Goal: Task Accomplishment & Management: Use online tool/utility

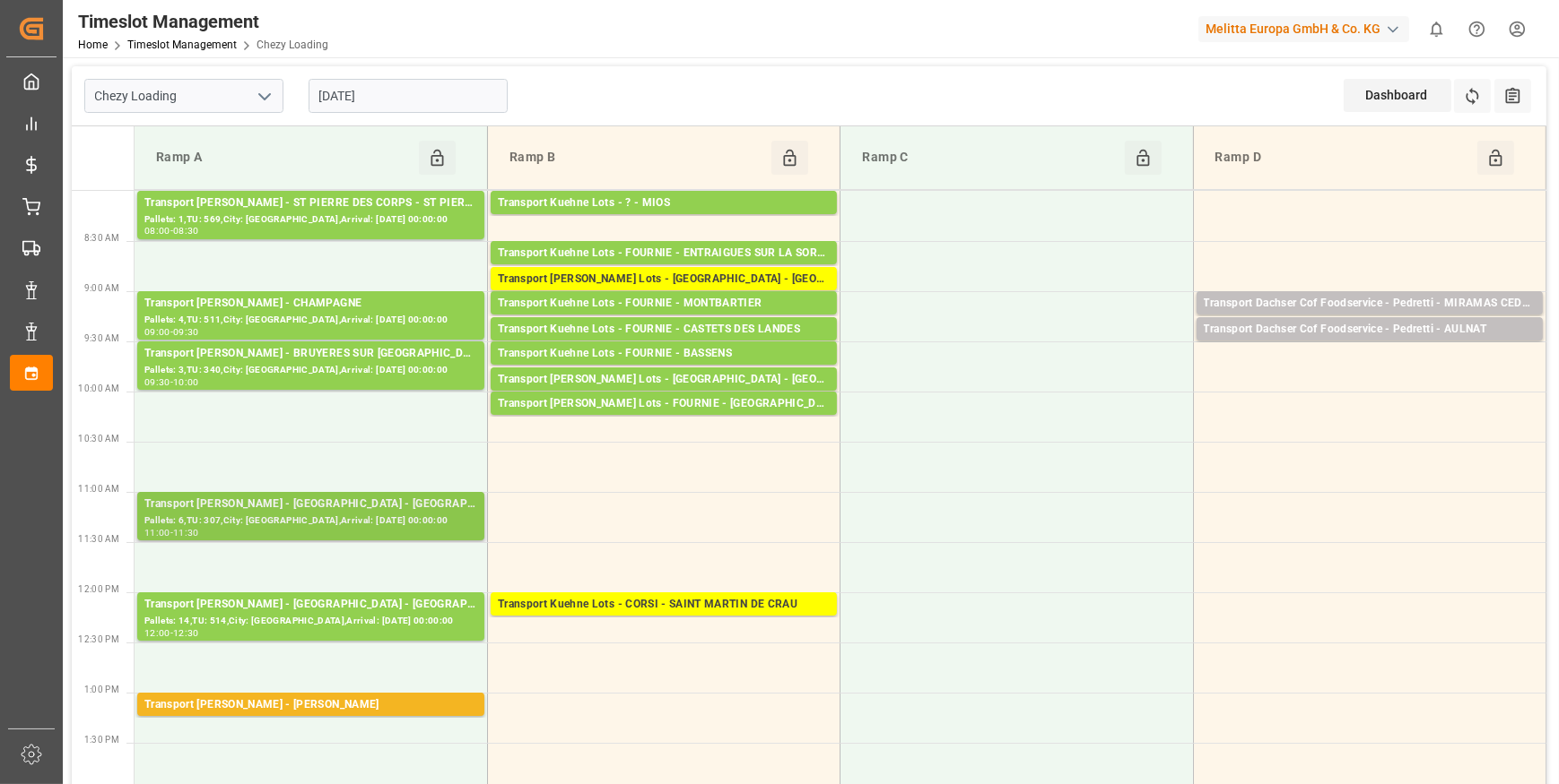
click at [349, 513] on div "Pallets: 6,TU: 307,City: [GEOGRAPHIC_DATA],Arrival: [DATE] 00:00:00" at bounding box center [311, 521] width 333 height 16
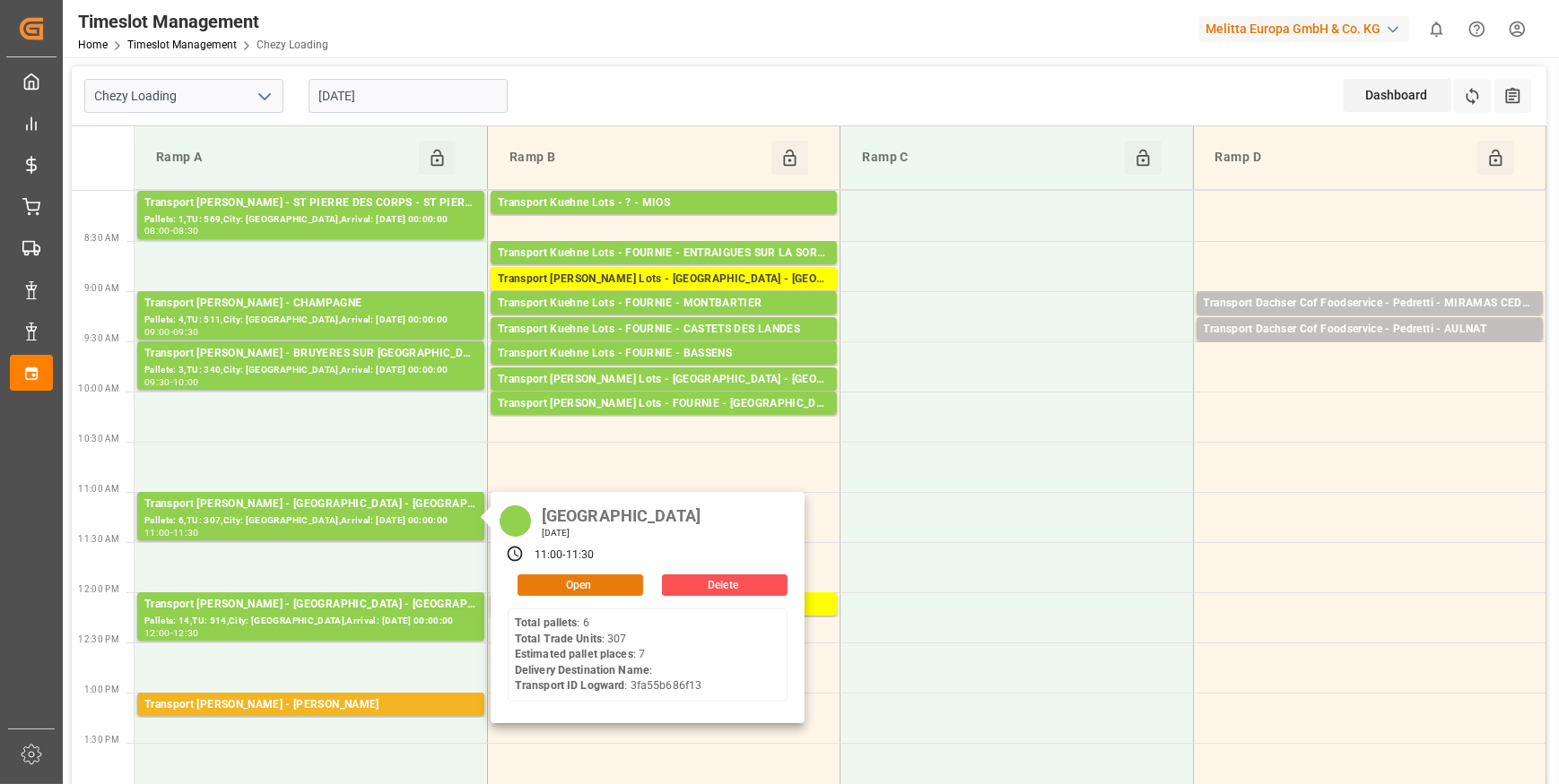
click at [553, 587] on button "Open" at bounding box center [580, 586] width 125 height 22
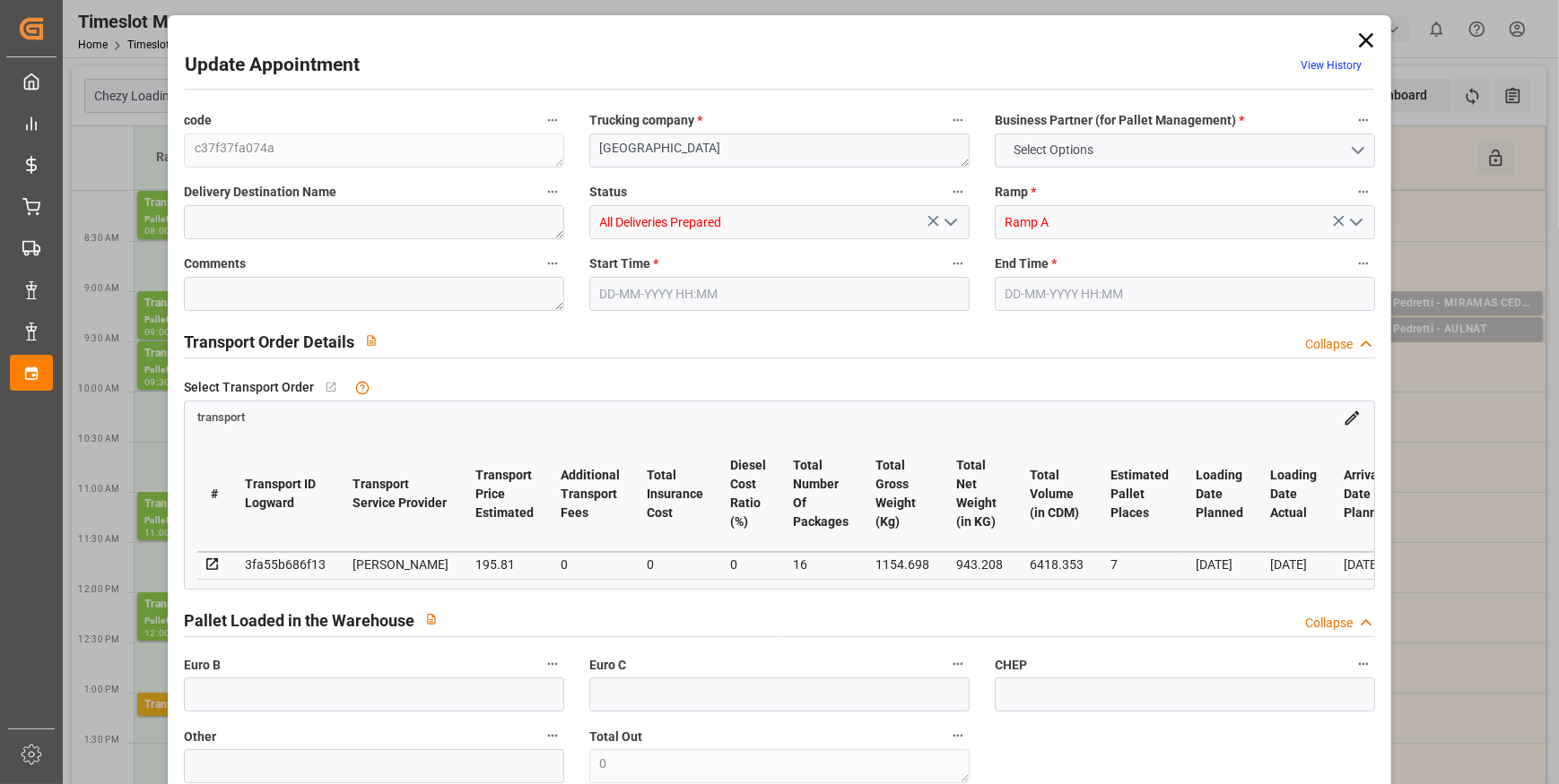
type input "7"
type input "195.81"
type input "0"
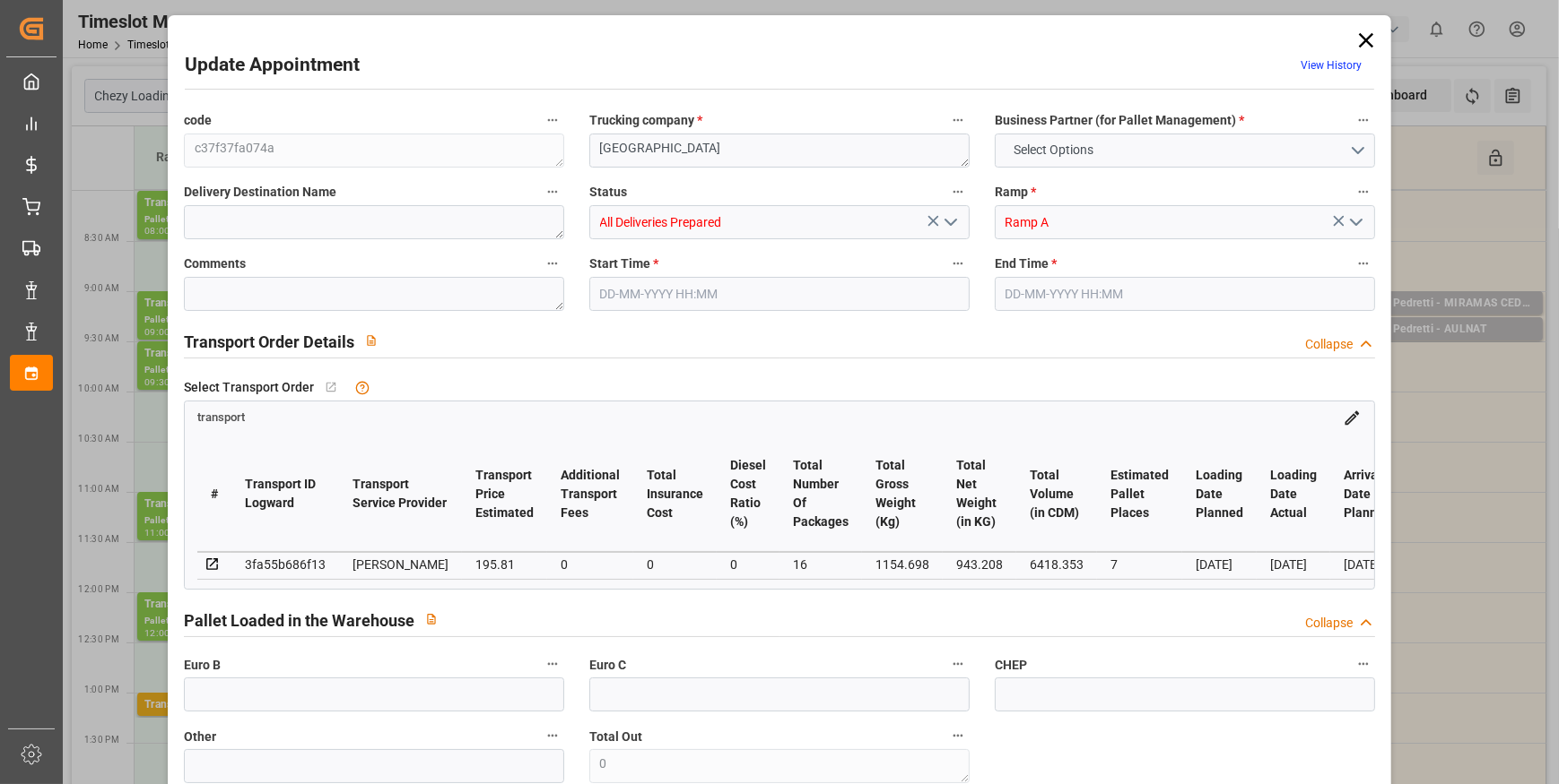
type input "189.1916"
type input "-6.6184"
type input "16"
type input "943.208"
type input "1548.298"
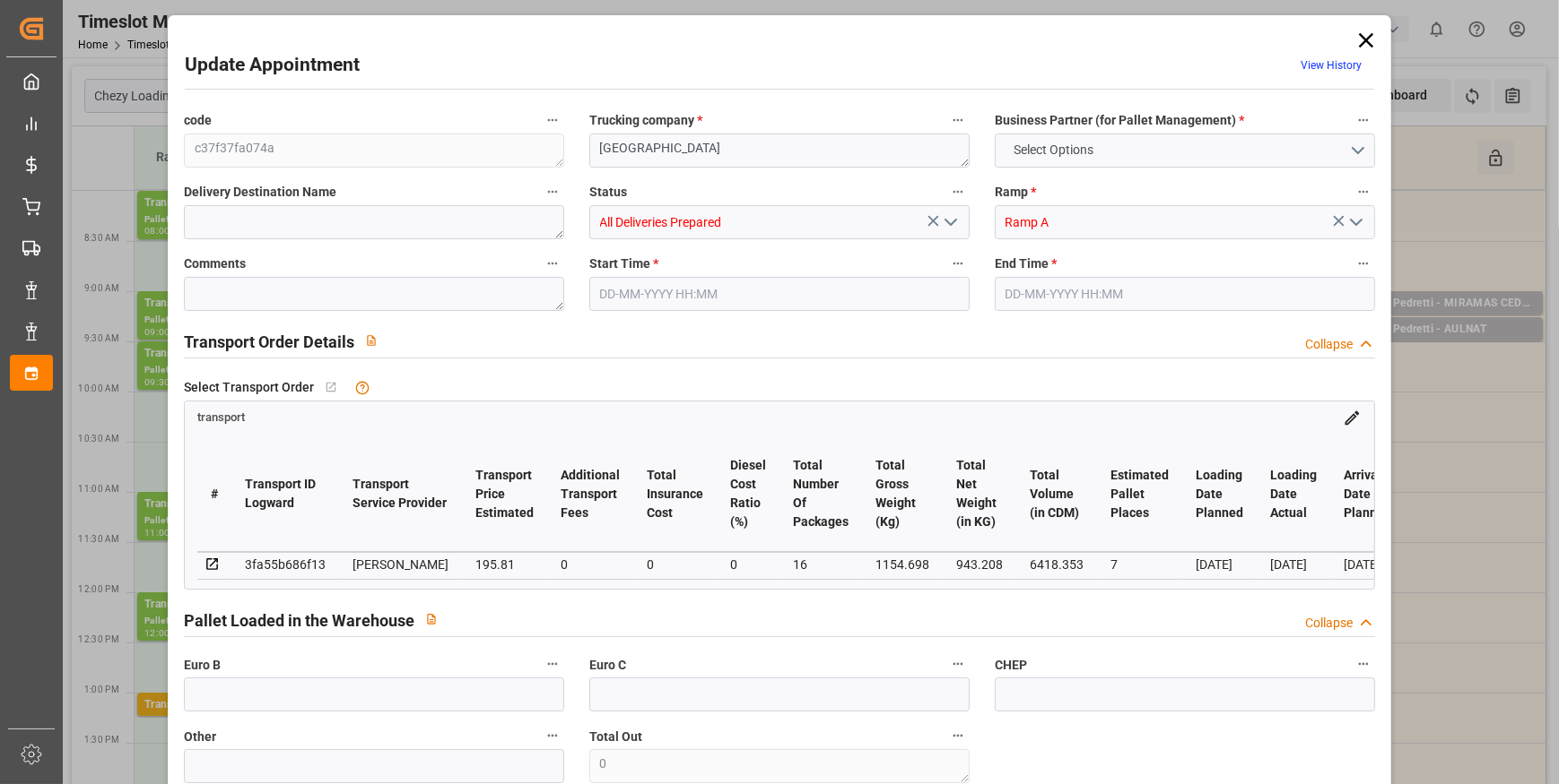
type input "6418.353"
type input "80"
type input "6"
type input "307"
type input "16"
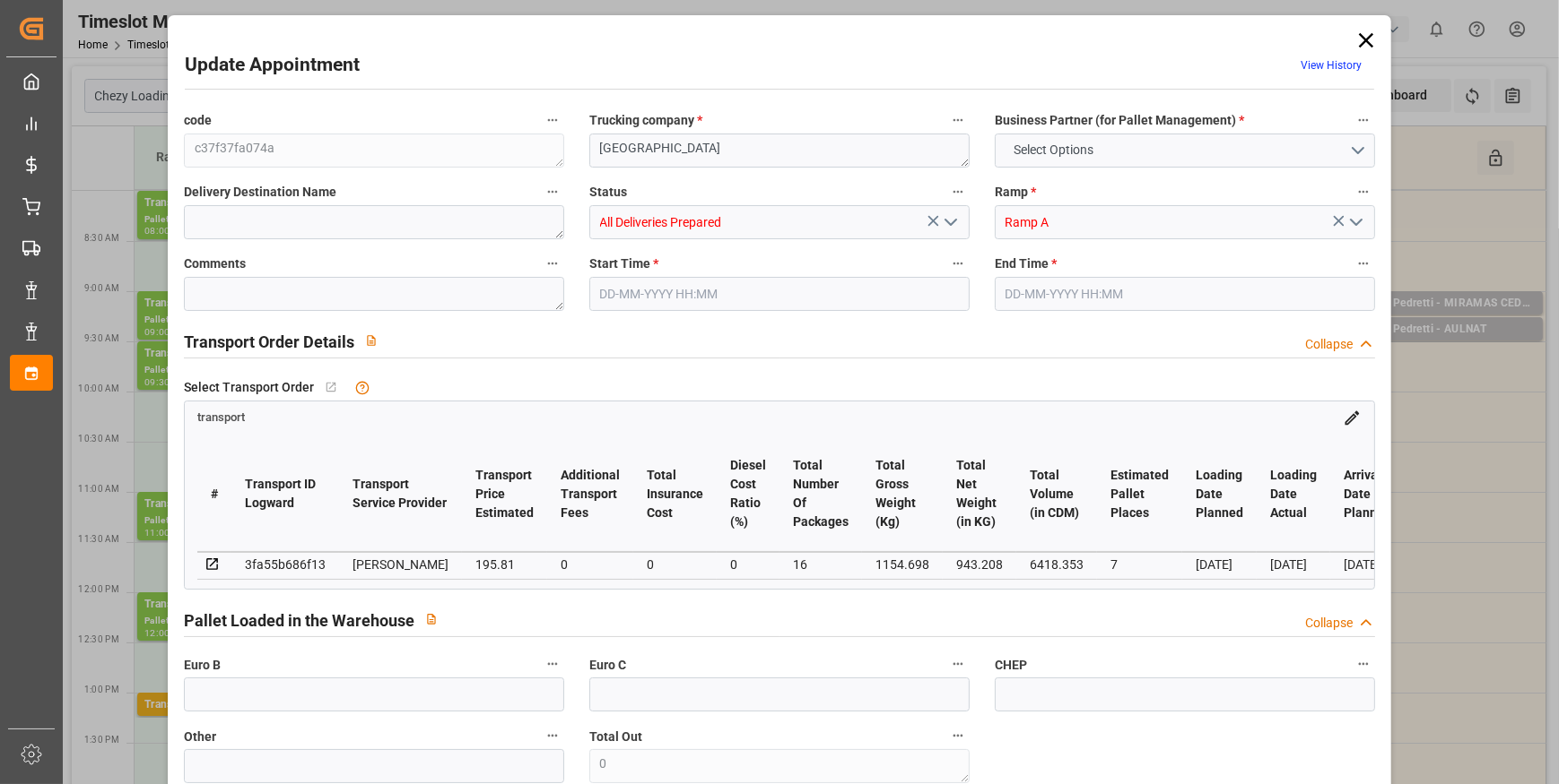
type input "101"
type input "1154.698"
type input "0"
type input "4710.8598"
type input "0"
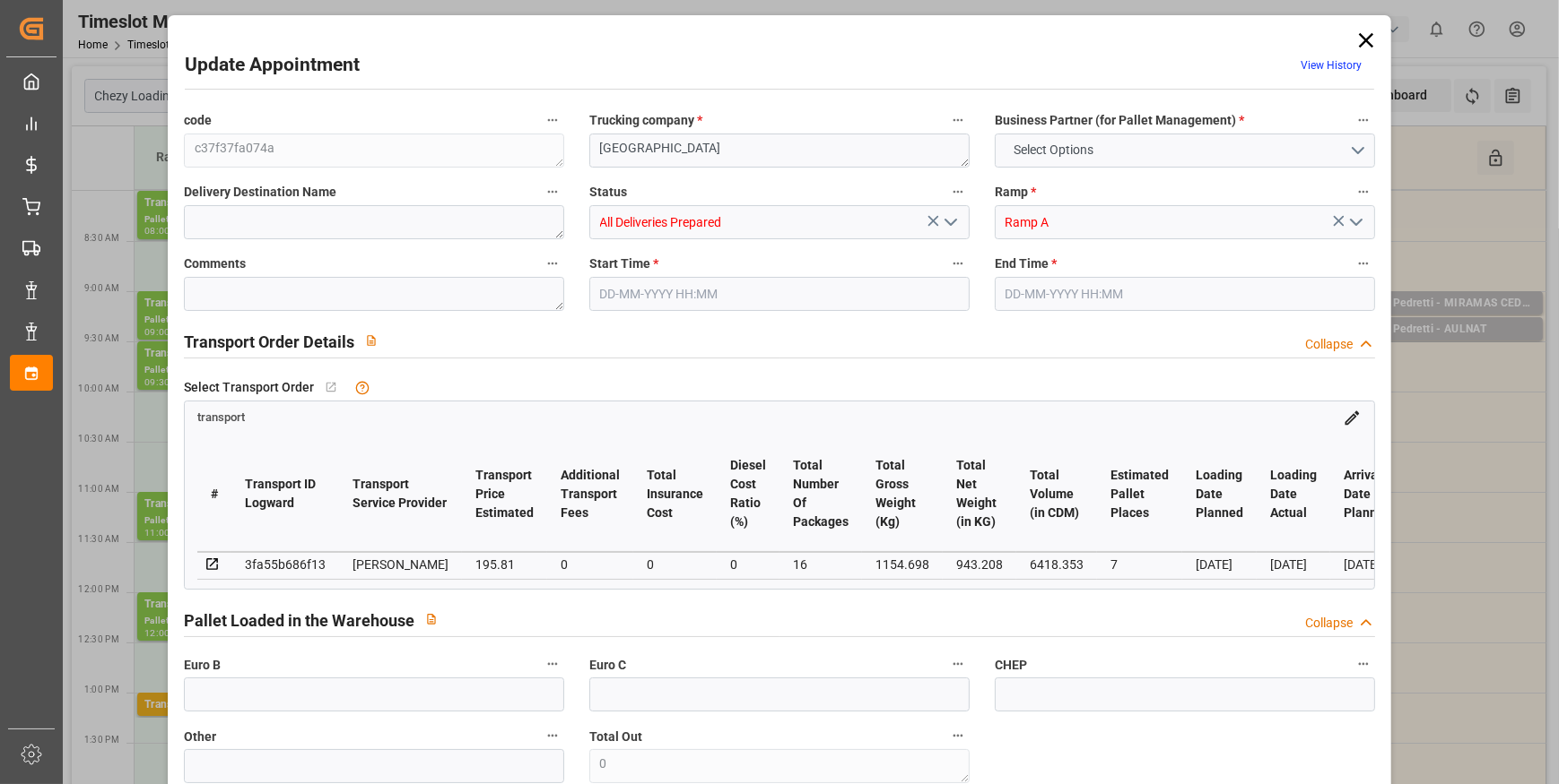
type input "0"
type input "21"
type input "35"
type input "[DATE] 11:00"
type input "[DATE] 11:30"
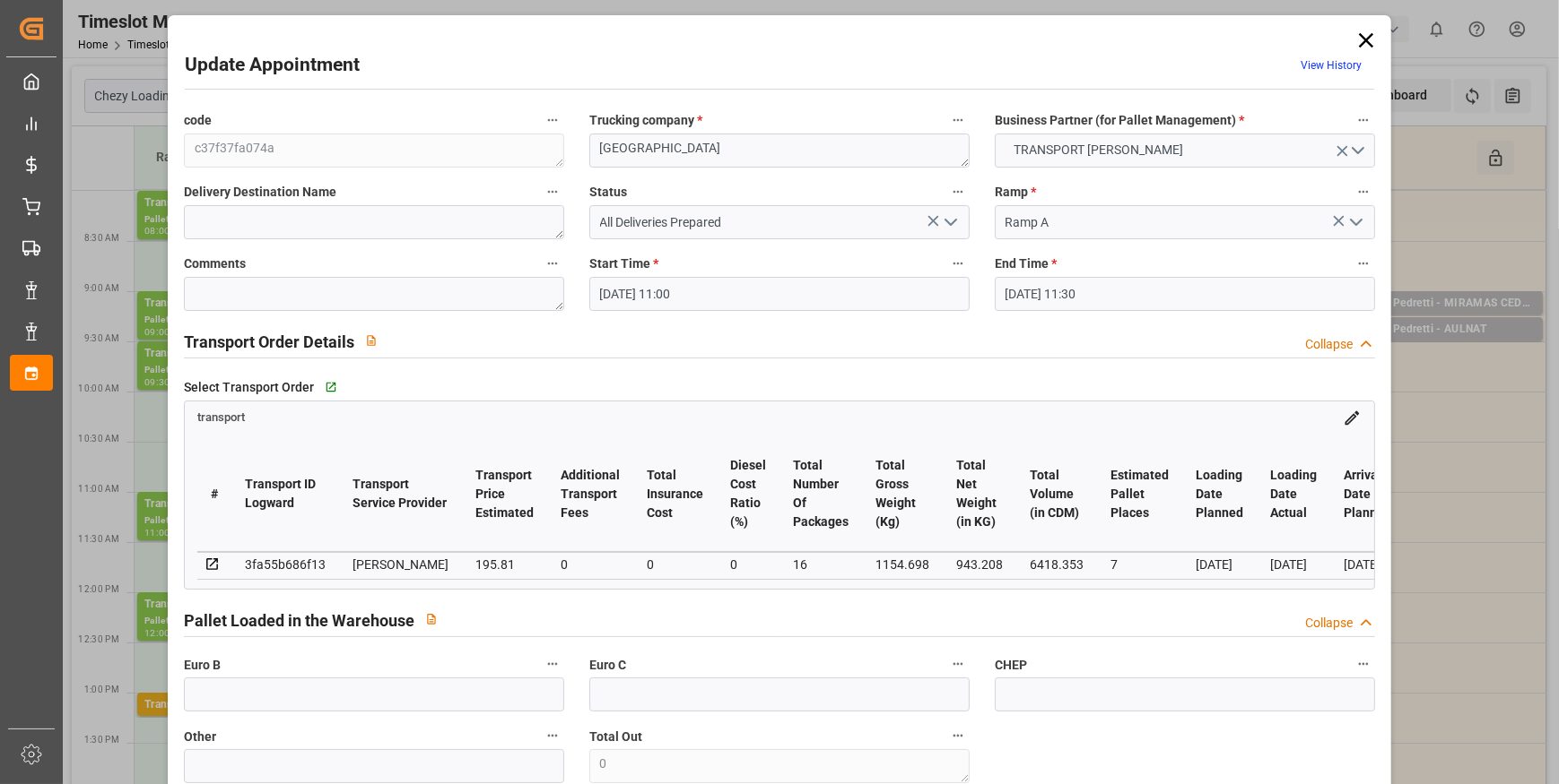
type input "[DATE] 13:54"
type input "[DATE] 12:21"
type input "[DATE]"
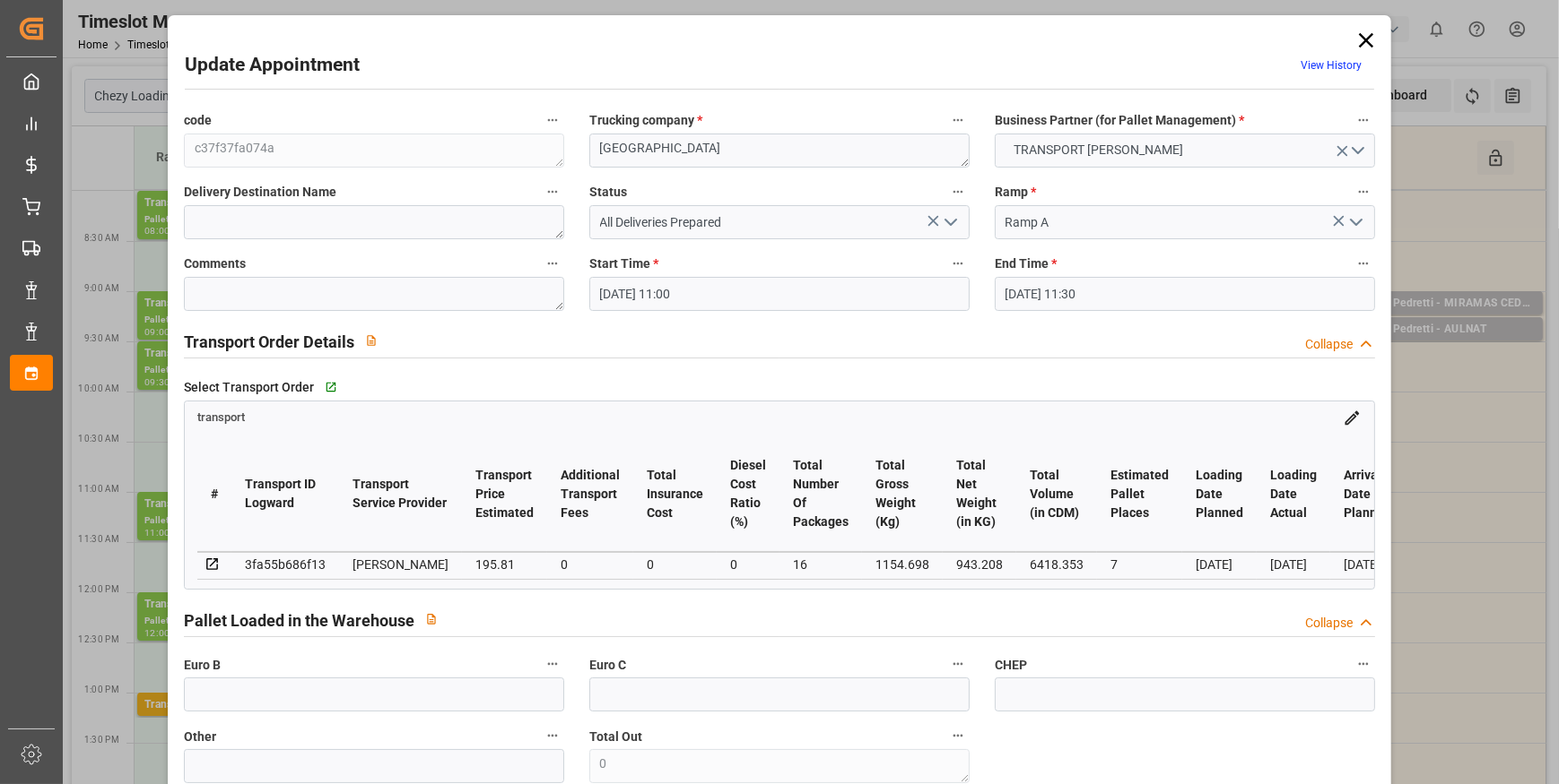
click at [941, 223] on icon "open menu" at bounding box center [951, 222] width 22 height 22
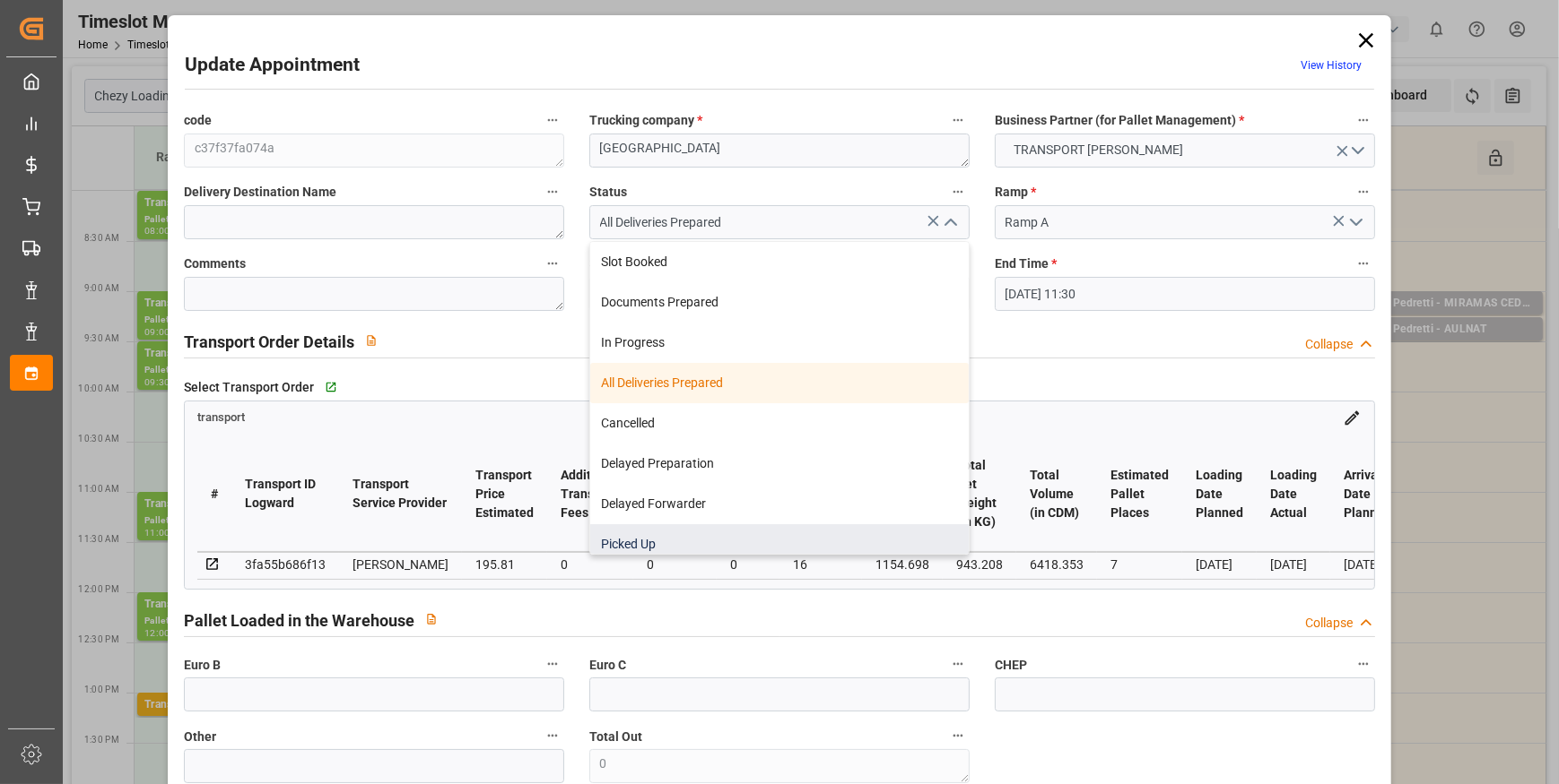
click at [611, 547] on div "Picked Up" at bounding box center [779, 544] width 379 height 40
type input "Picked Up"
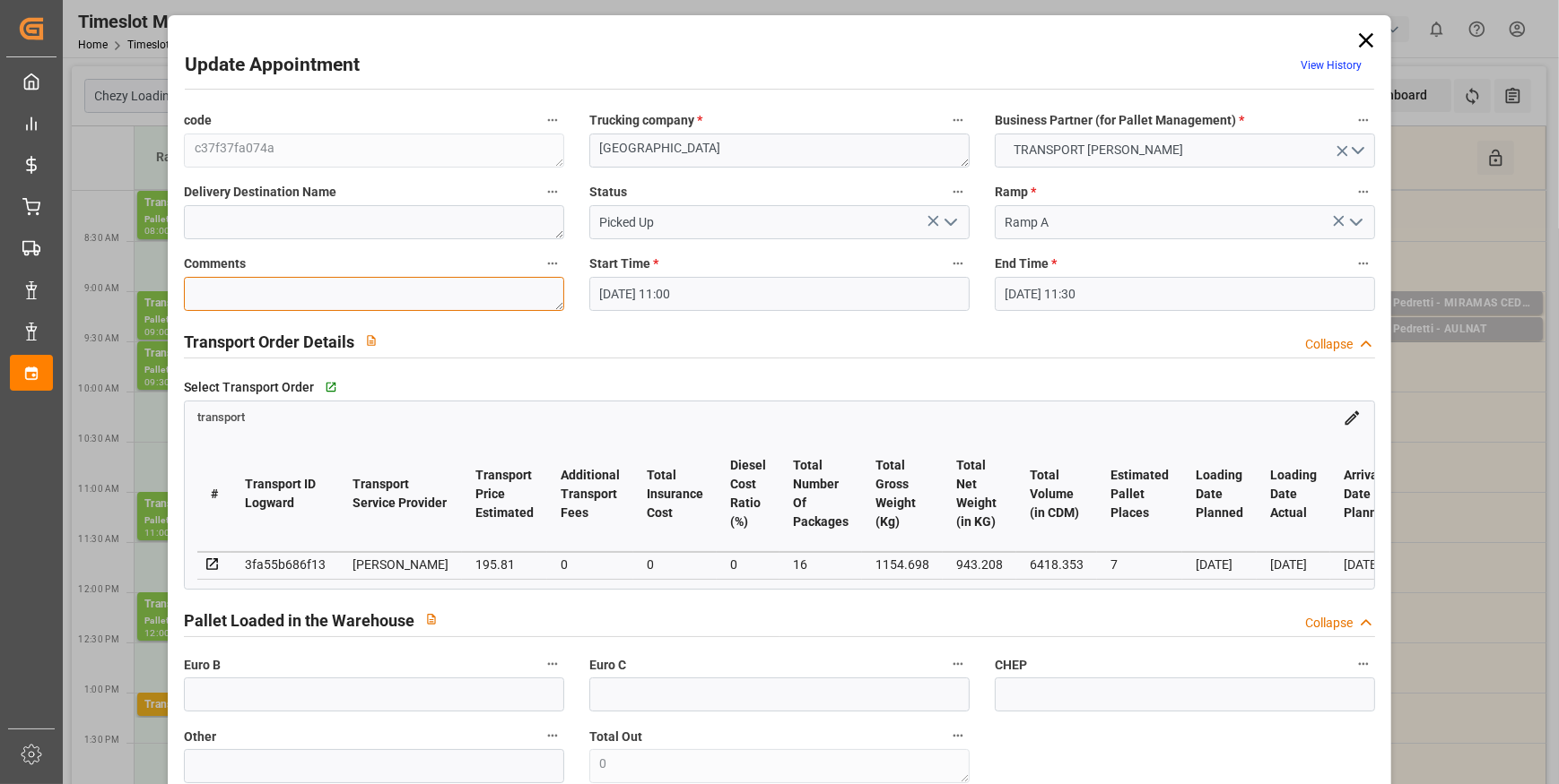
click at [260, 298] on textarea at bounding box center [374, 293] width 380 height 34
type textarea "JN 7"
click at [285, 692] on input "text" at bounding box center [374, 694] width 380 height 34
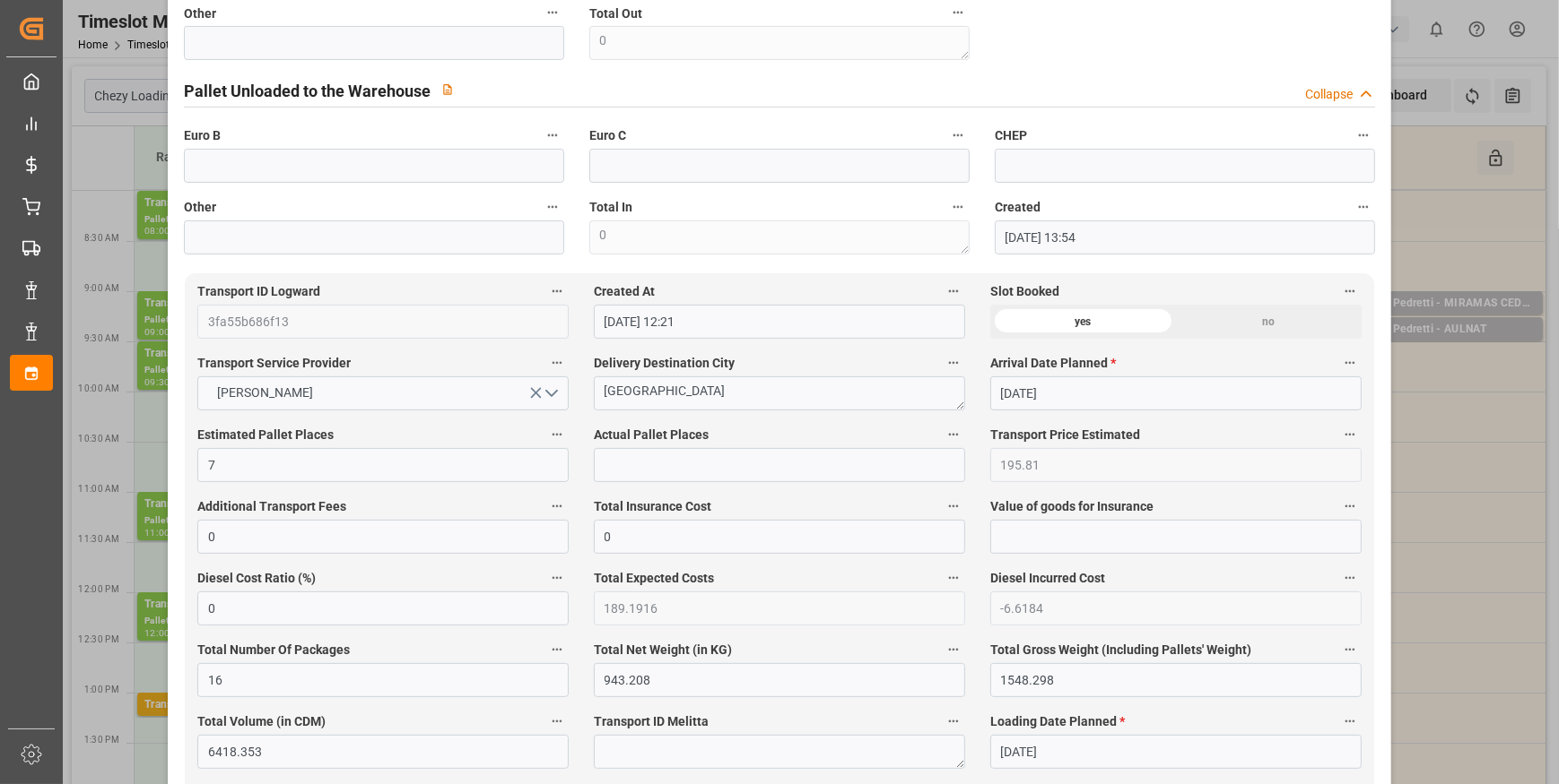
scroll to position [815, 0]
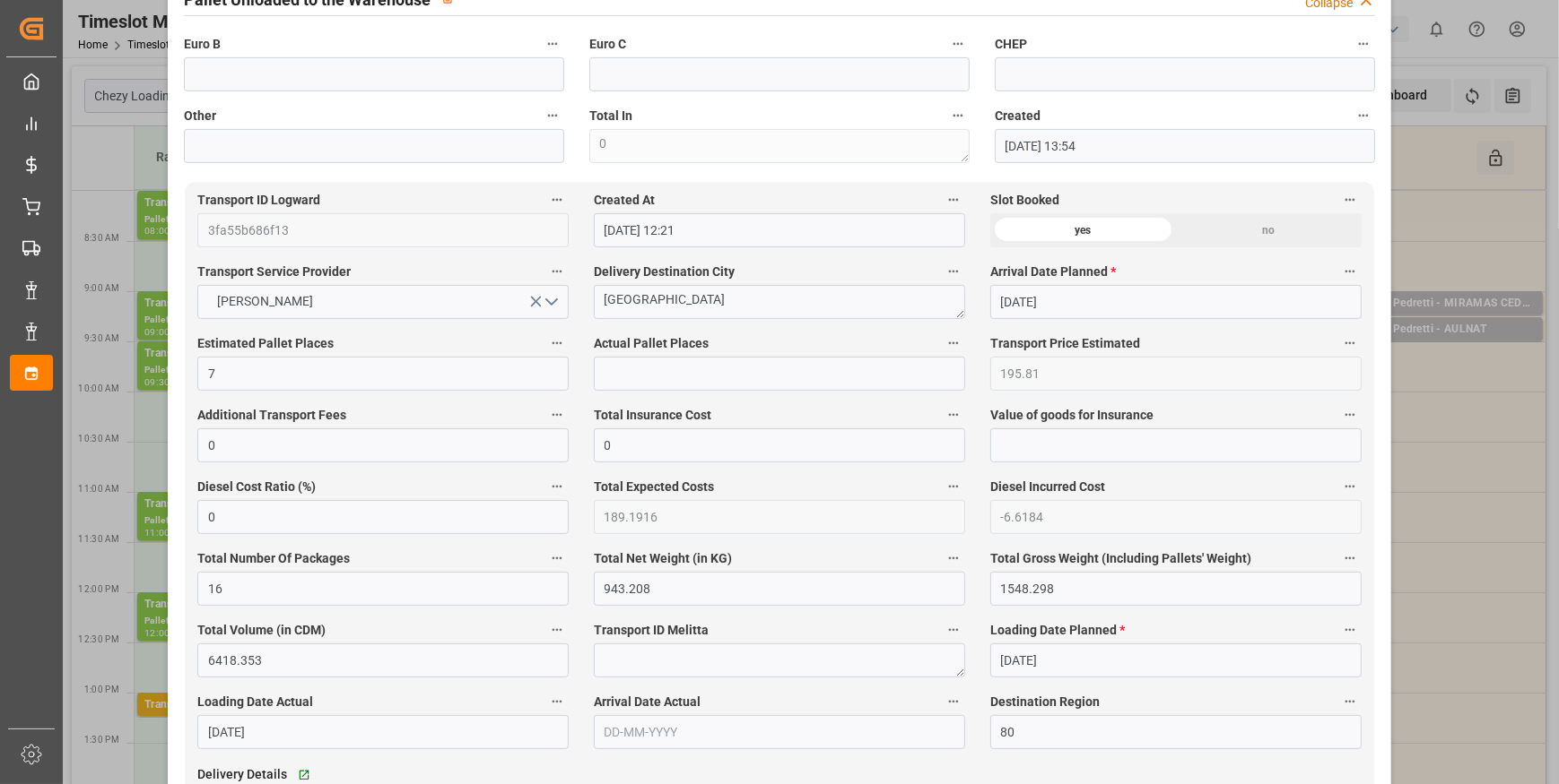
type input "16"
click at [639, 374] on input "text" at bounding box center [780, 373] width 372 height 34
type input "7"
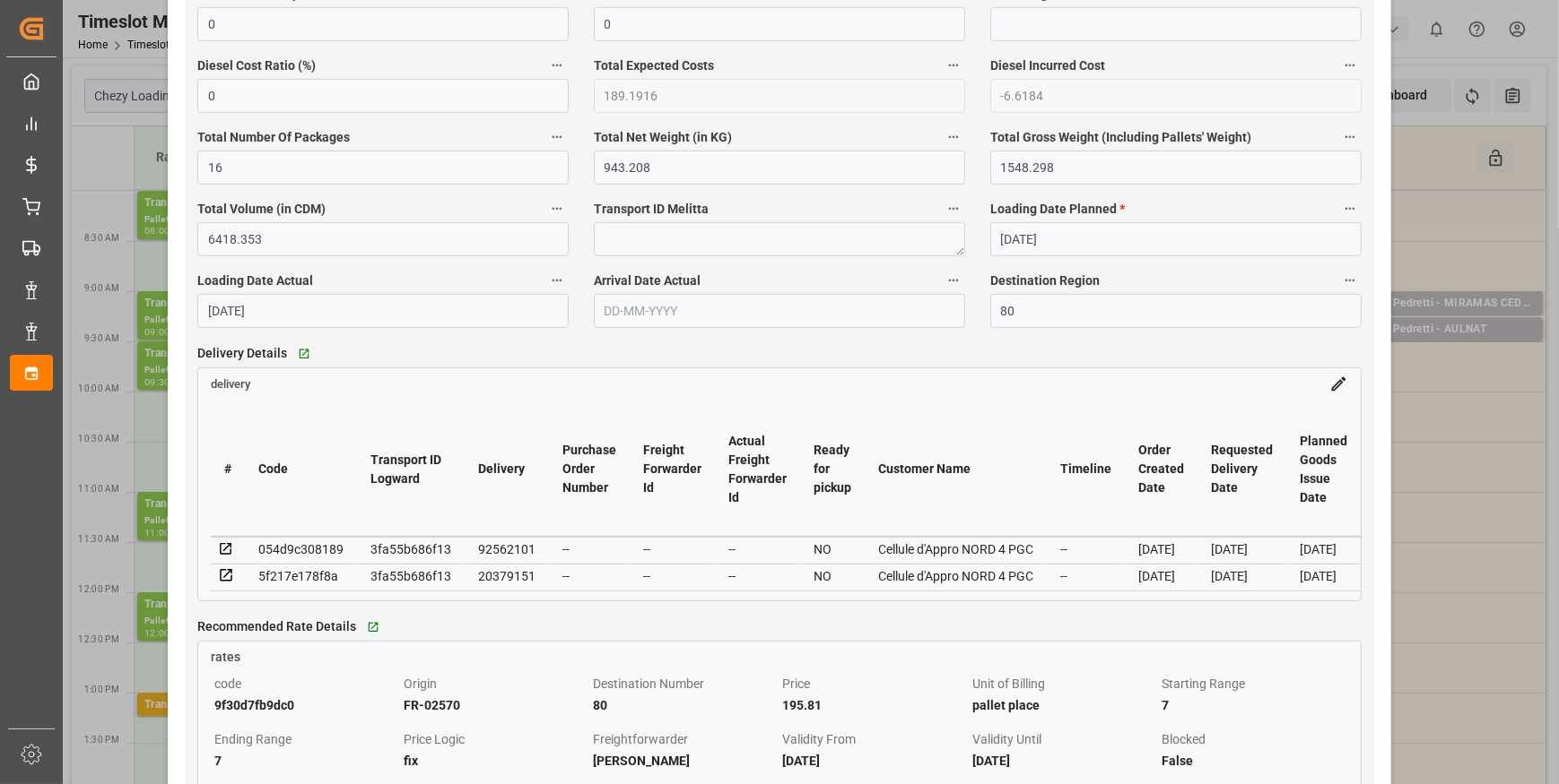
scroll to position [1466, 0]
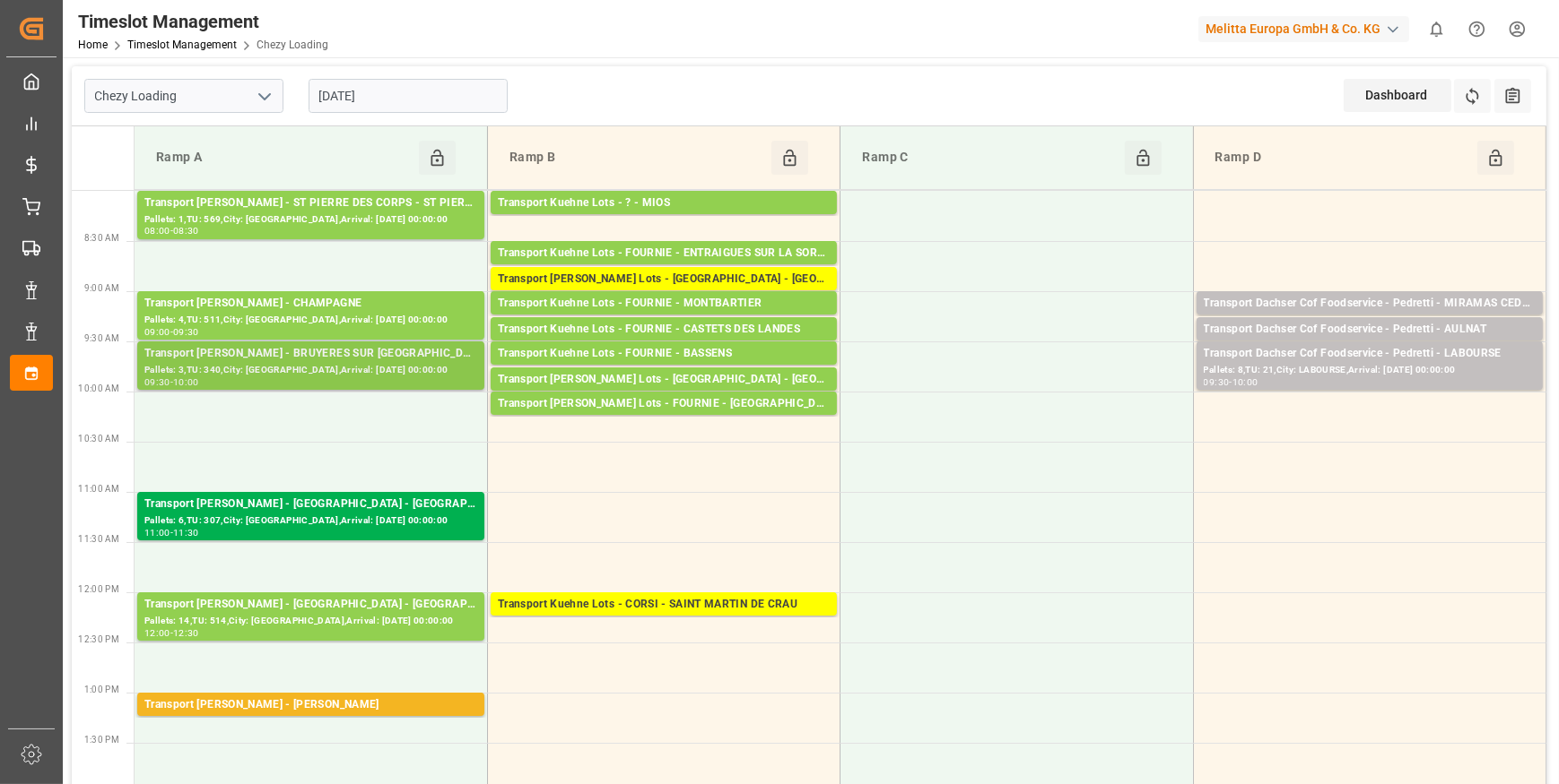
click at [407, 372] on div "Pallets: 3,TU: 340,City: [GEOGRAPHIC_DATA],Arrival: [DATE] 00:00:00" at bounding box center [311, 370] width 333 height 16
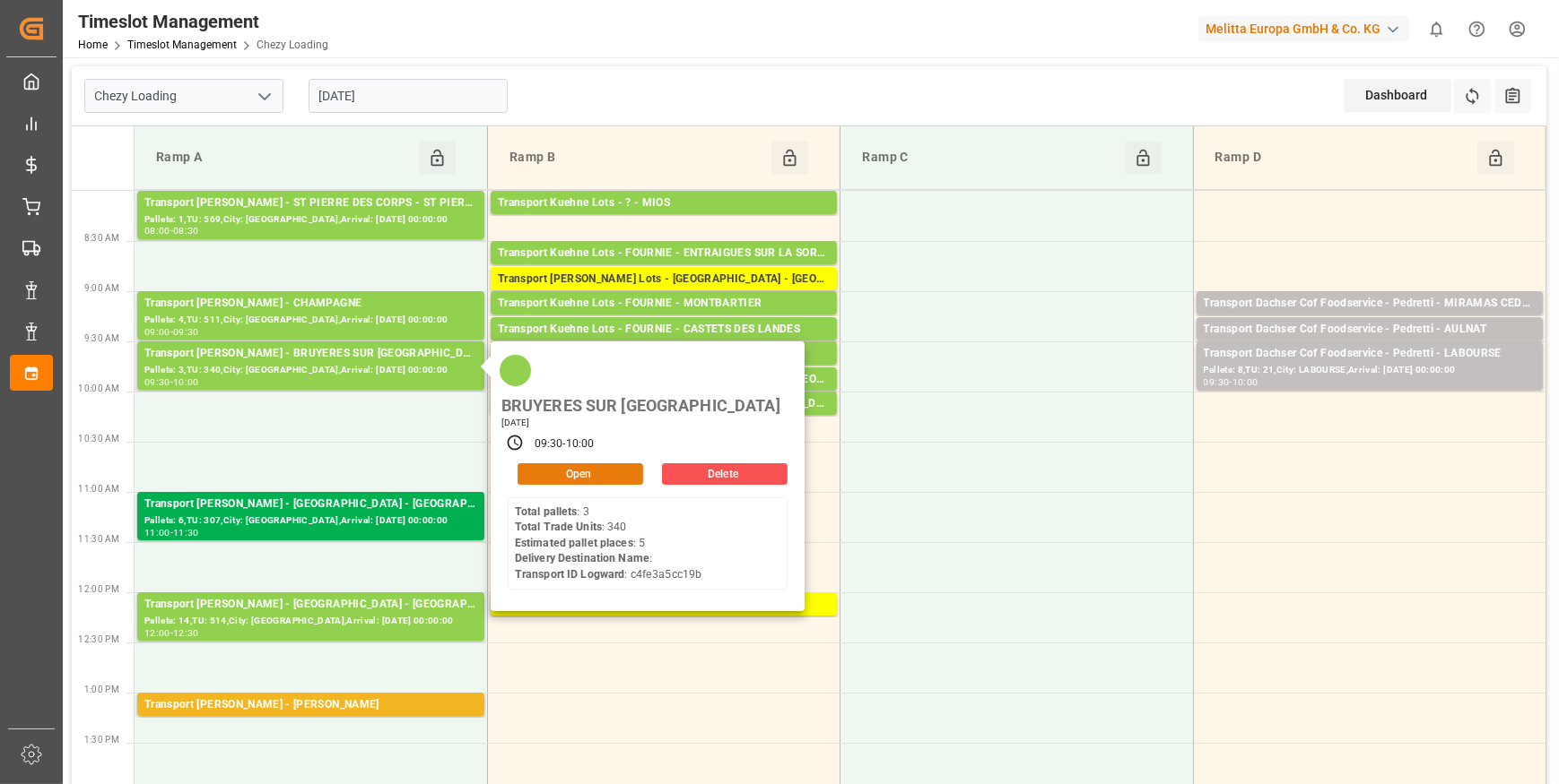
click at [556, 463] on button "Open" at bounding box center [580, 474] width 125 height 22
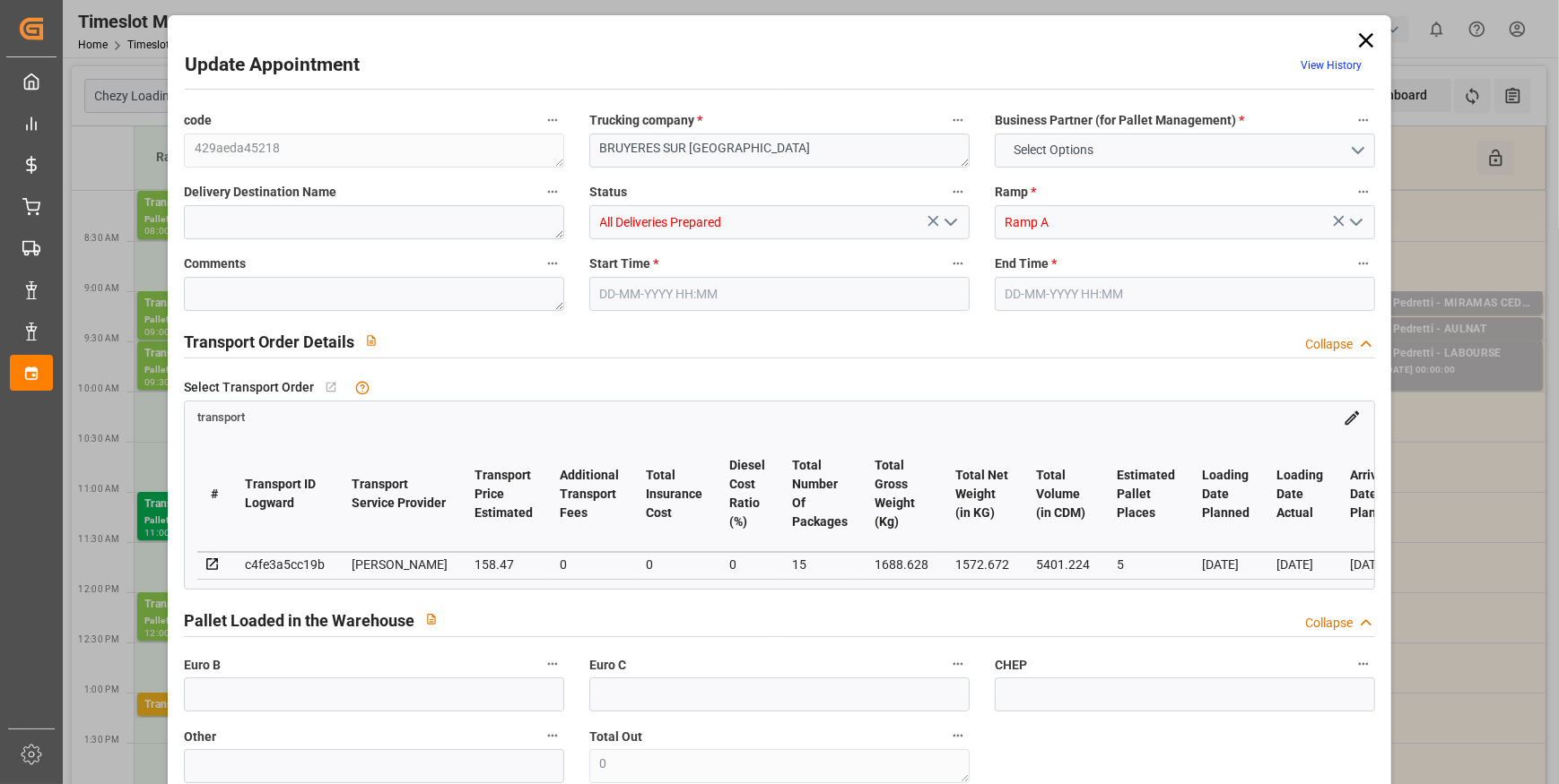
type input "5"
type input "158.47"
type input "0"
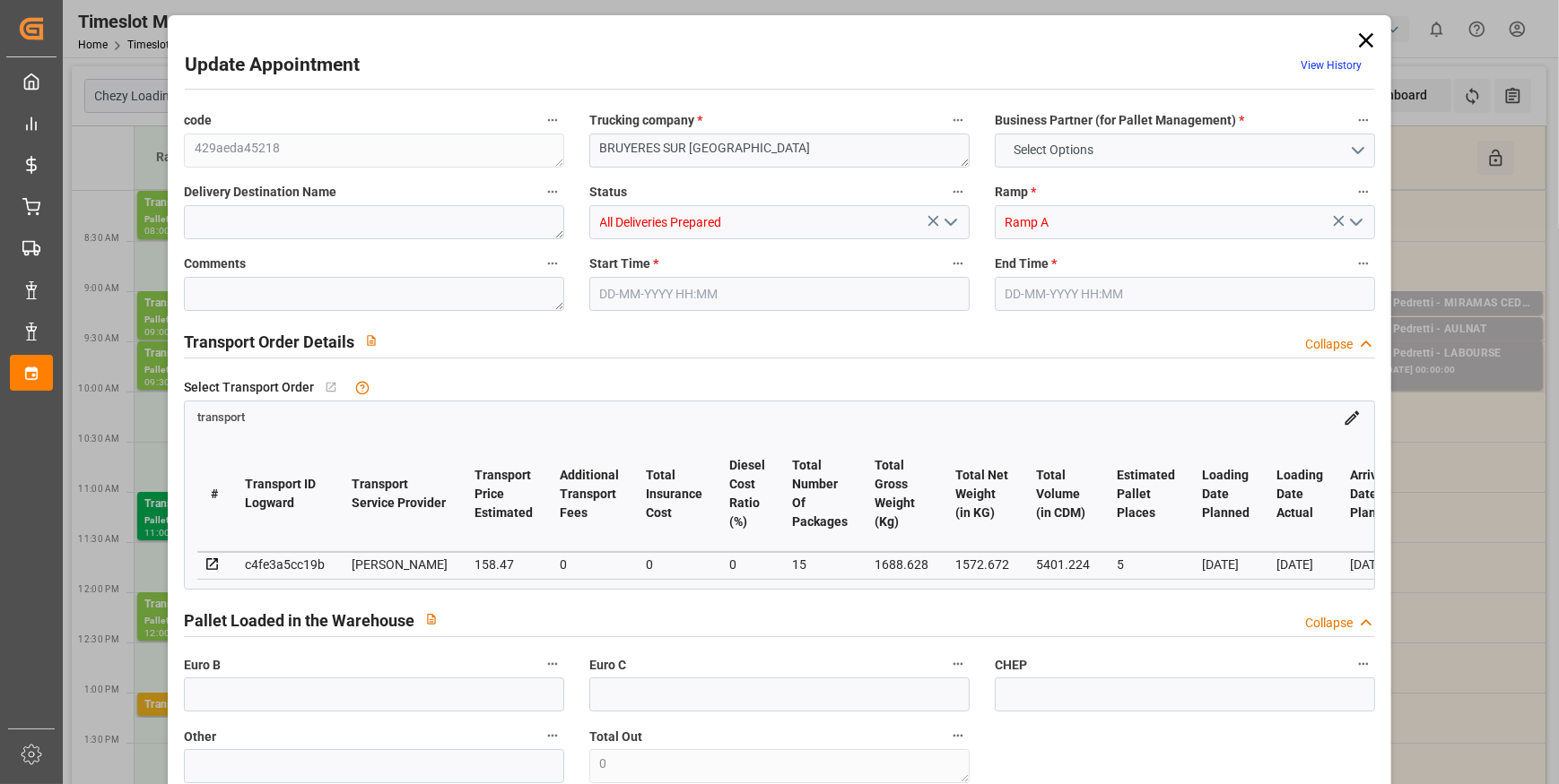
type input "153.1137"
type input "-5.3563"
type input "15"
type input "1572.672"
type input "2067.804"
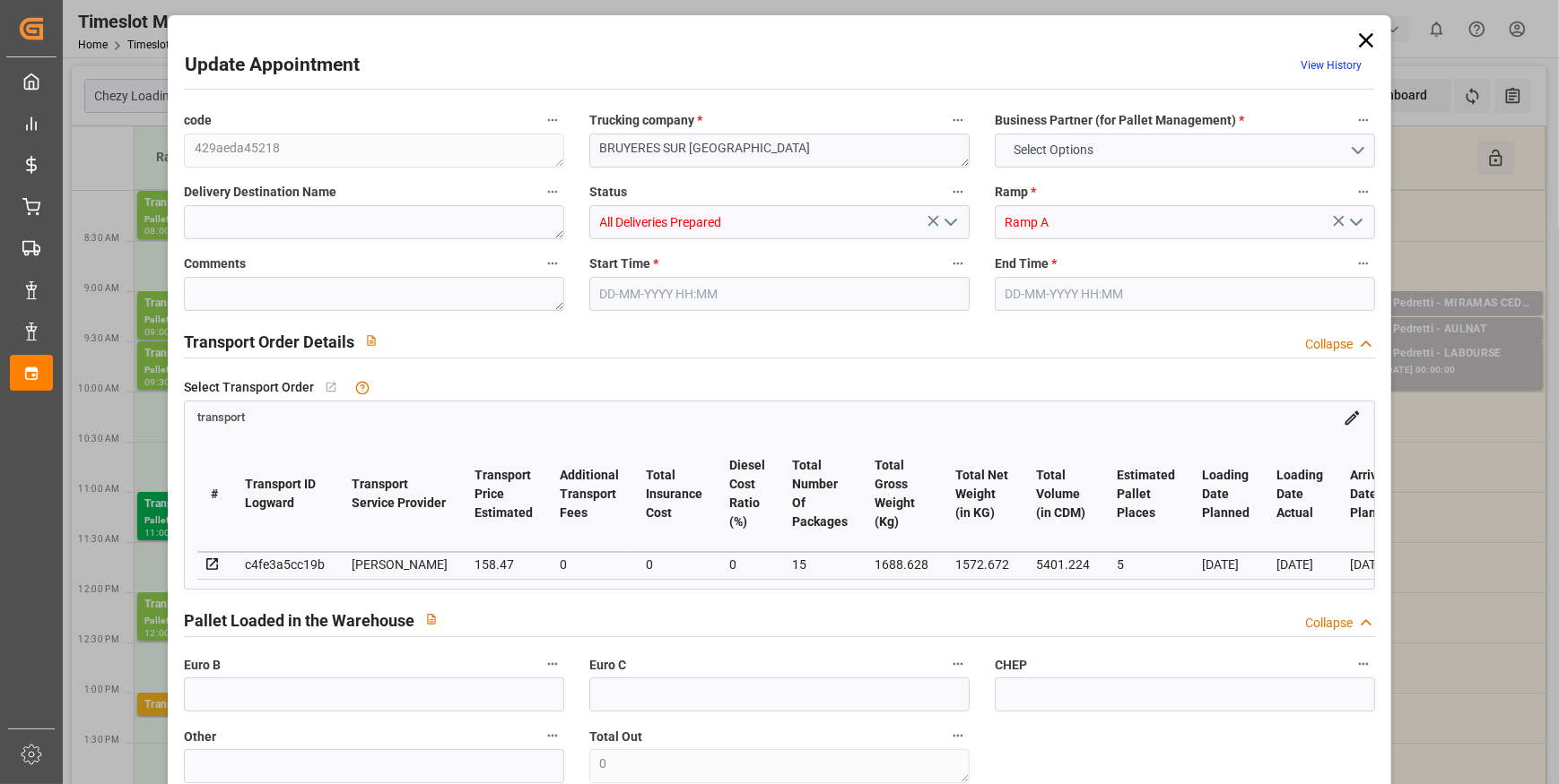
type input "5401.224"
type input "95"
type input "3"
type input "340"
type input "15"
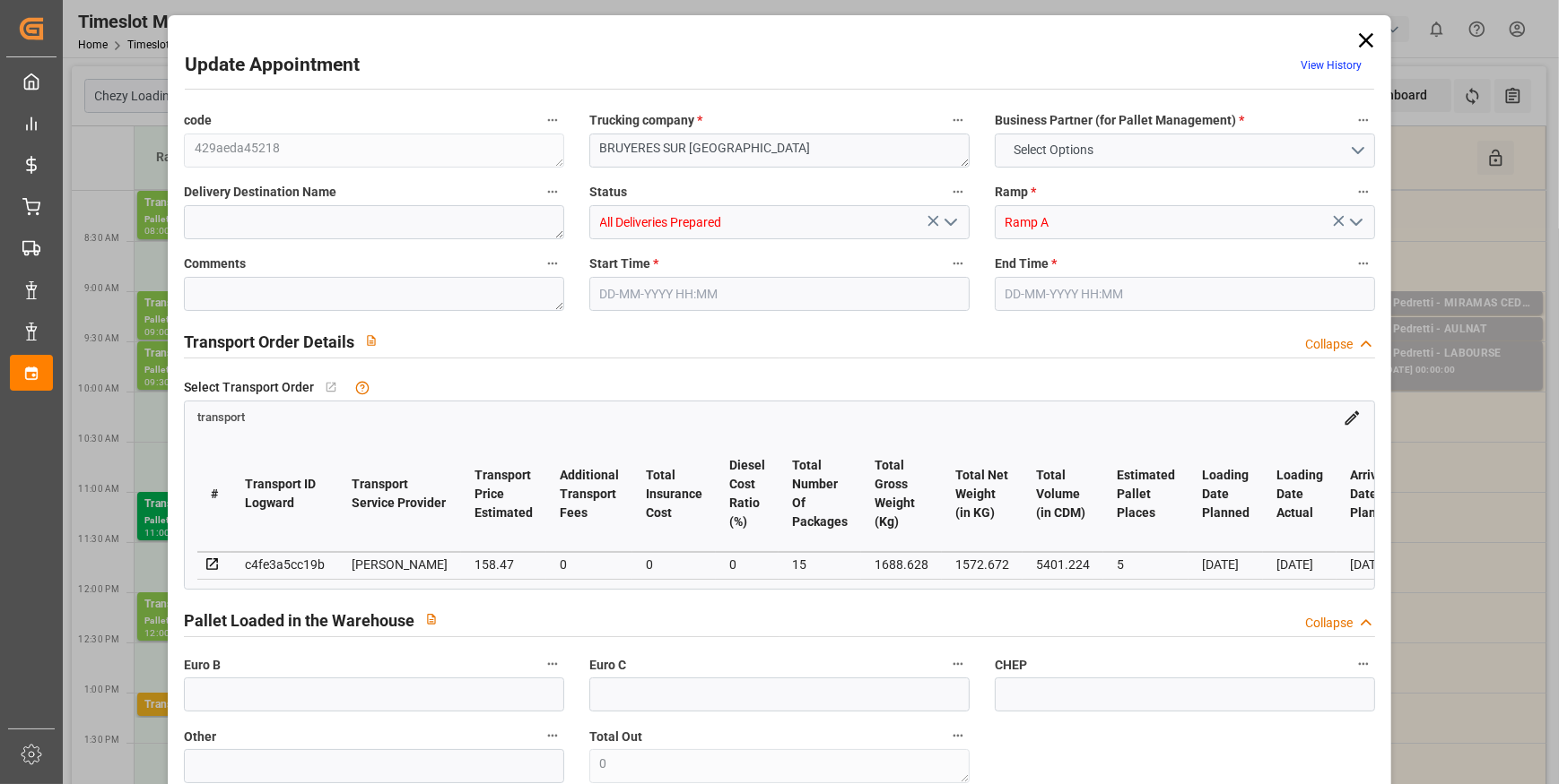
type input "101"
type input "1688.628"
type input "0"
type input "4710.8598"
type input "0"
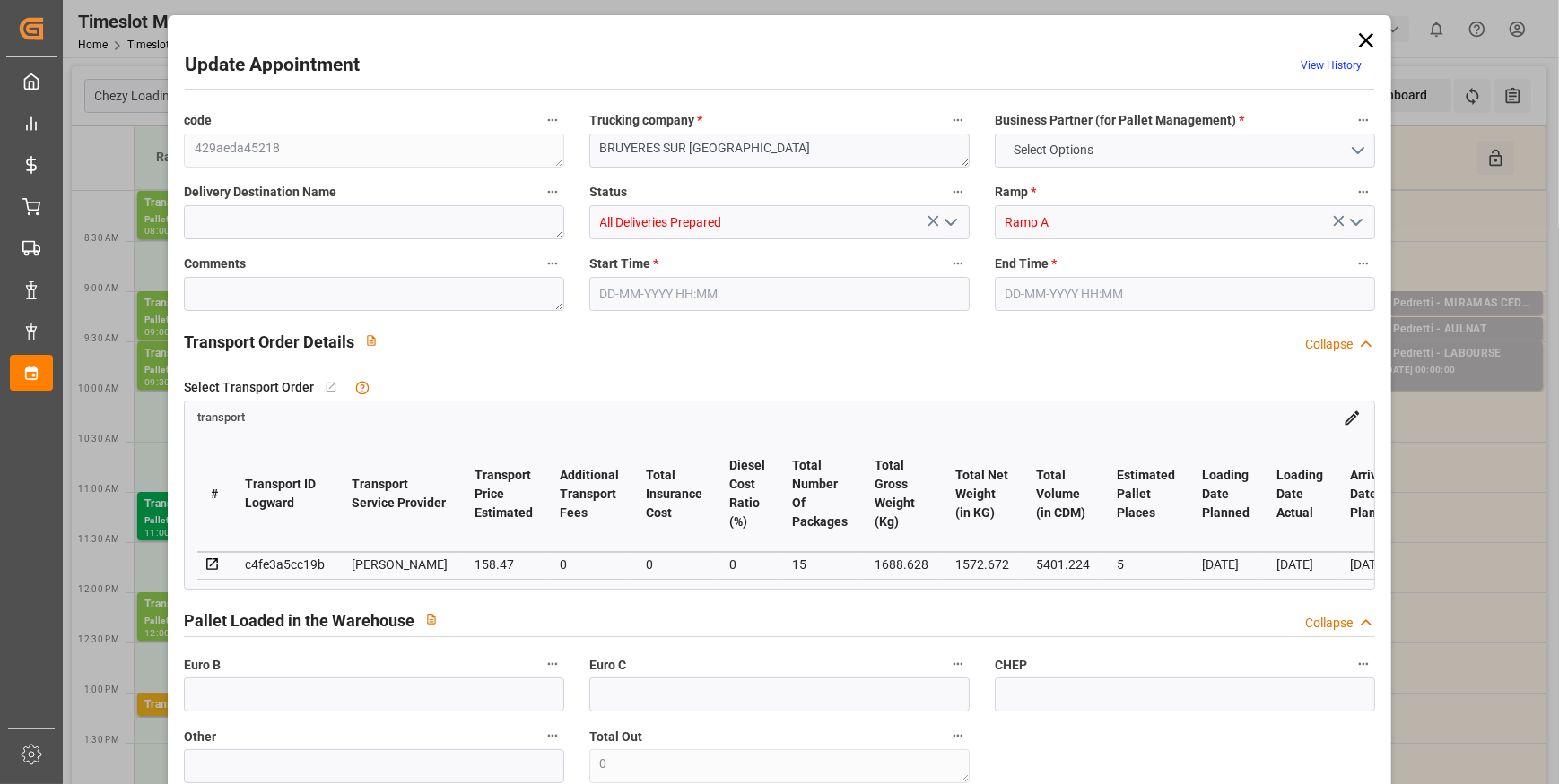
type input "0"
type input "21"
type input "35"
type input "[DATE] 09:30"
type input "[DATE] 10:00"
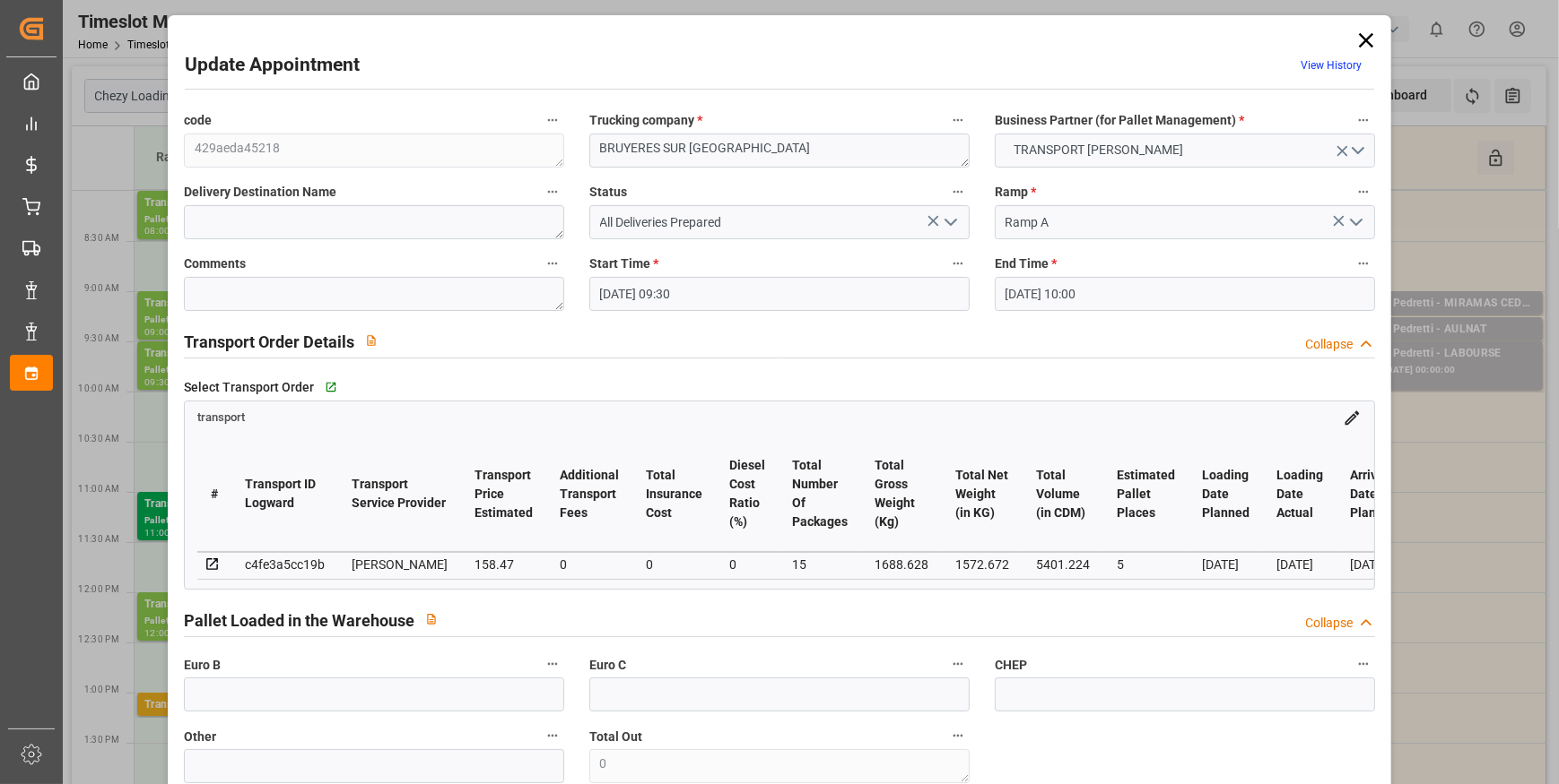
type input "[DATE] 12:56"
type input "[DATE] 11:45"
type input "[DATE]"
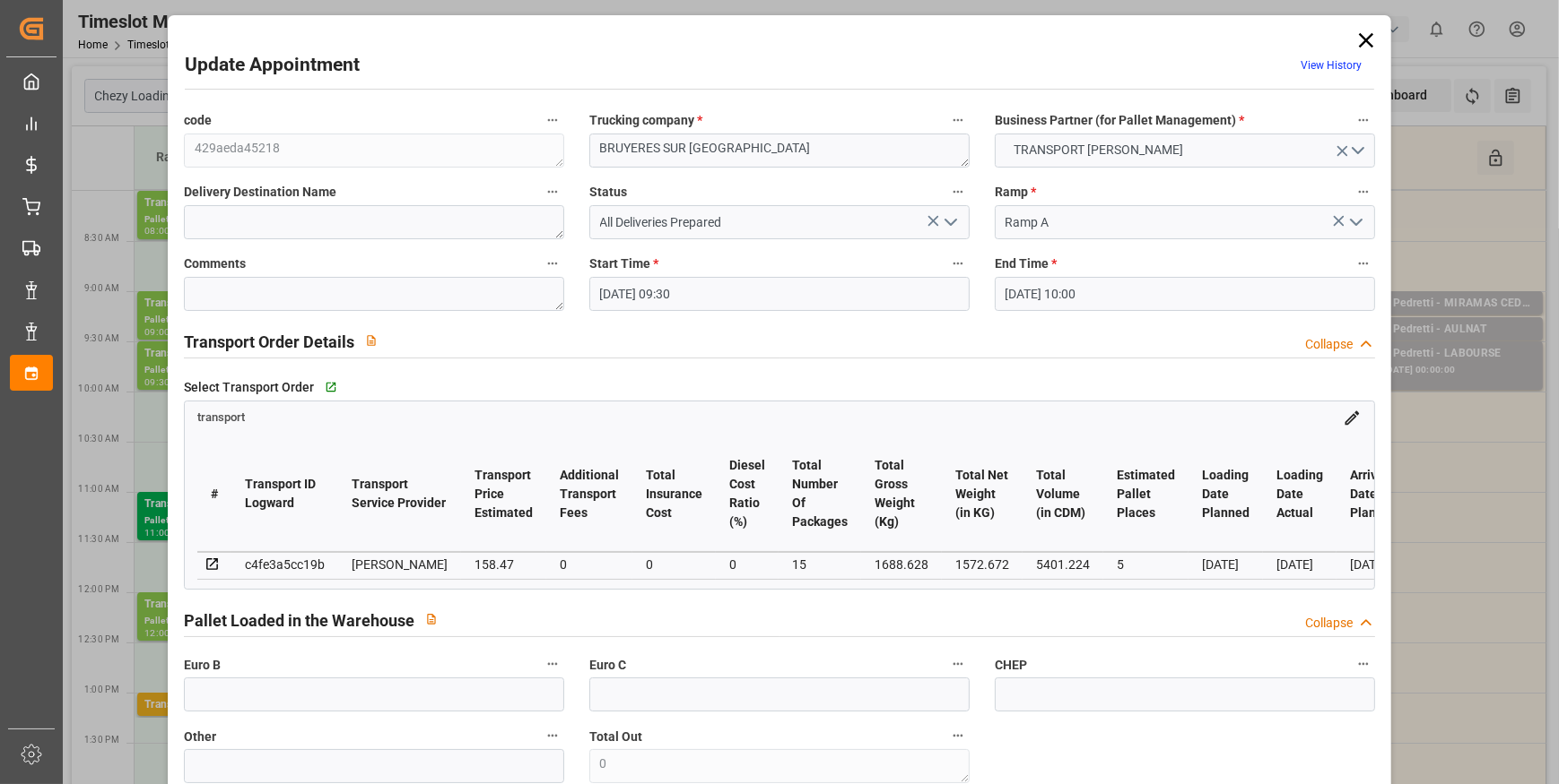
click at [948, 215] on icon "open menu" at bounding box center [951, 222] width 22 height 22
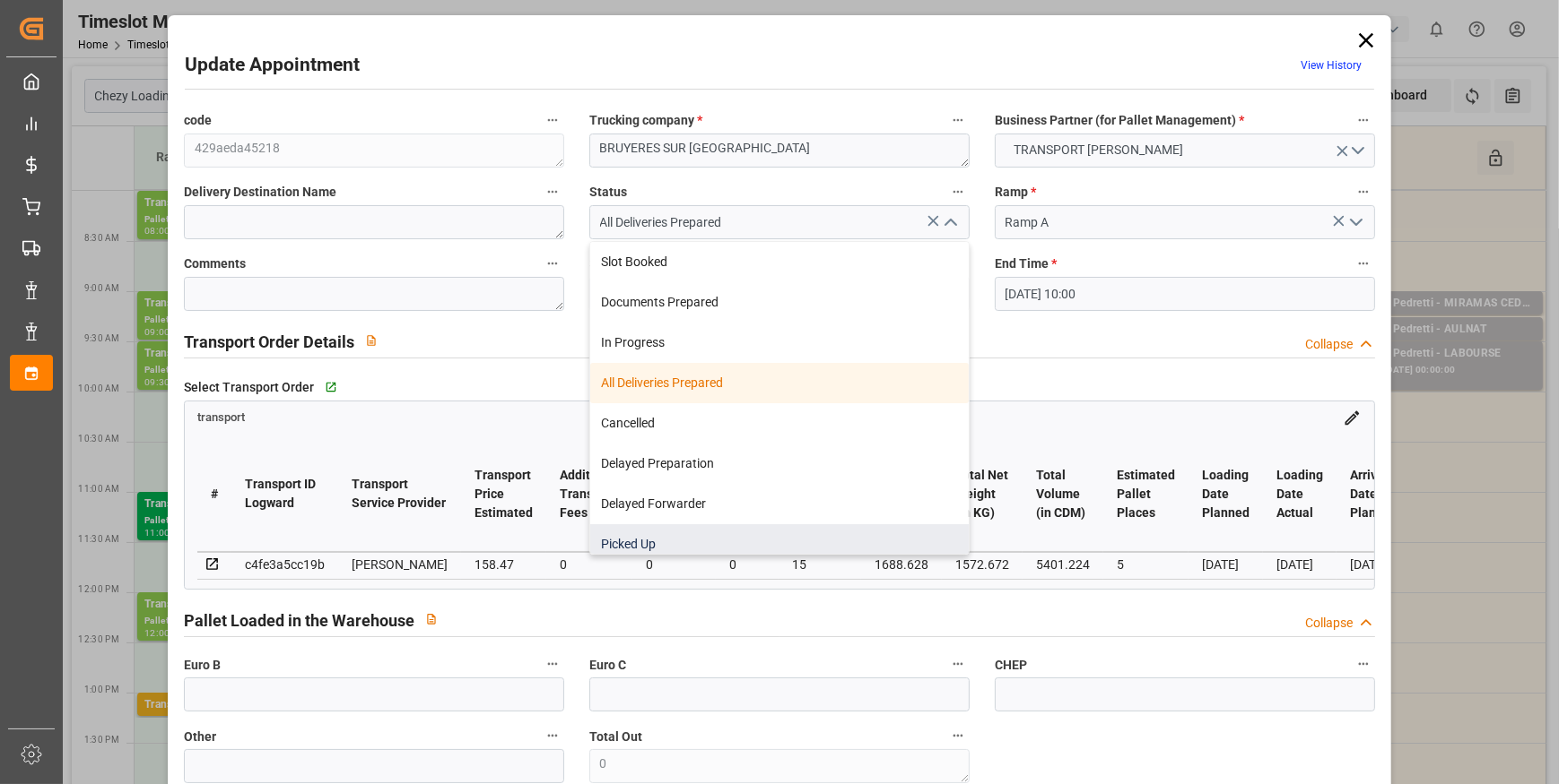
click at [654, 545] on div "Picked Up" at bounding box center [779, 544] width 379 height 40
type input "Picked Up"
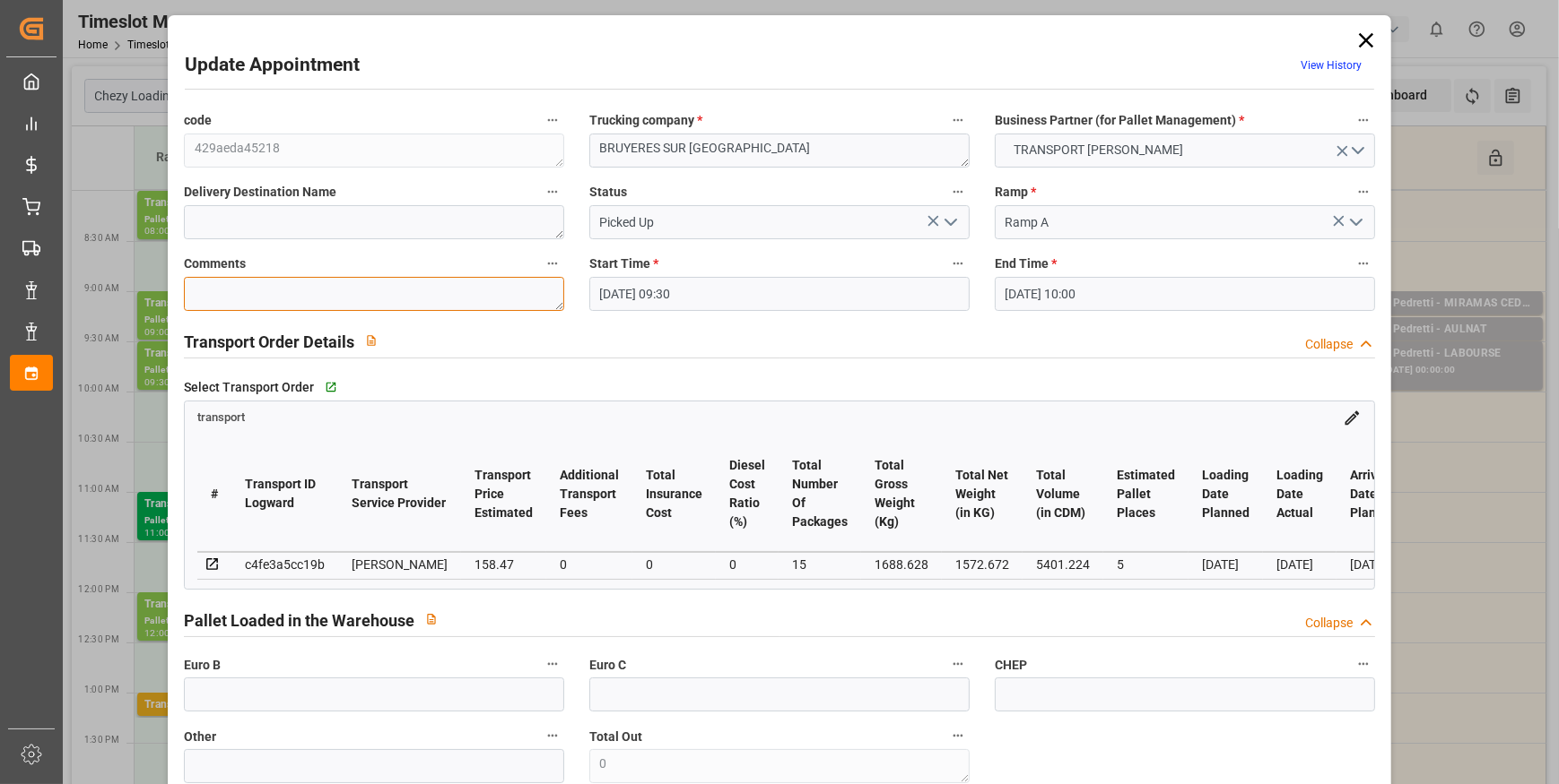
click at [240, 295] on textarea at bounding box center [374, 293] width 380 height 34
type textarea "JN 5"
click at [207, 711] on input "text" at bounding box center [374, 694] width 380 height 34
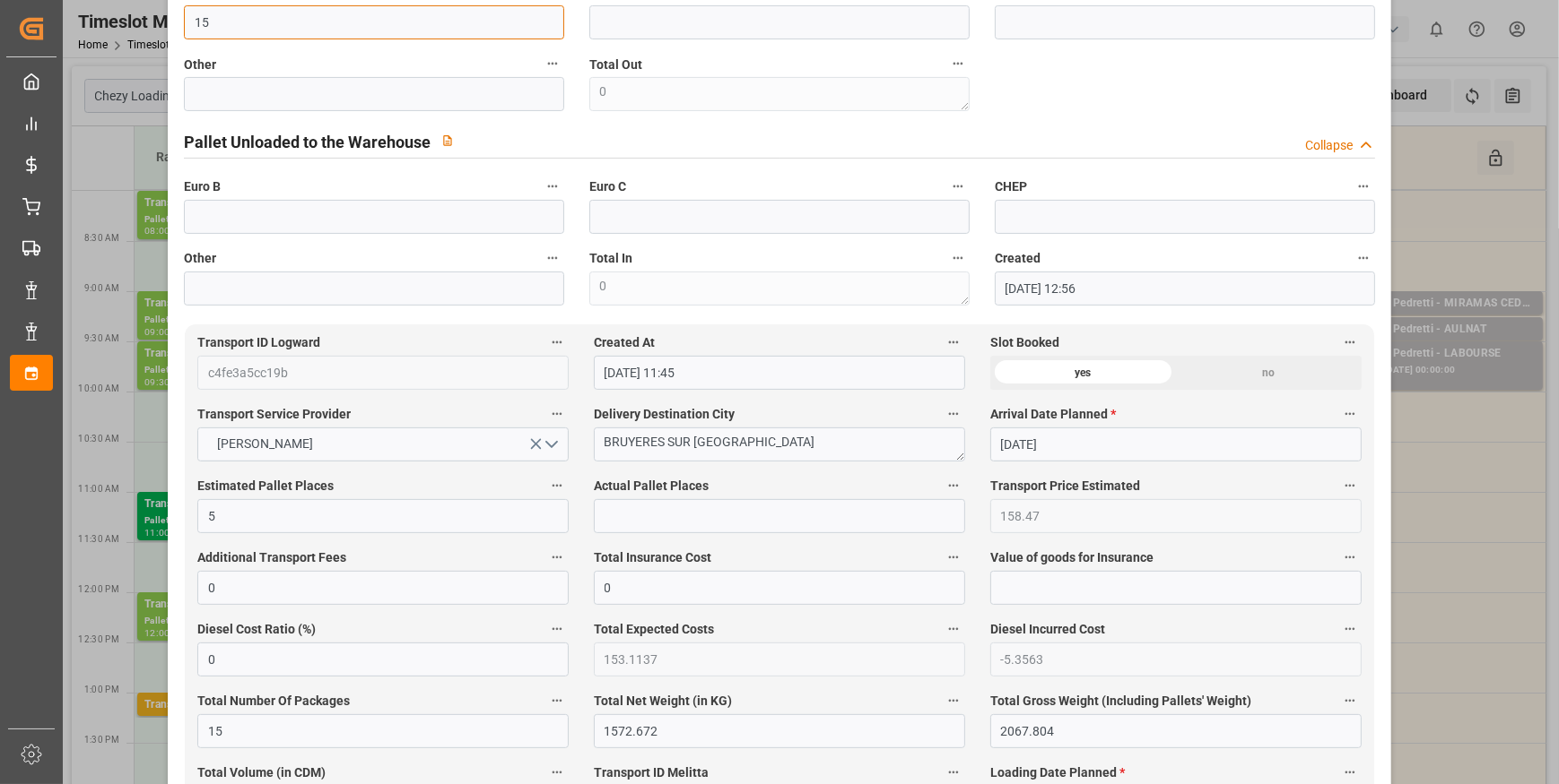
scroll to position [815, 0]
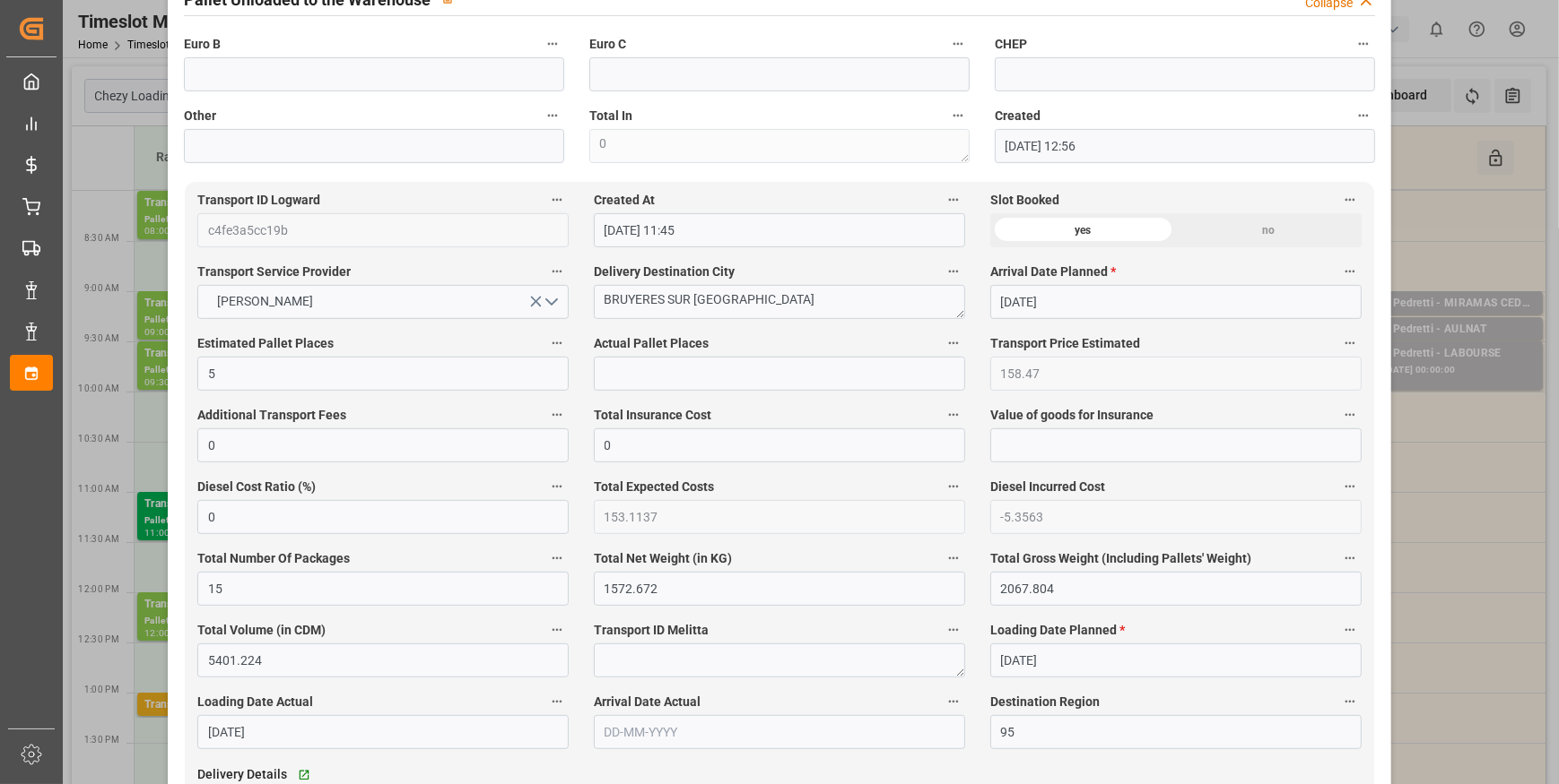
type input "15"
click at [646, 376] on input "text" at bounding box center [780, 373] width 372 height 34
type input "5"
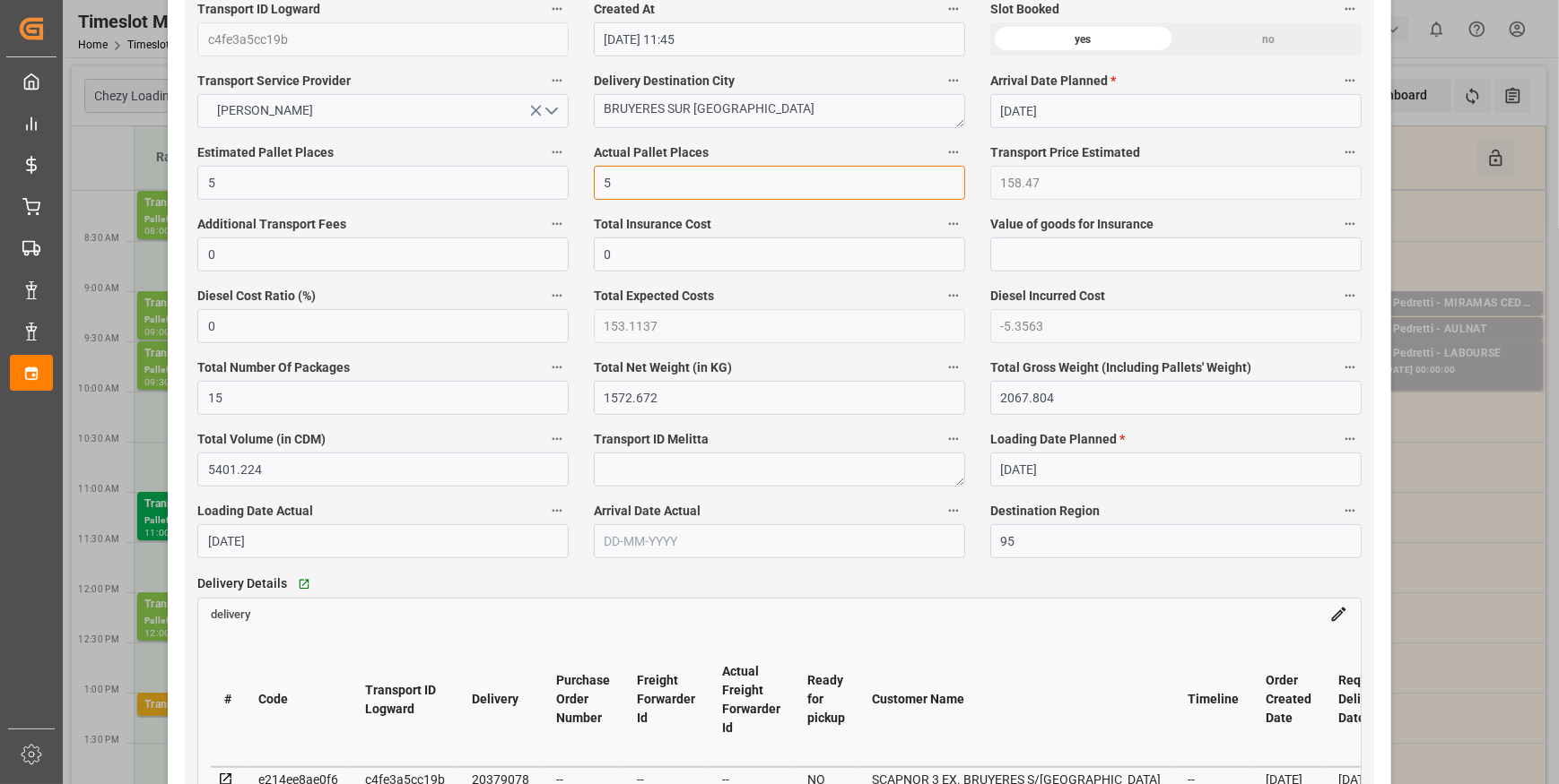
scroll to position [1548, 0]
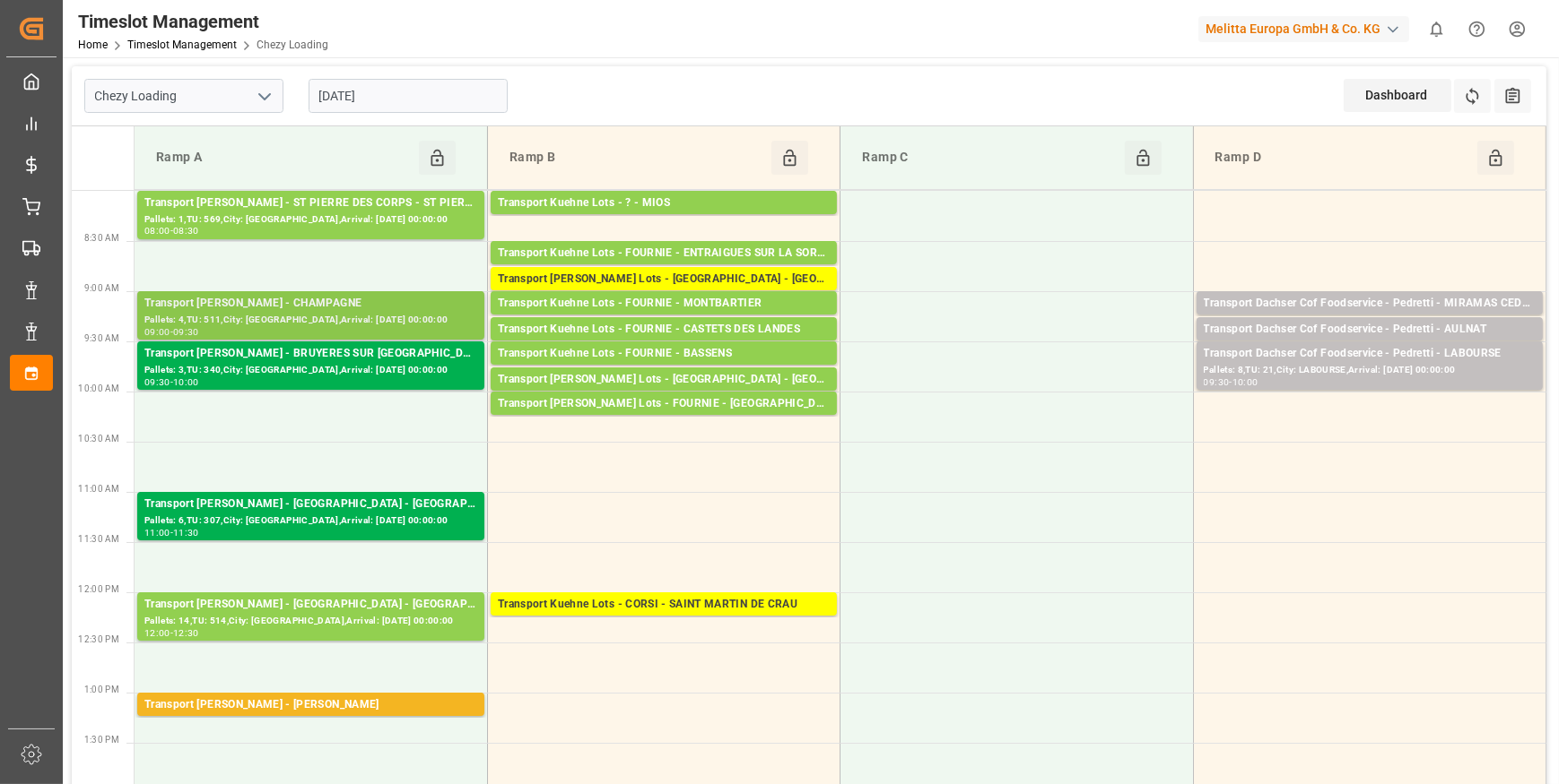
click at [397, 318] on div "Pallets: 4,TU: 511,City: [GEOGRAPHIC_DATA],Arrival: [DATE] 00:00:00" at bounding box center [311, 321] width 333 height 16
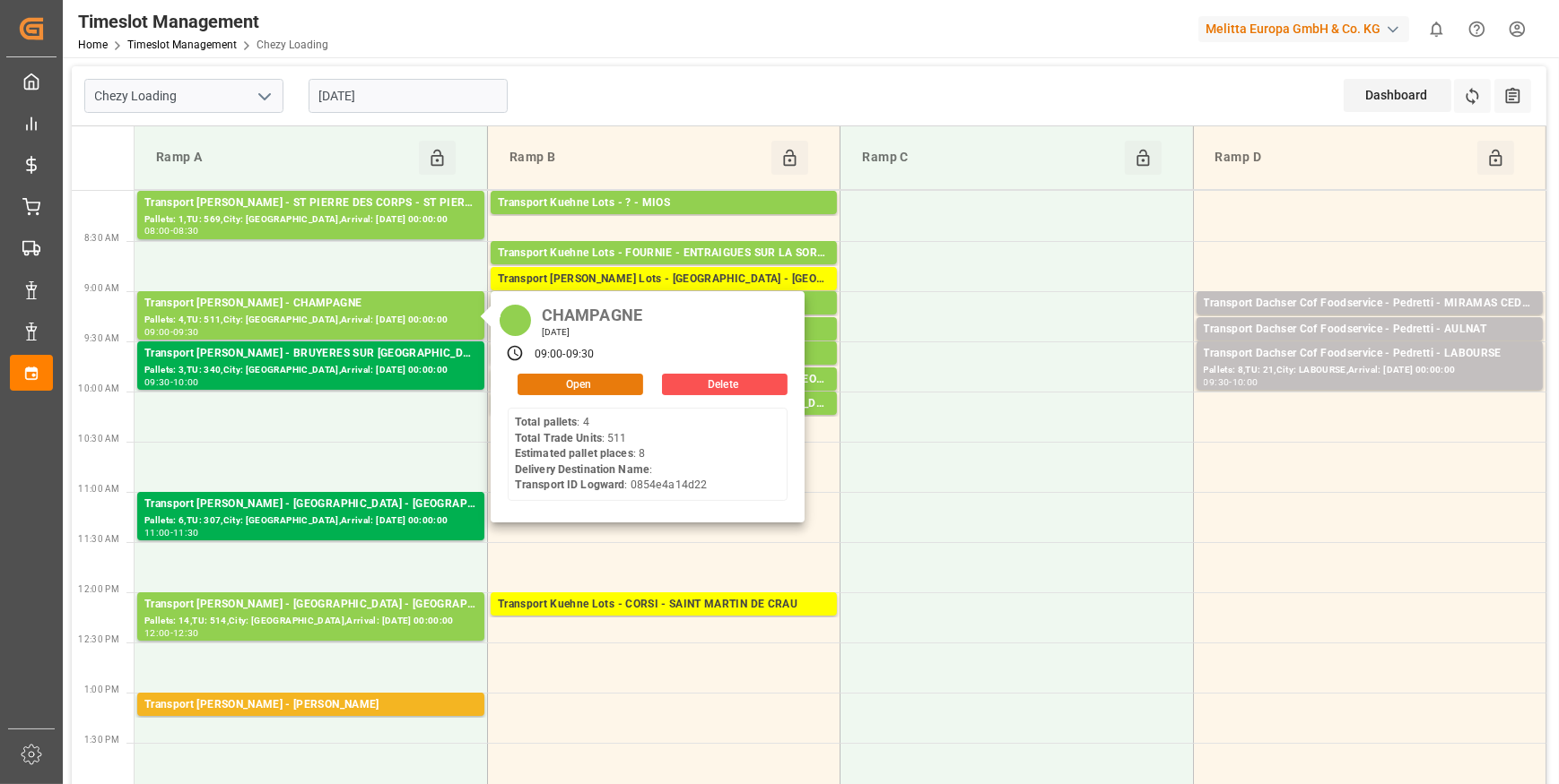
click at [524, 381] on button "Open" at bounding box center [580, 384] width 125 height 22
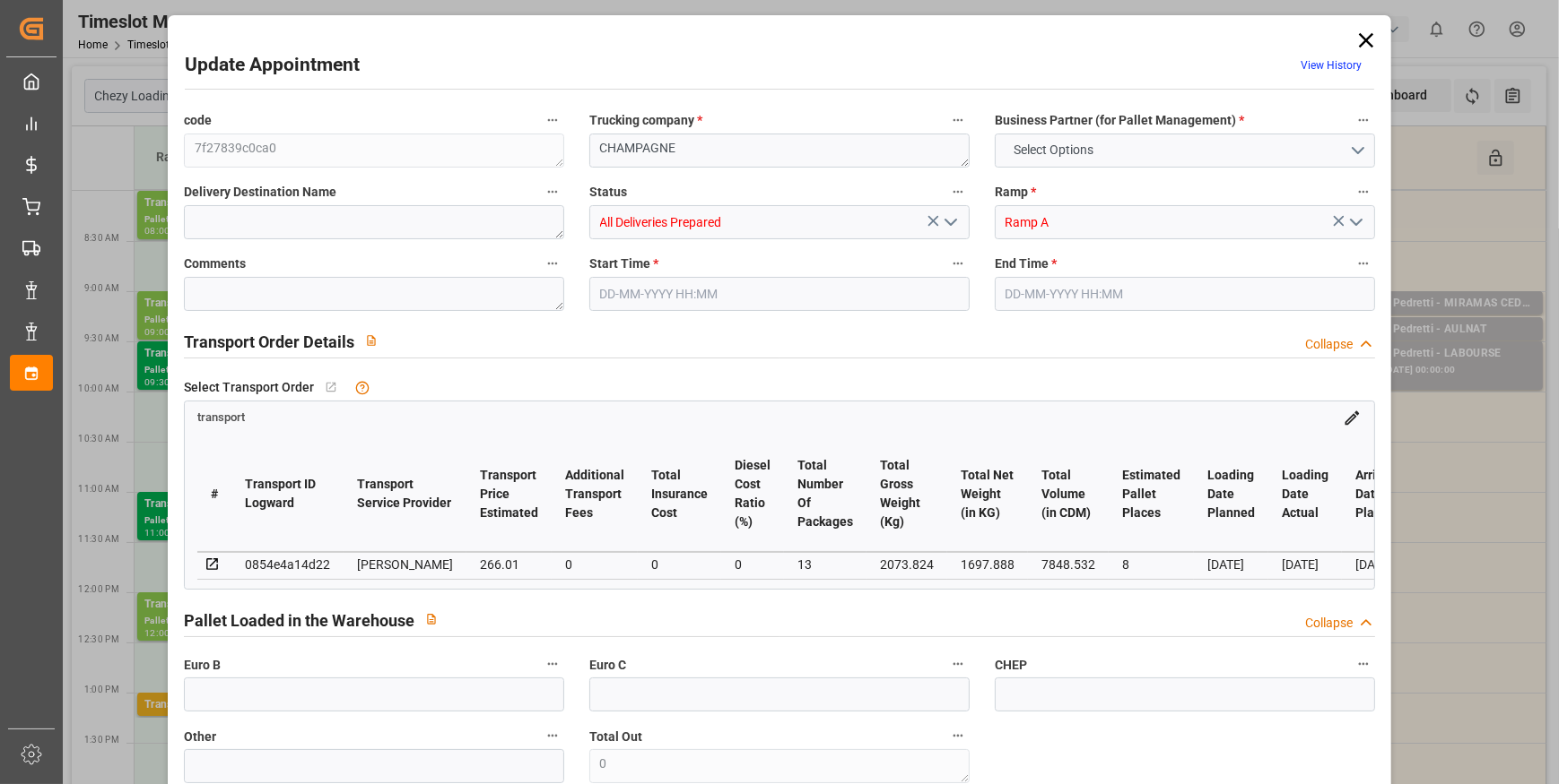
type input "8"
type input "266.01"
type input "0"
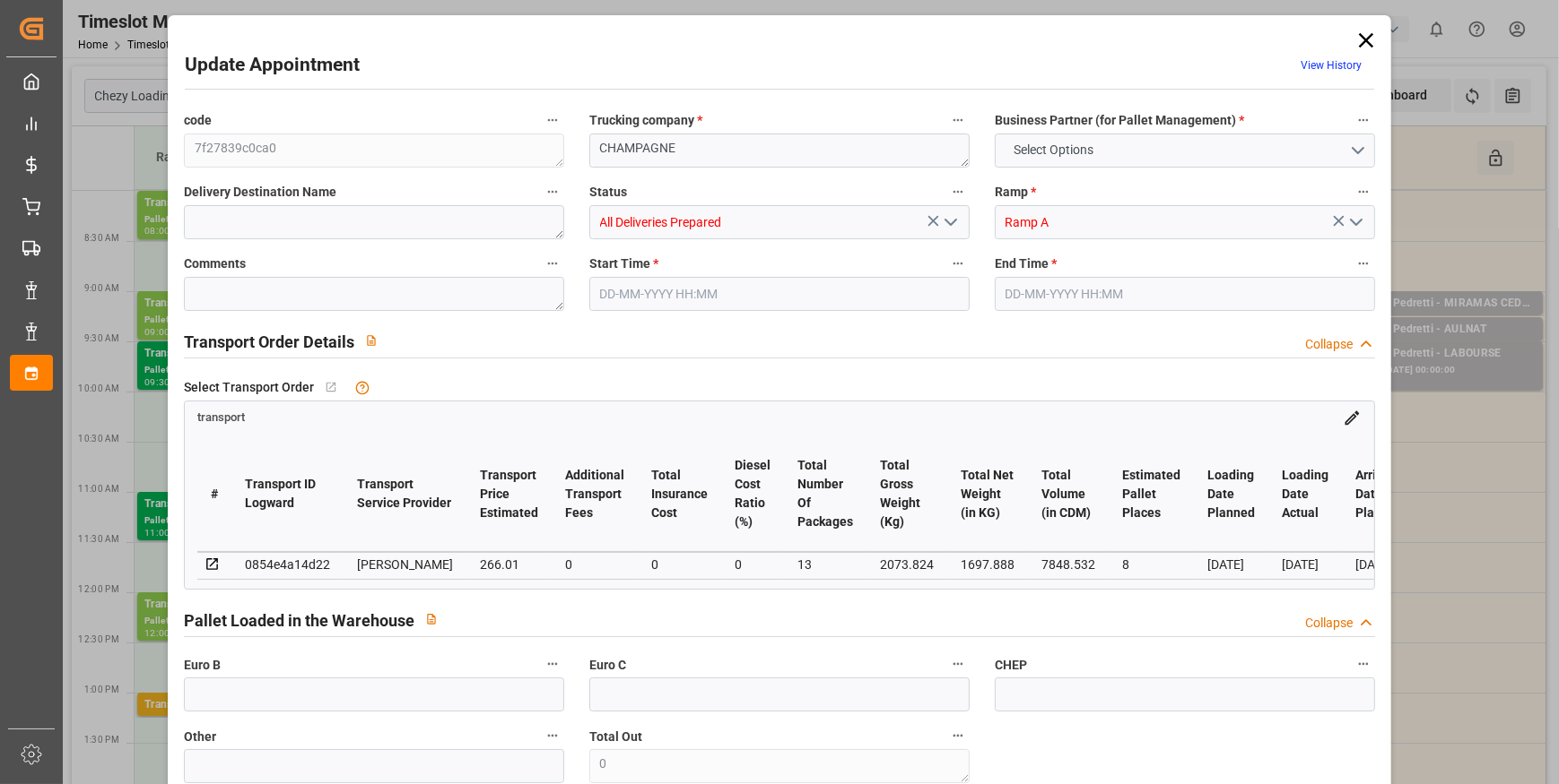
type input "257.0189"
type input "-8.9911"
type input "13"
type input "1697.888"
type input "2446.688"
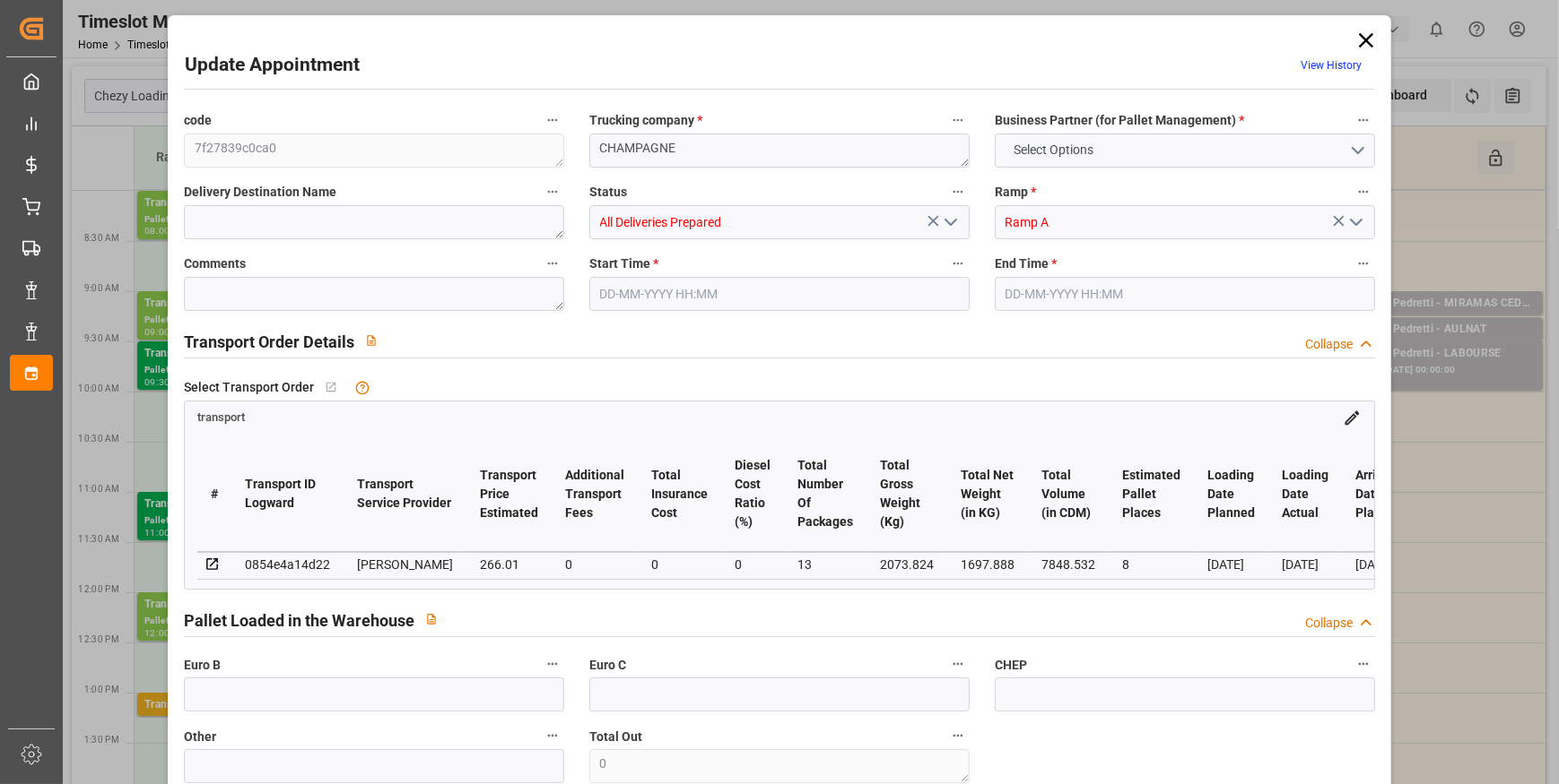
type input "7848.532"
type input "72"
type input "4"
type input "511"
type input "13"
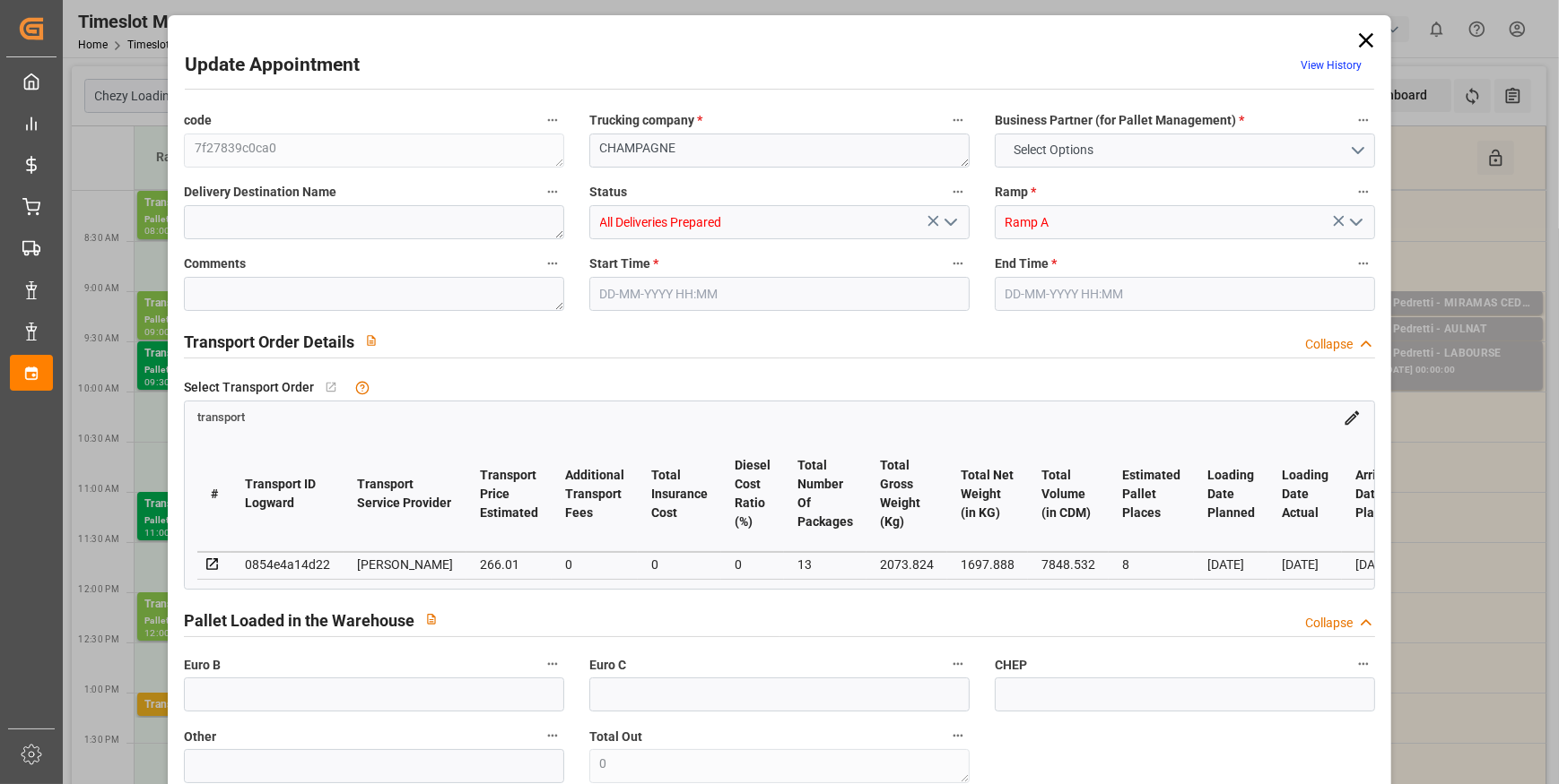
type input "101"
type input "2073.824"
type input "0"
type input "4710.8598"
type input "0"
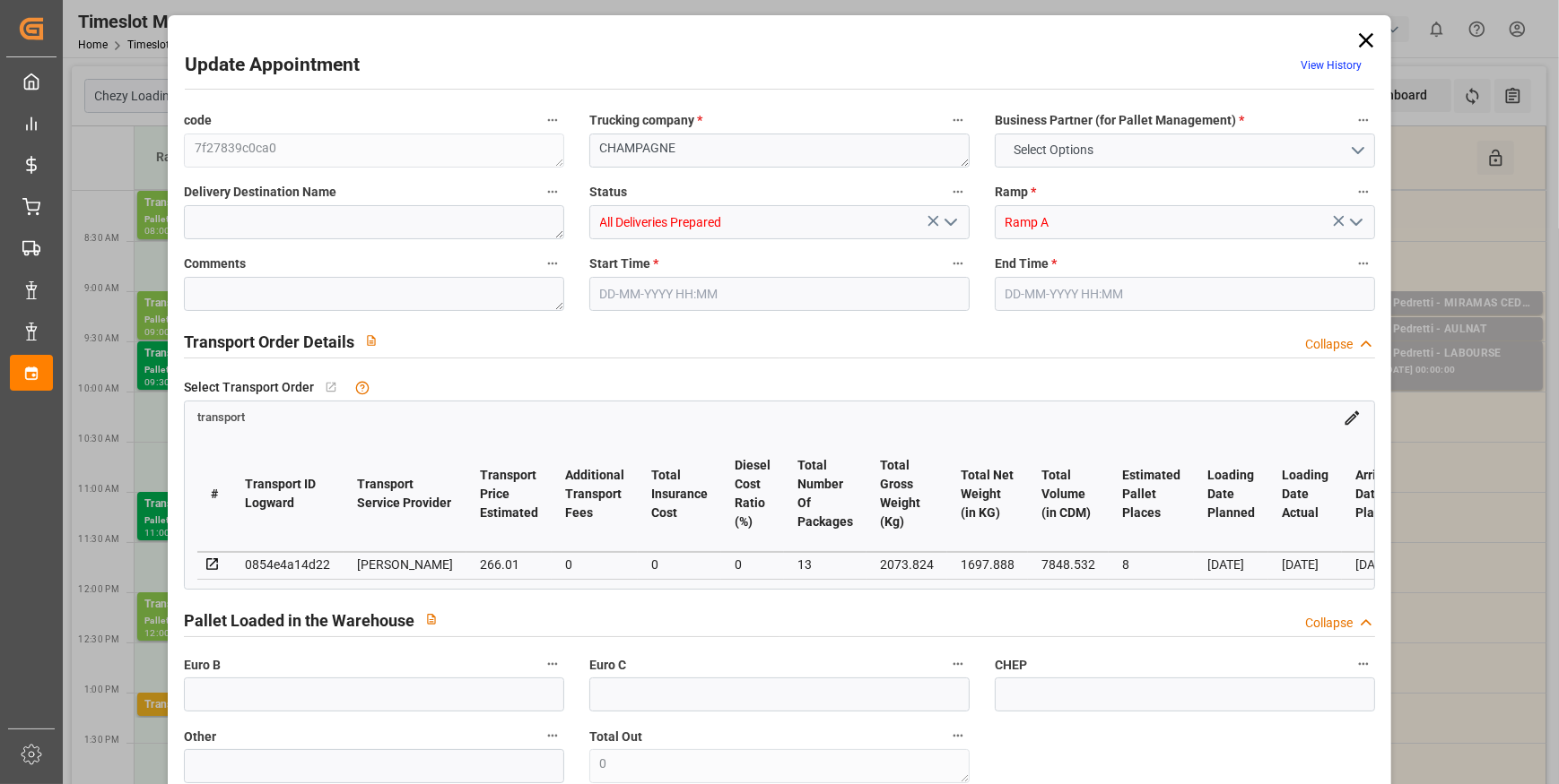
type input "0"
type input "21"
type input "35"
type input "[DATE] 09:00"
type input "[DATE] 09:30"
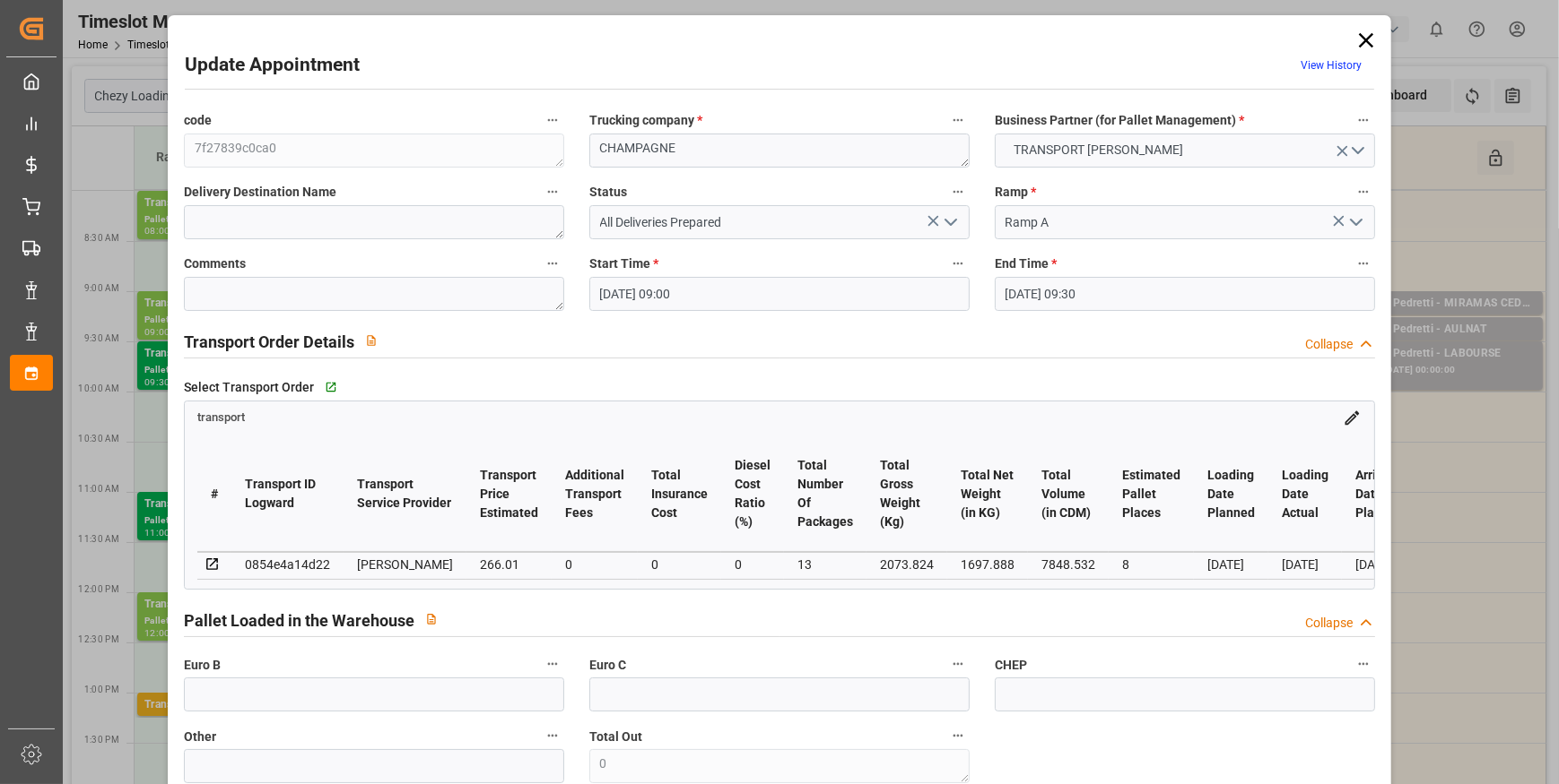
type input "[DATE] 12:56"
type input "[DATE] 11:45"
type input "[DATE]"
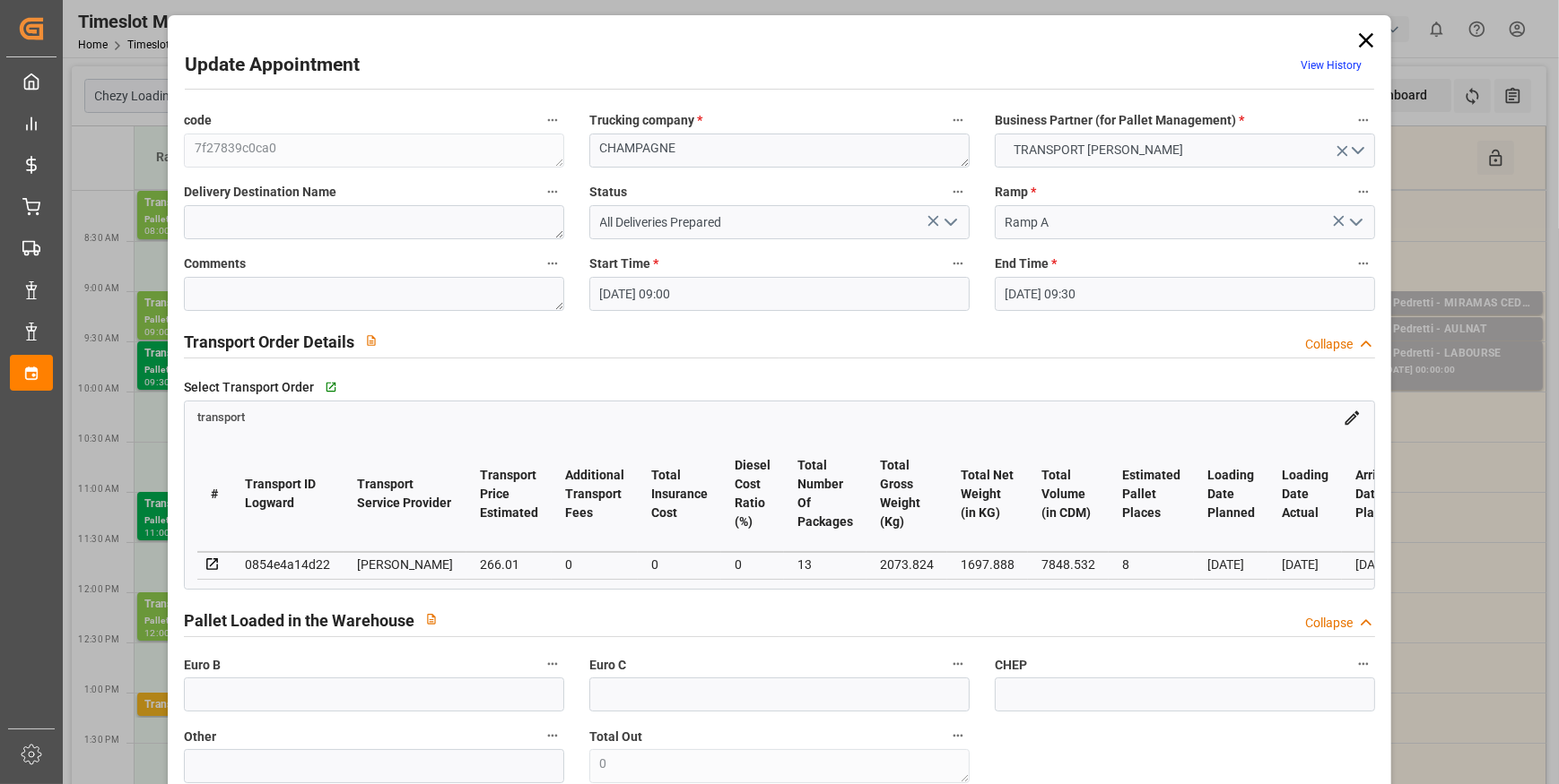
click at [956, 219] on icon "open menu" at bounding box center [951, 222] width 22 height 22
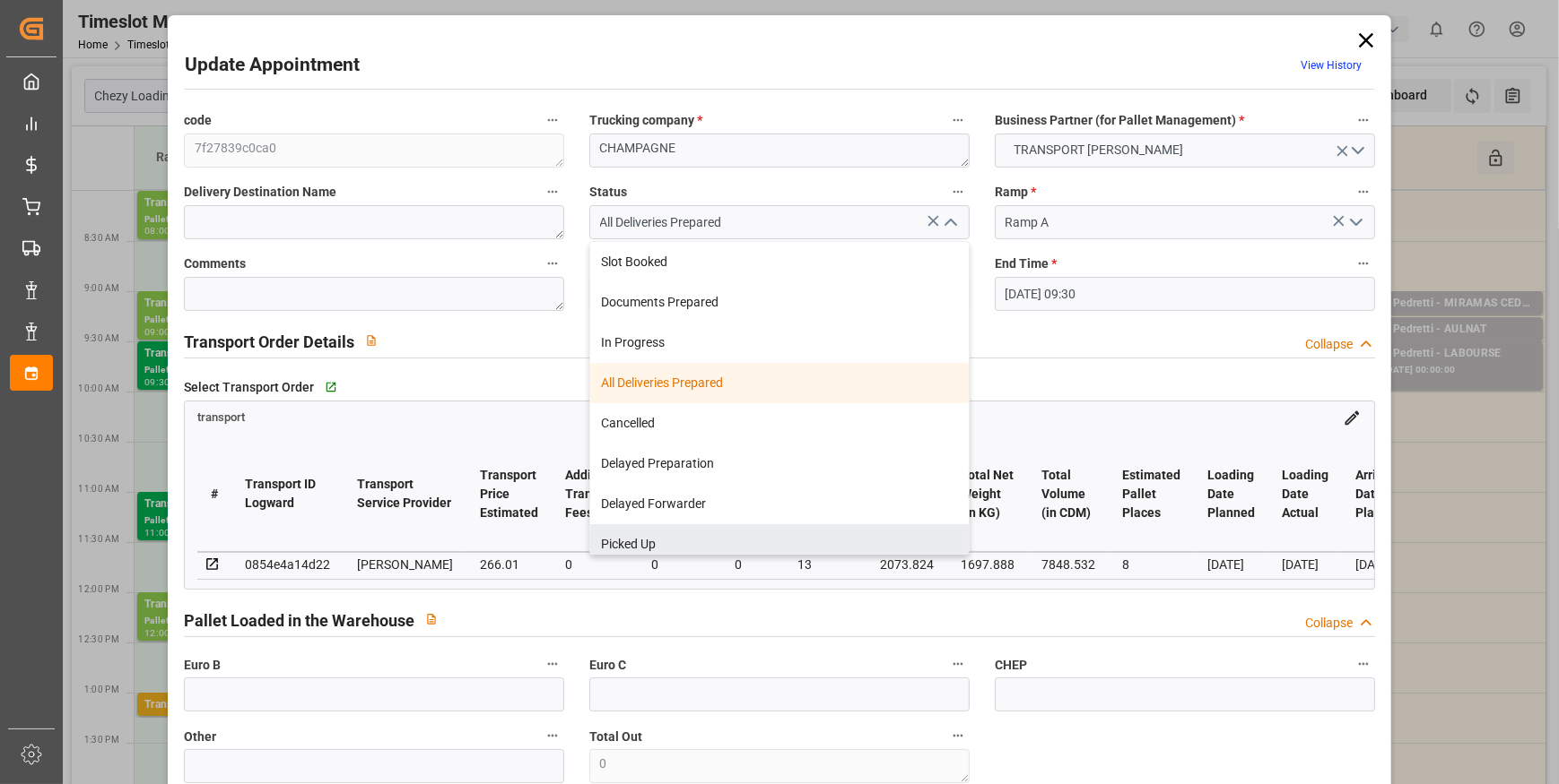
drag, startPoint x: 639, startPoint y: 546, endPoint x: 357, endPoint y: 405, distance: 315.3
click at [633, 546] on div "Picked Up" at bounding box center [779, 544] width 379 height 40
type input "Picked Up"
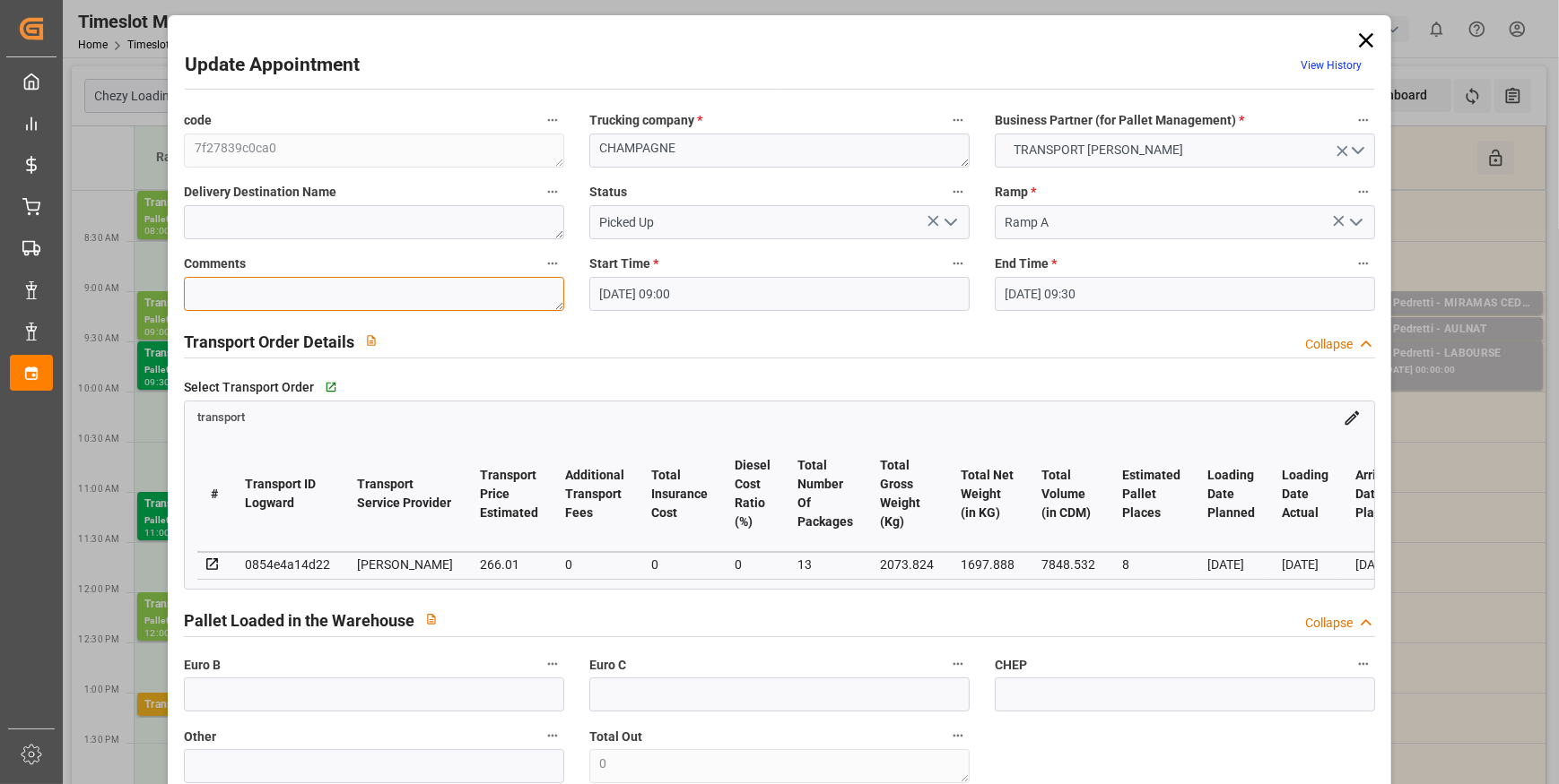
click at [222, 291] on textarea at bounding box center [374, 293] width 380 height 34
type textarea "JN 8"
click at [334, 689] on input "text" at bounding box center [374, 694] width 380 height 34
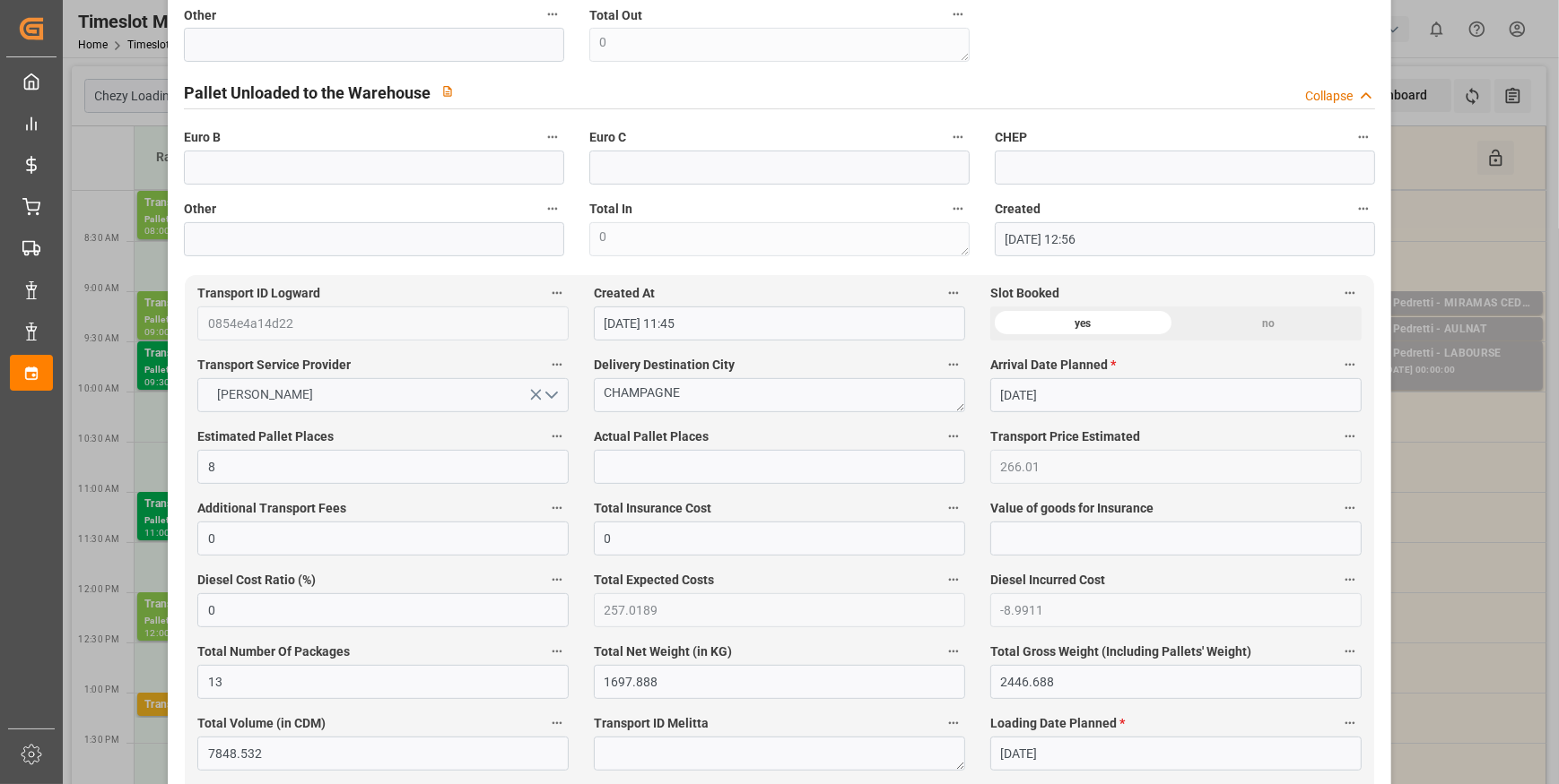
scroll to position [815, 0]
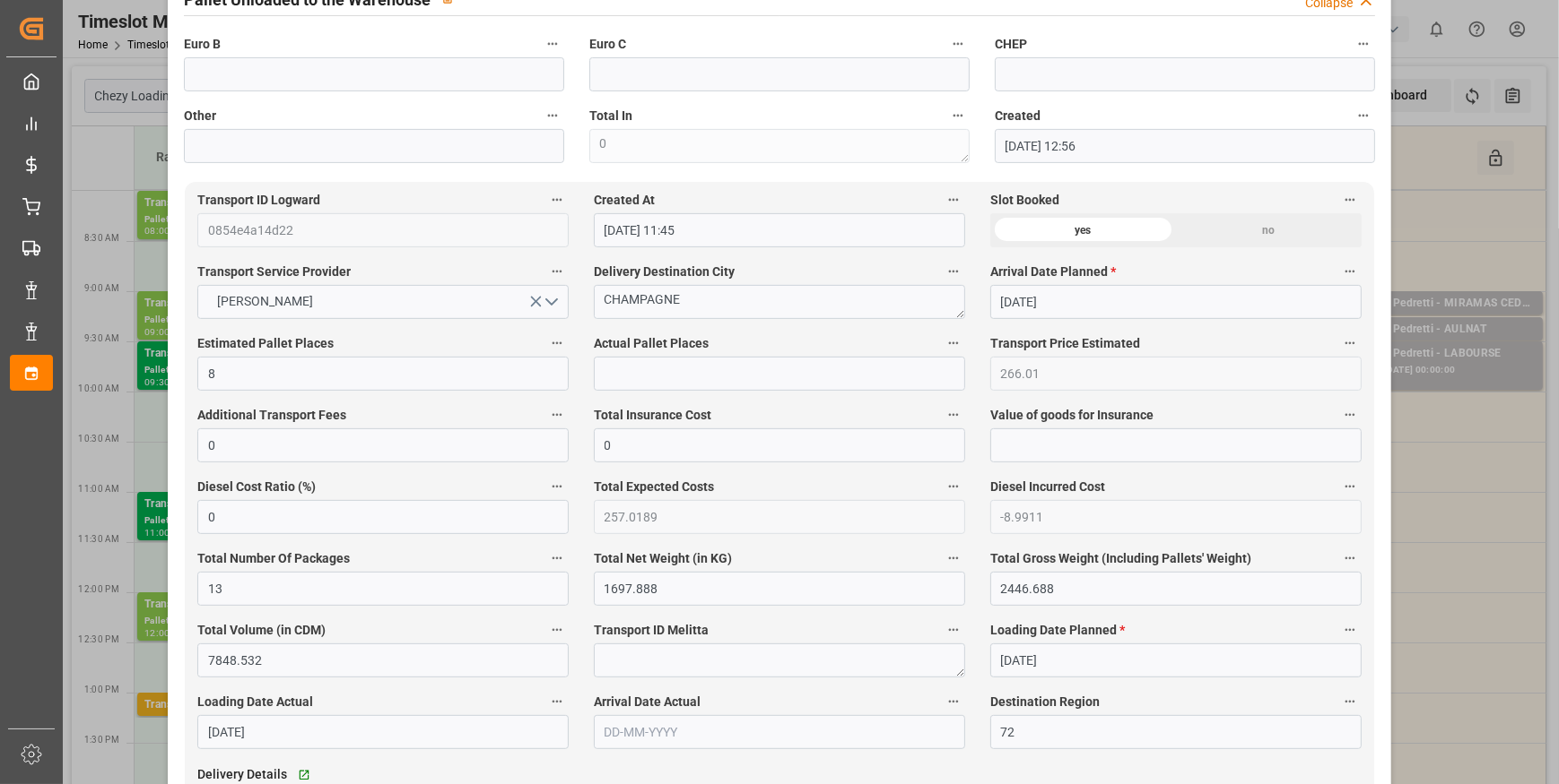
type input "13"
click at [627, 371] on input "text" at bounding box center [780, 373] width 372 height 34
type input "8"
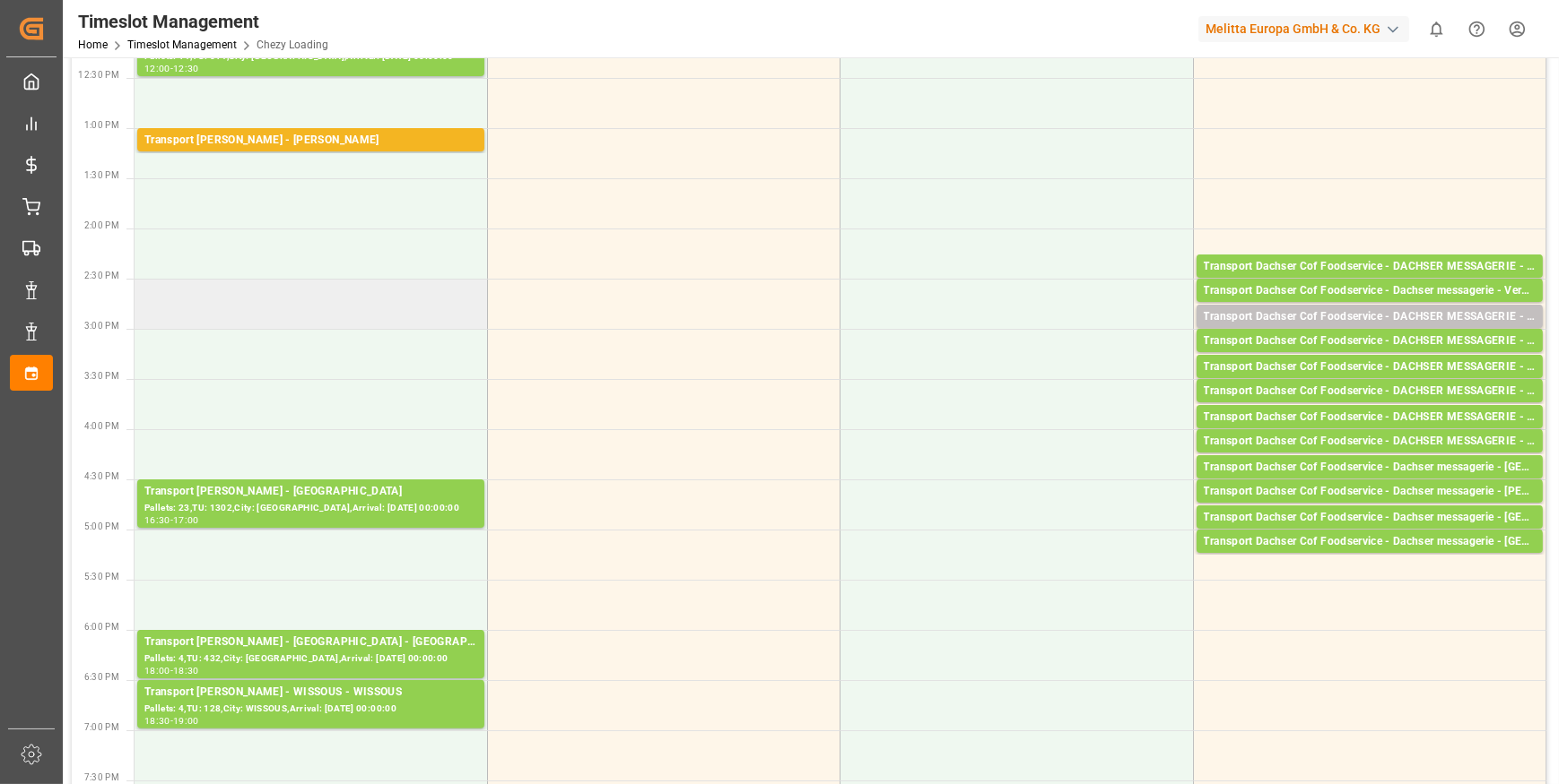
scroll to position [570, 0]
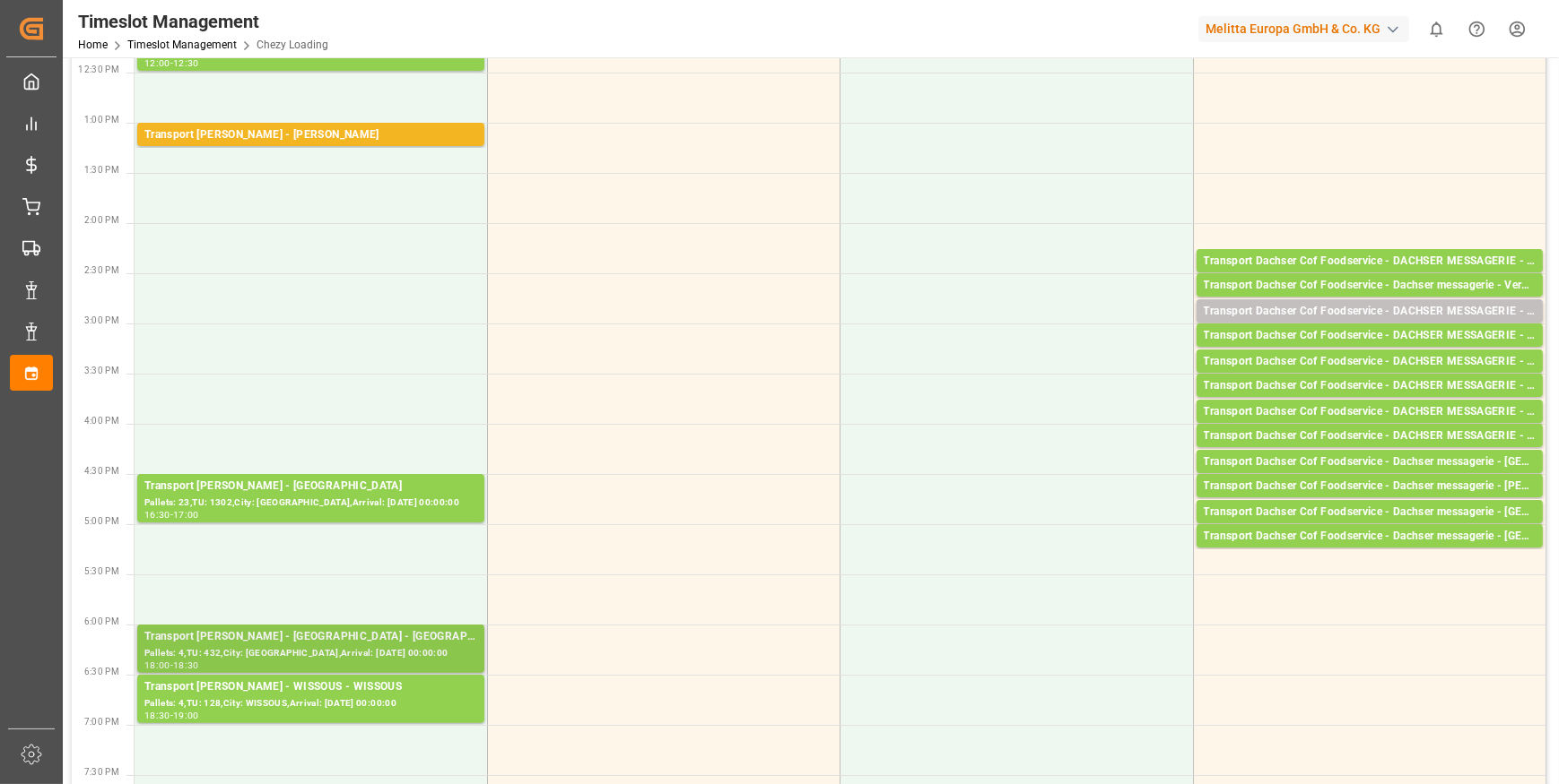
click at [384, 648] on div "Pallets: 4,TU: 432,City: [GEOGRAPHIC_DATA],Arrival: [DATE] 00:00:00" at bounding box center [311, 654] width 333 height 16
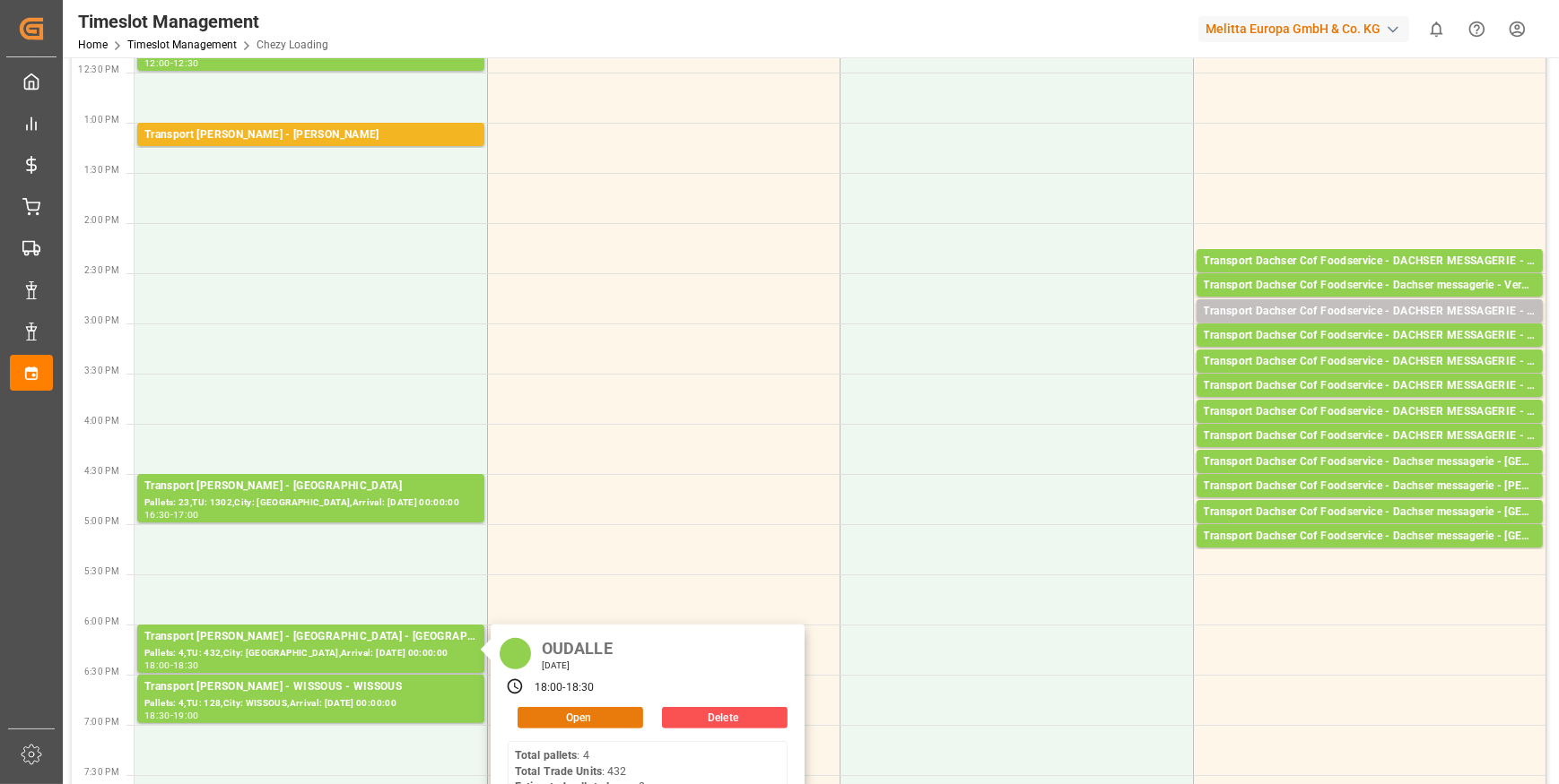
click at [583, 723] on button "Open" at bounding box center [580, 719] width 125 height 22
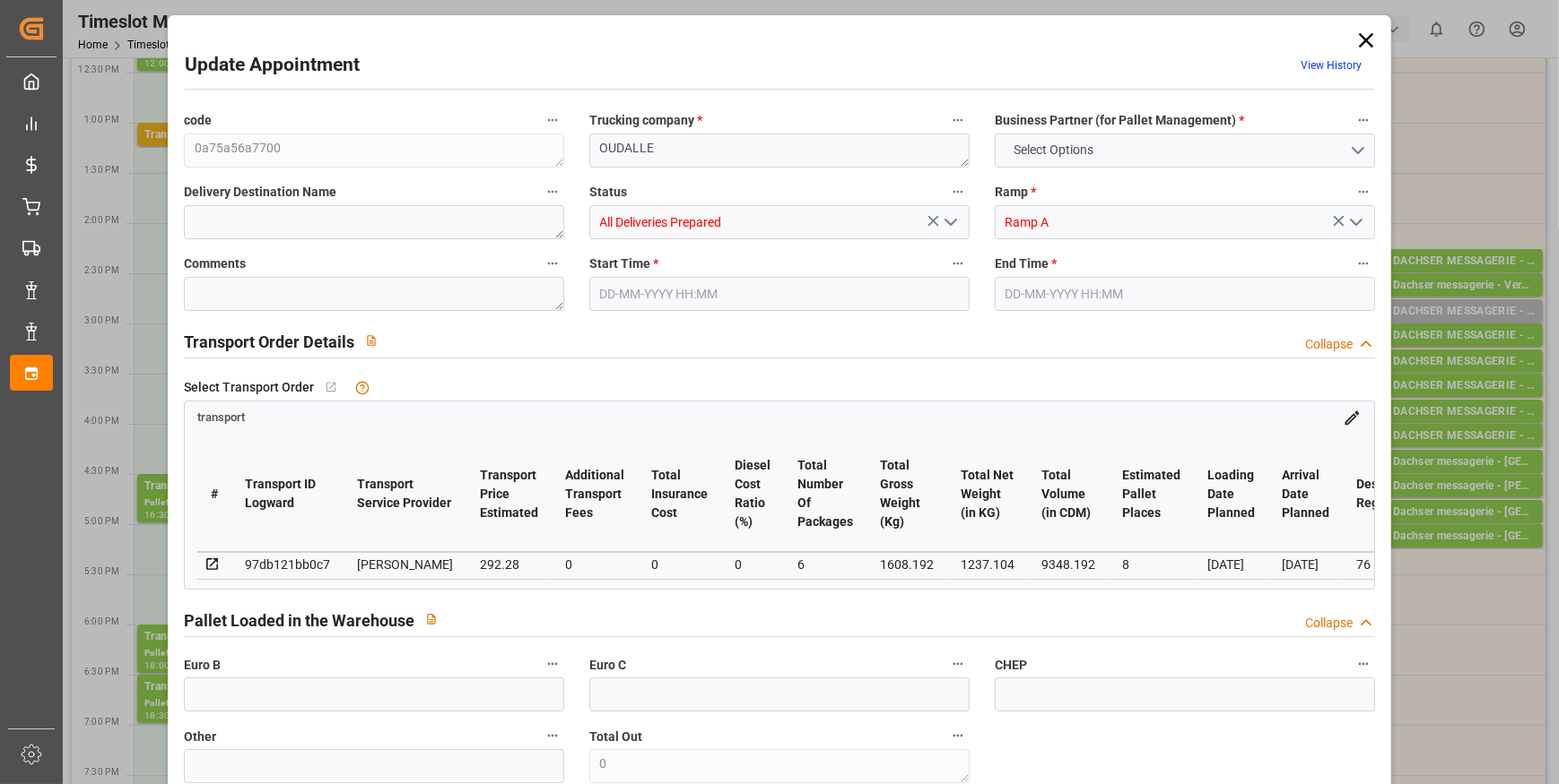
type input "8"
type input "292.28"
type input "0"
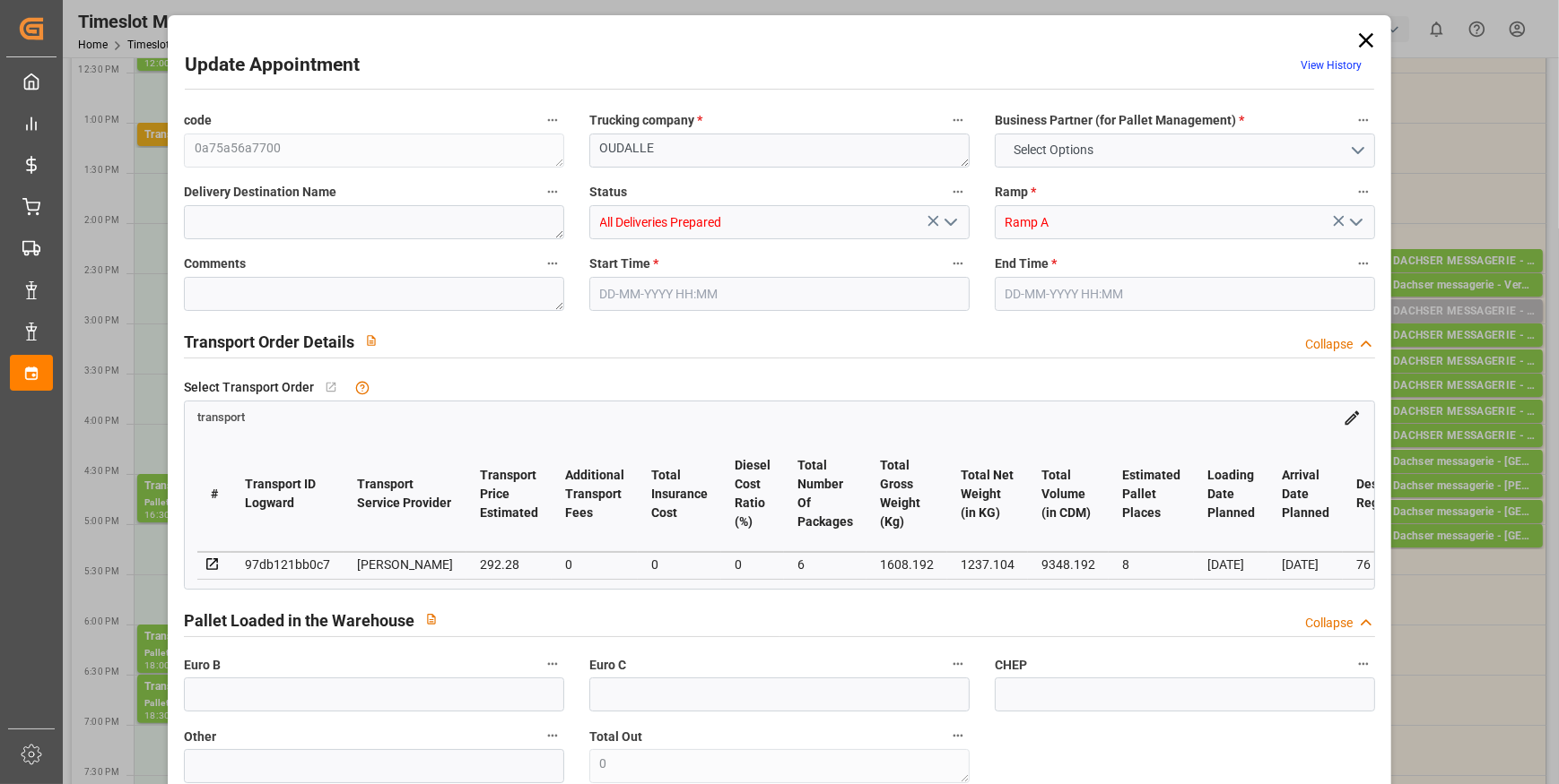
type input "282.4009"
type input "-9.8791"
type input "6"
type input "1237.104"
type input "1997.984"
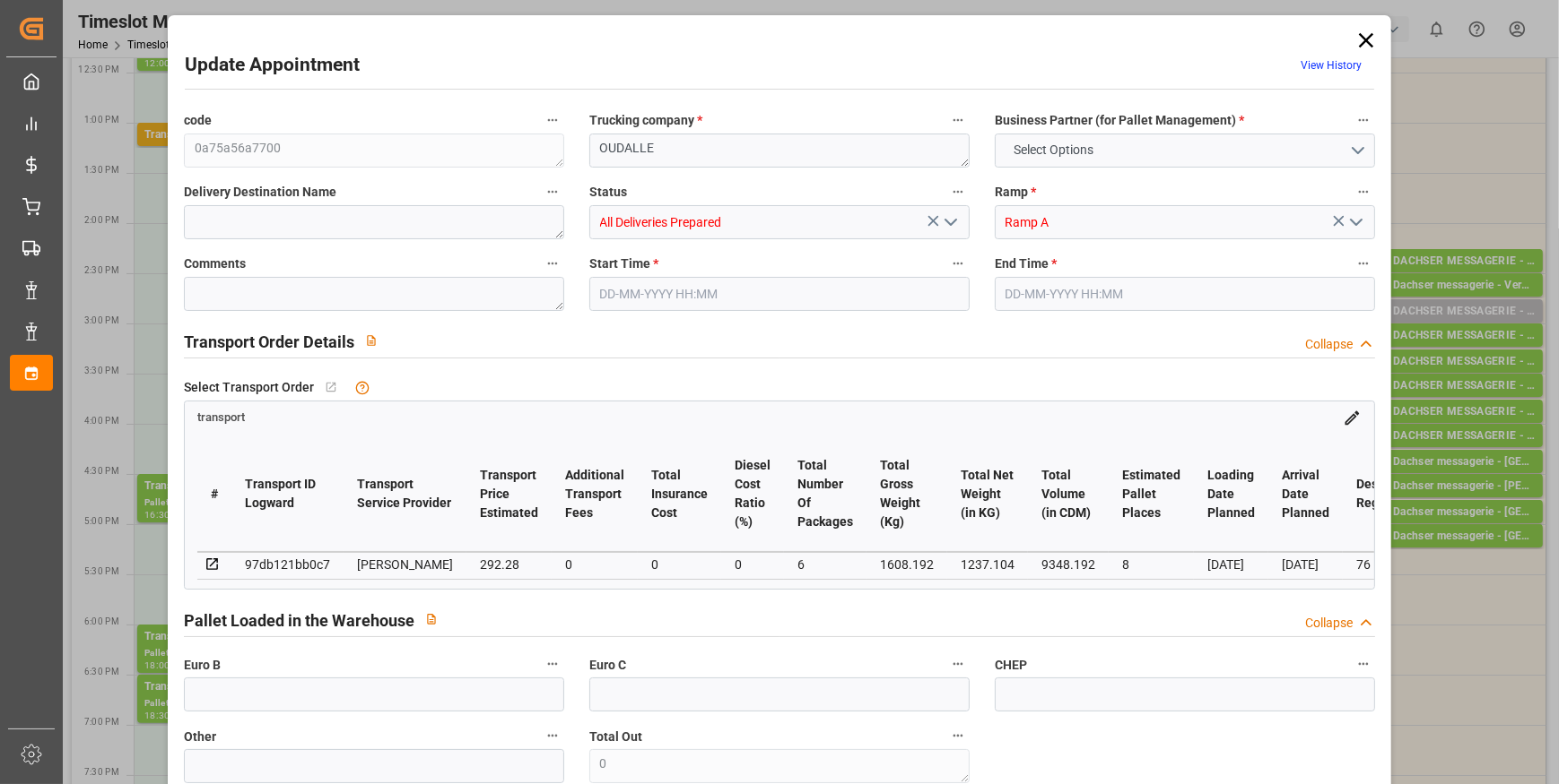
type input "9348.192"
type input "76"
type input "4"
type input "432"
type input "14"
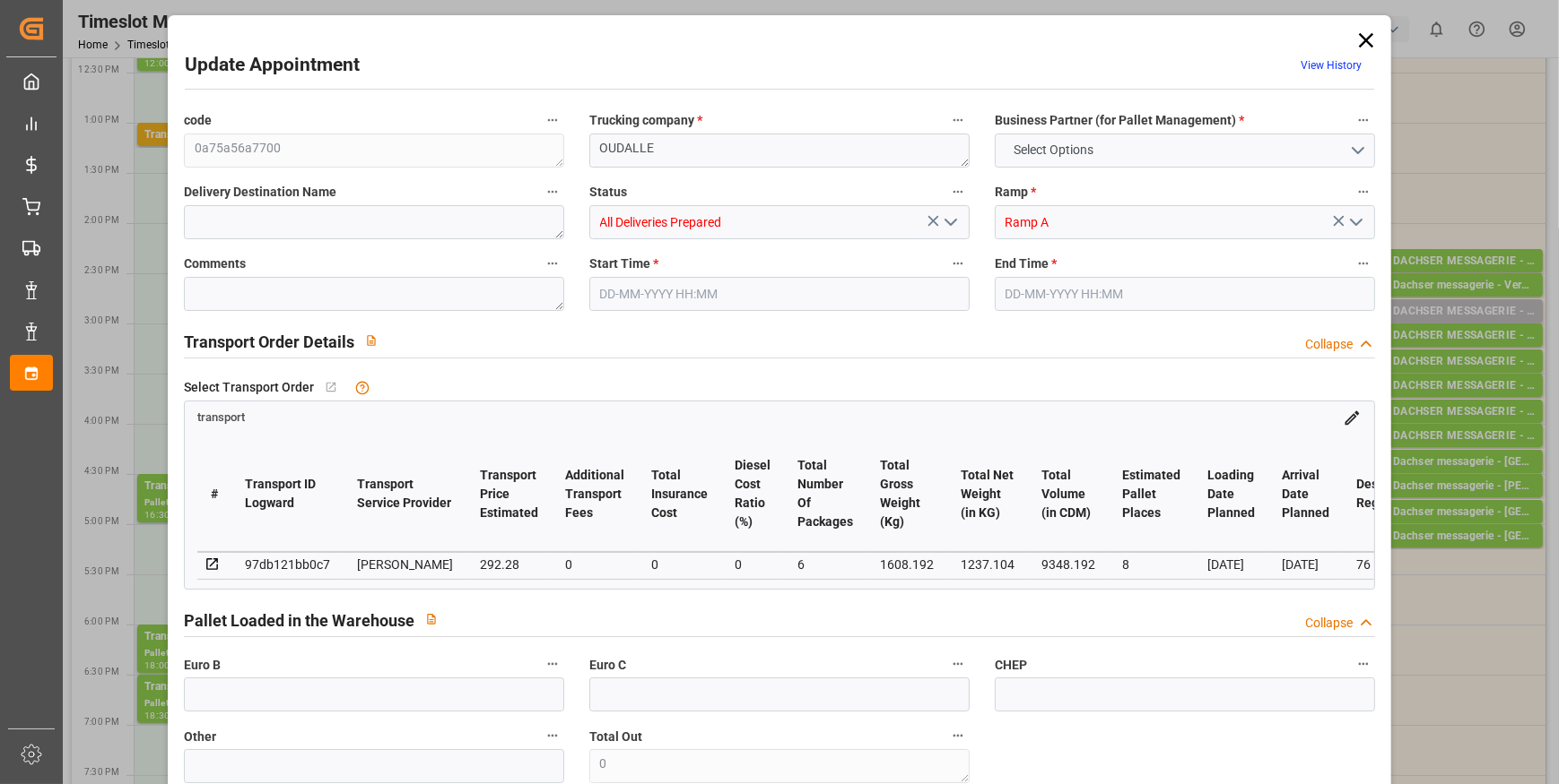
type input "101"
type input "1608.192"
type input "0"
type input "4710.8598"
type input "0"
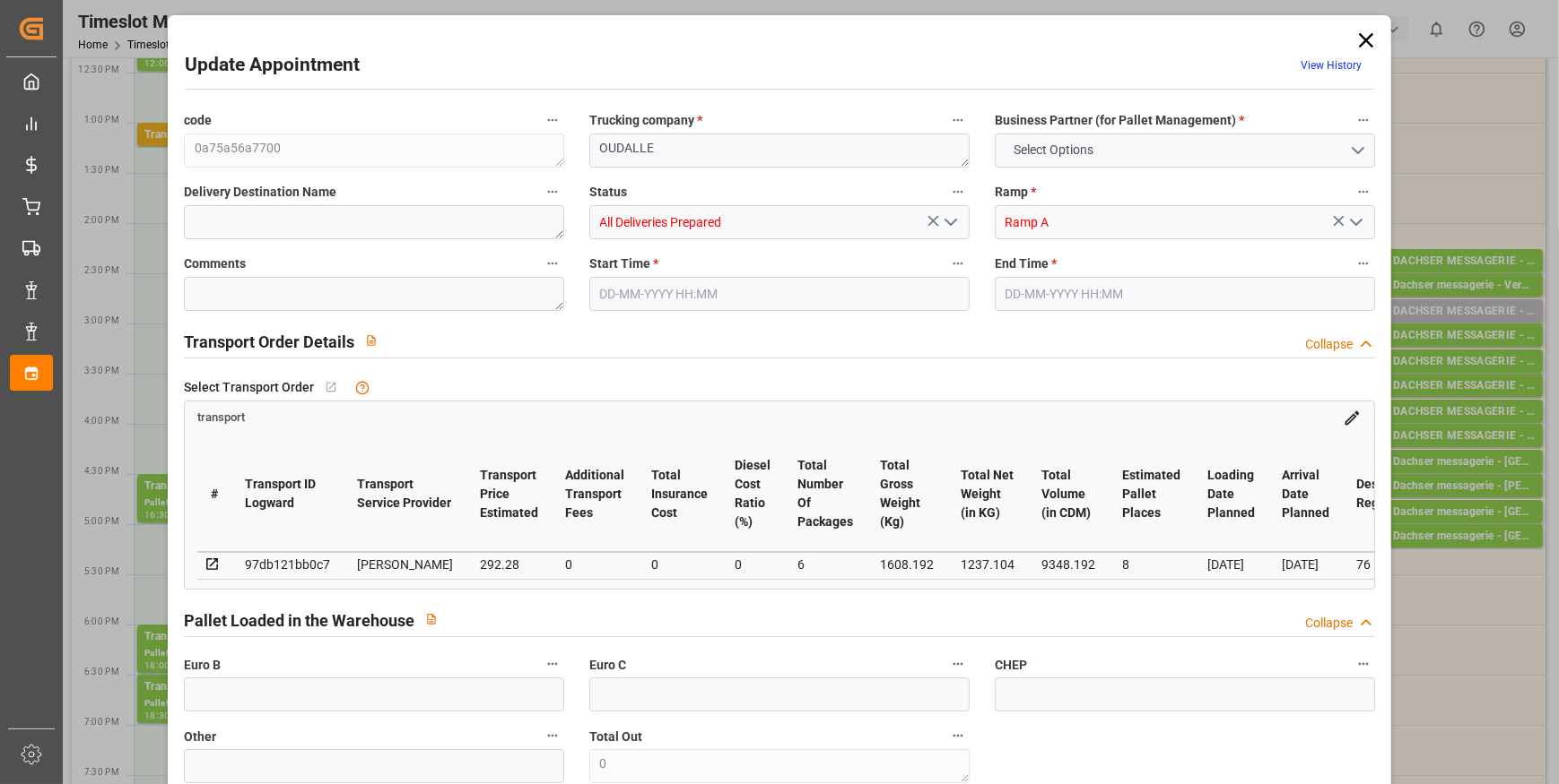
type input "0"
type input "21"
type input "35"
type input "[DATE] 18:00"
type input "[DATE] 18:30"
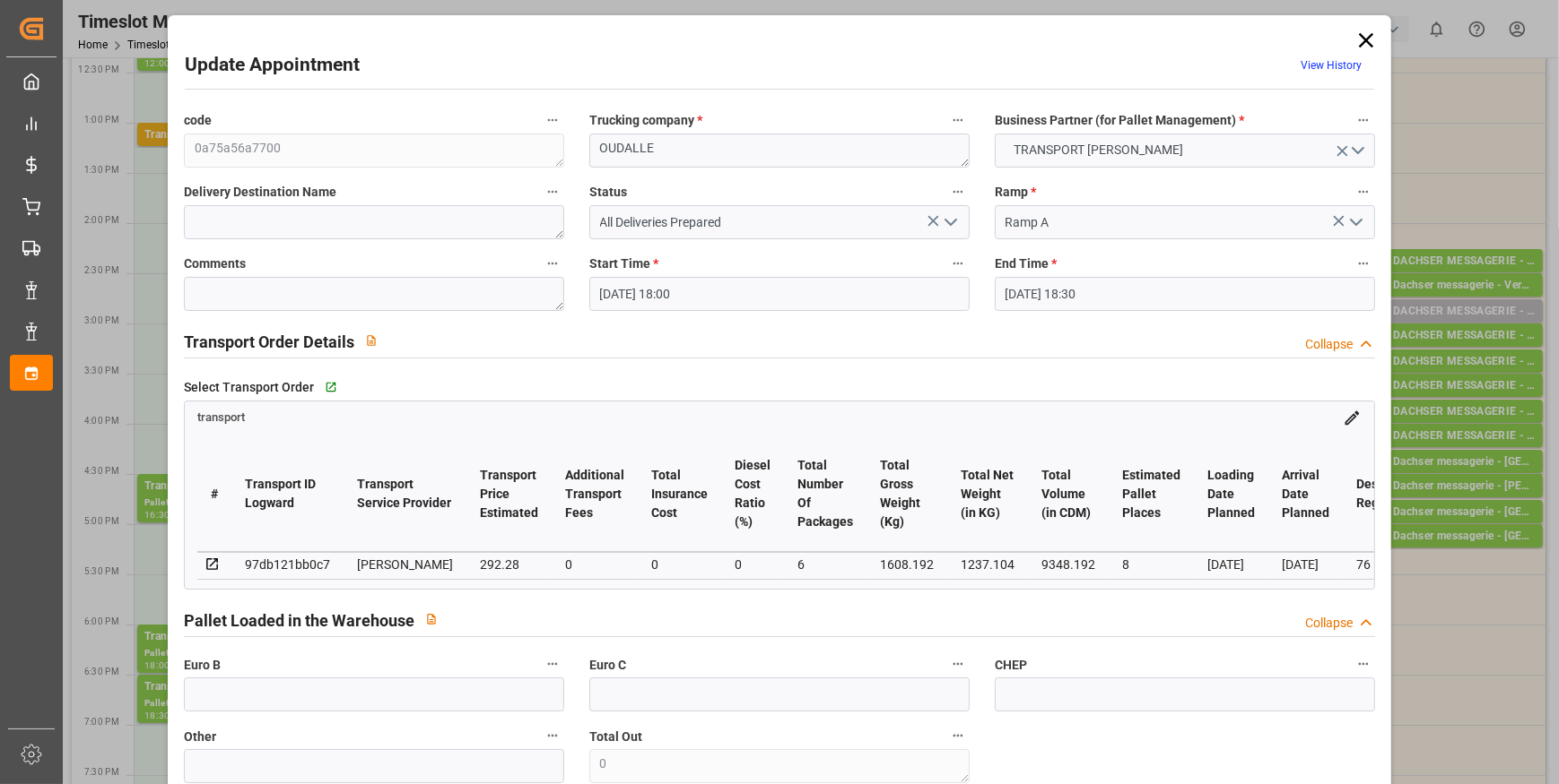
type input "[DATE] 12:54"
type input "[DATE] 11:40"
type input "[DATE]"
click at [227, 286] on textarea at bounding box center [374, 293] width 380 height 34
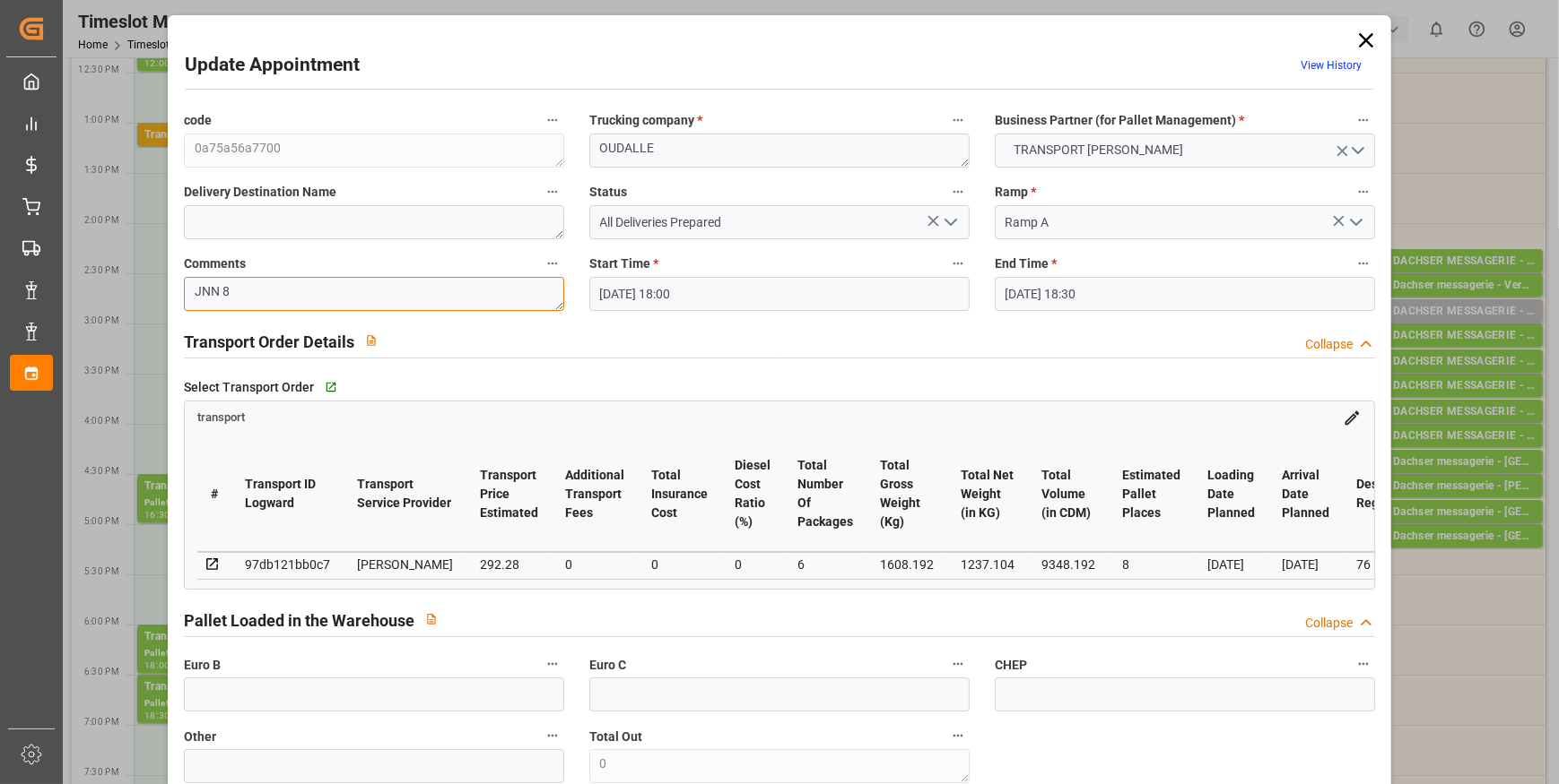
click at [217, 288] on textarea "JNN 8" at bounding box center [374, 293] width 380 height 34
type textarea "JN 8"
click at [275, 708] on input "text" at bounding box center [374, 694] width 380 height 34
type input "14"
click at [947, 221] on icon "open menu" at bounding box center [951, 222] width 22 height 22
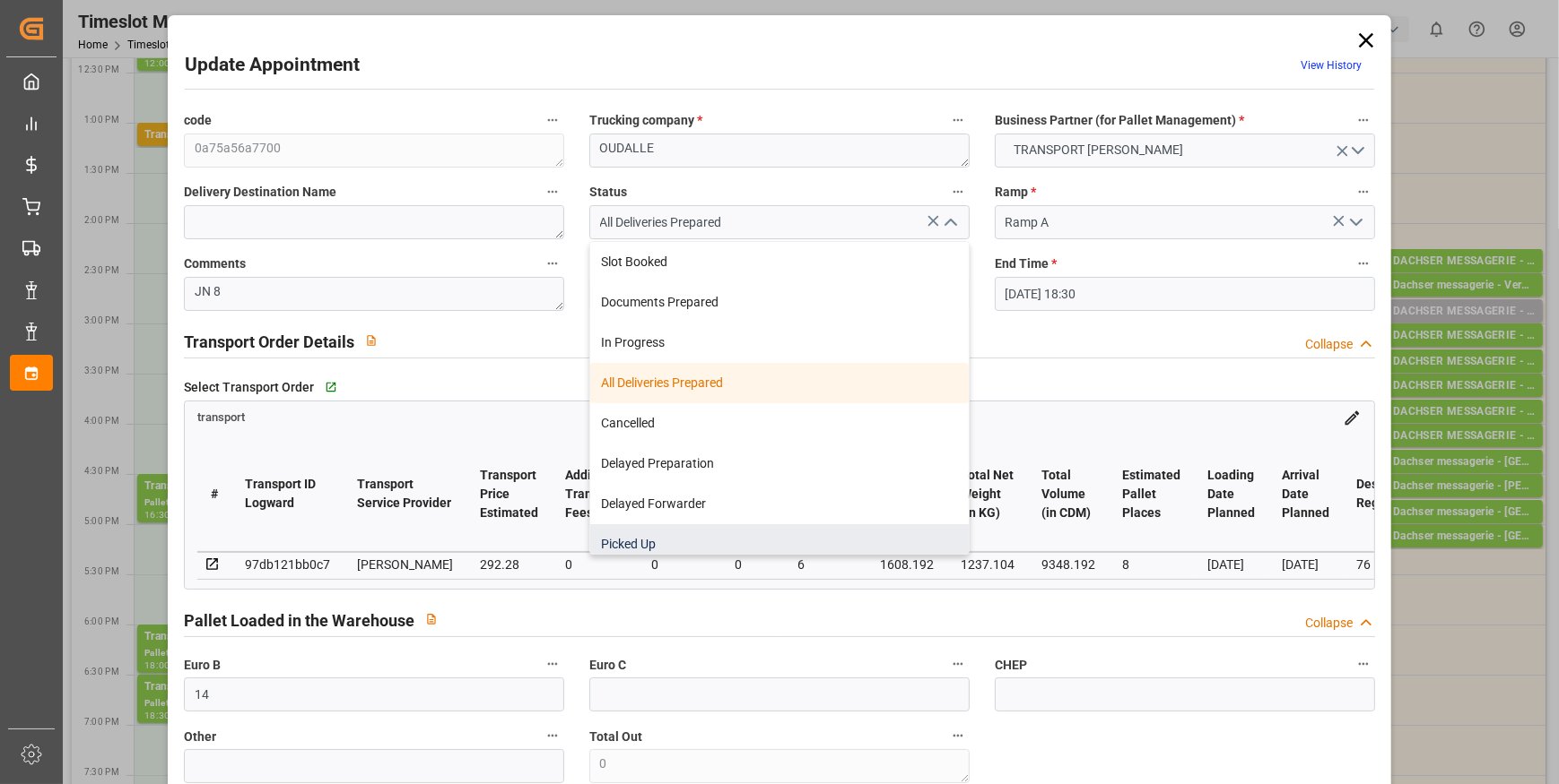
click at [690, 545] on div "Picked Up" at bounding box center [779, 544] width 379 height 40
type input "Picked Up"
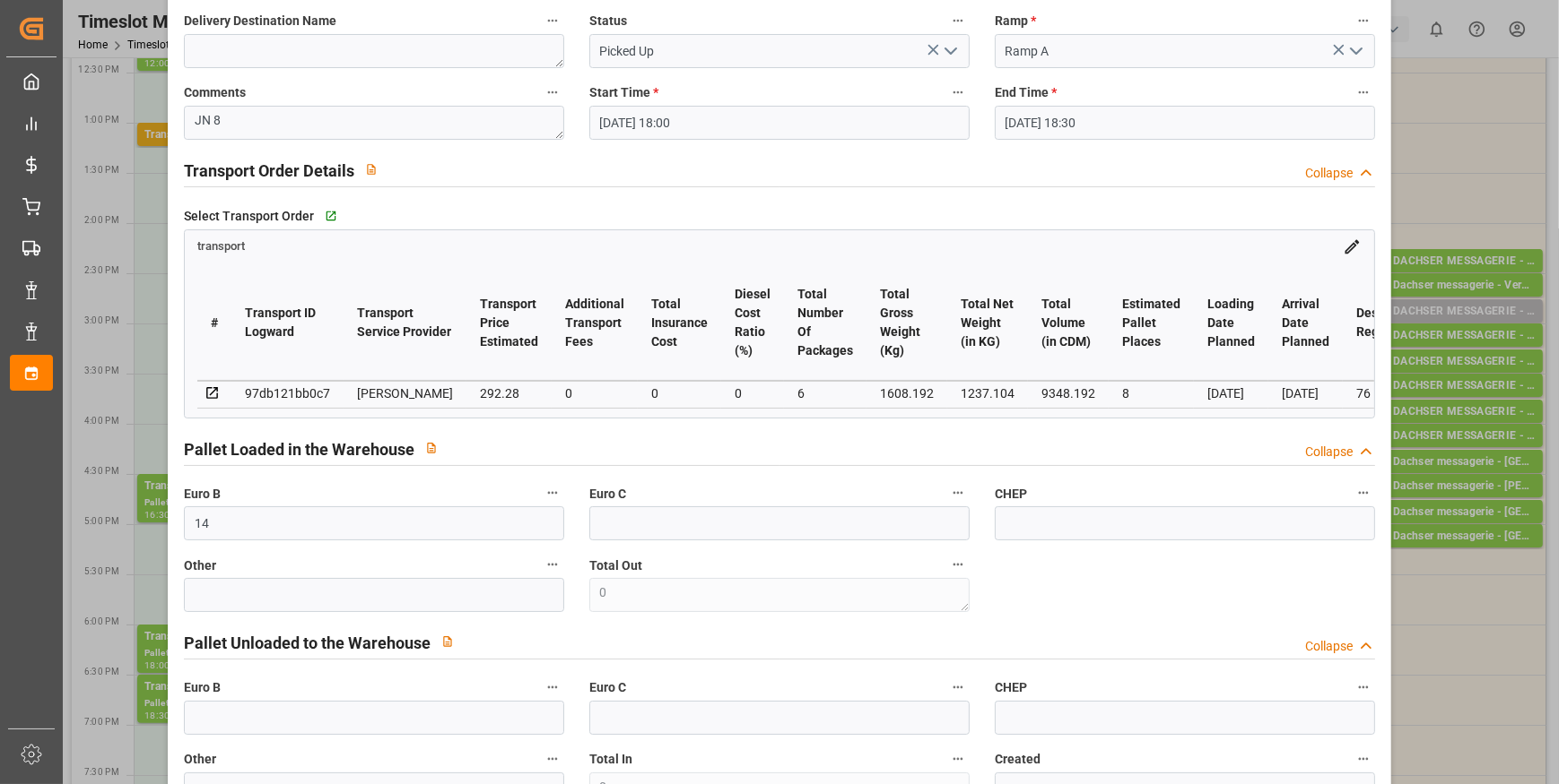
scroll to position [815, 0]
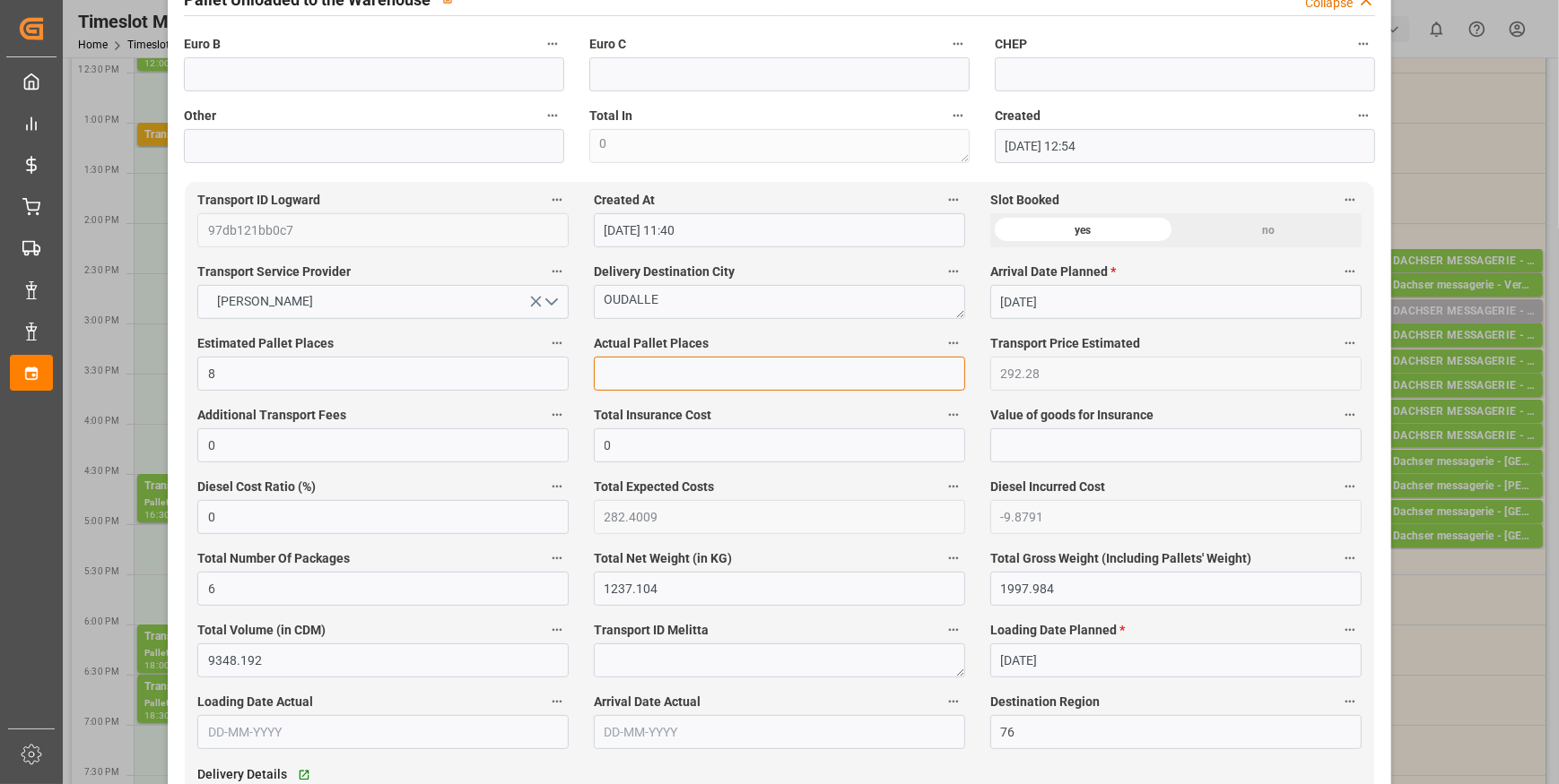
click at [654, 386] on input "text" at bounding box center [780, 373] width 372 height 34
type input "8"
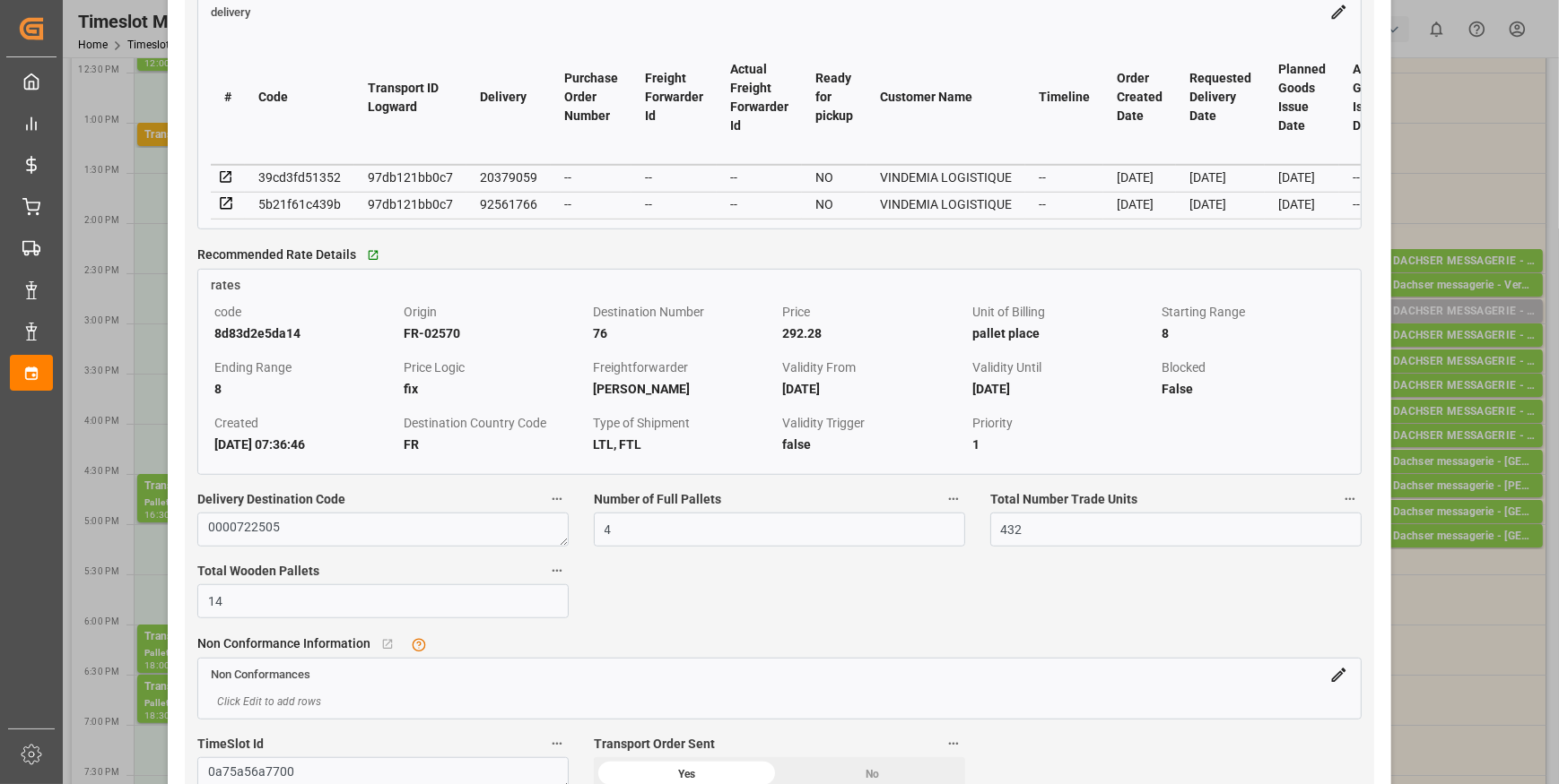
scroll to position [1630, 0]
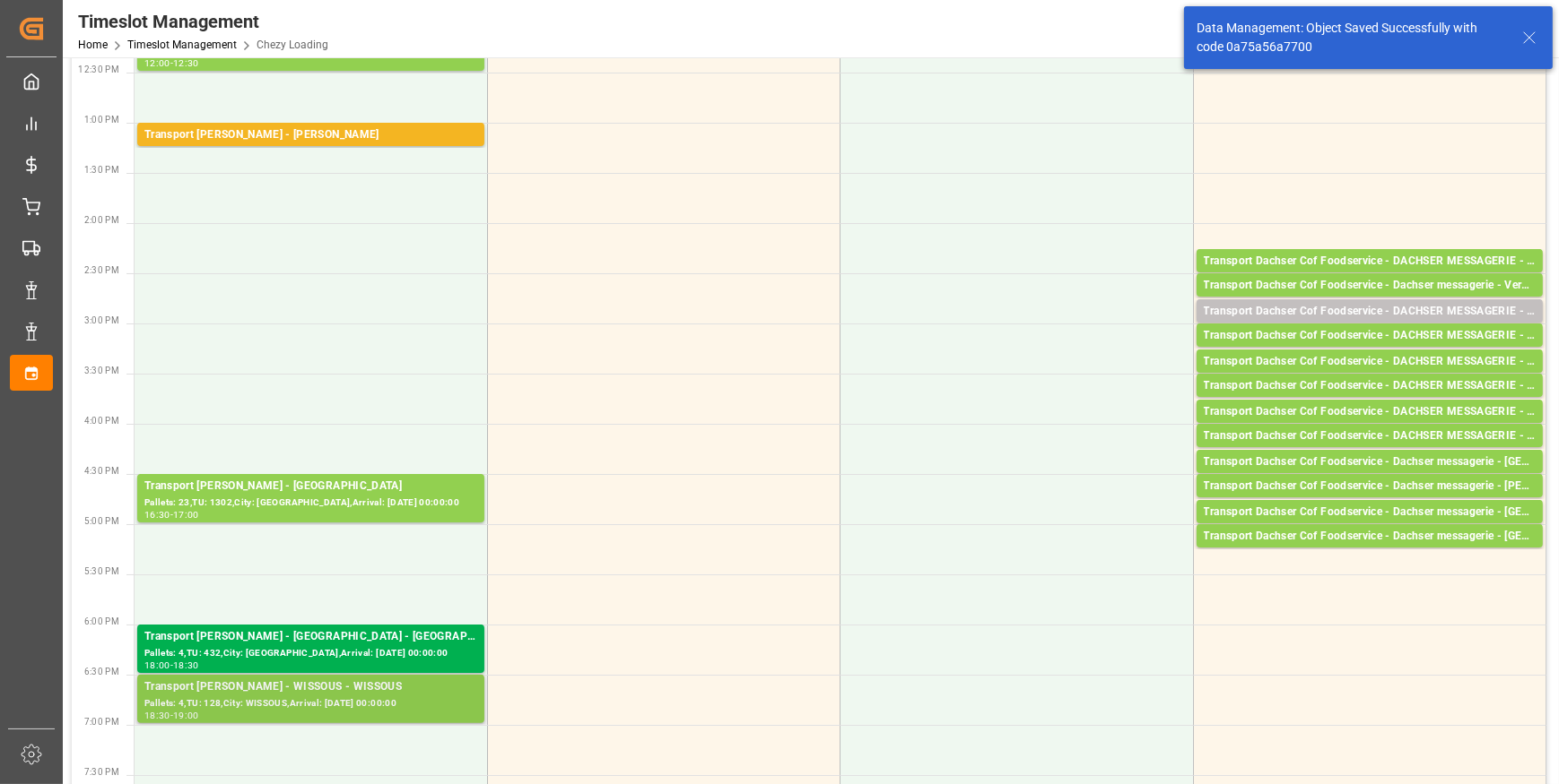
click at [323, 705] on div "Pallets: 4,TU: 128,City: WISSOUS,Arrival: [DATE] 00:00:00" at bounding box center [311, 705] width 333 height 16
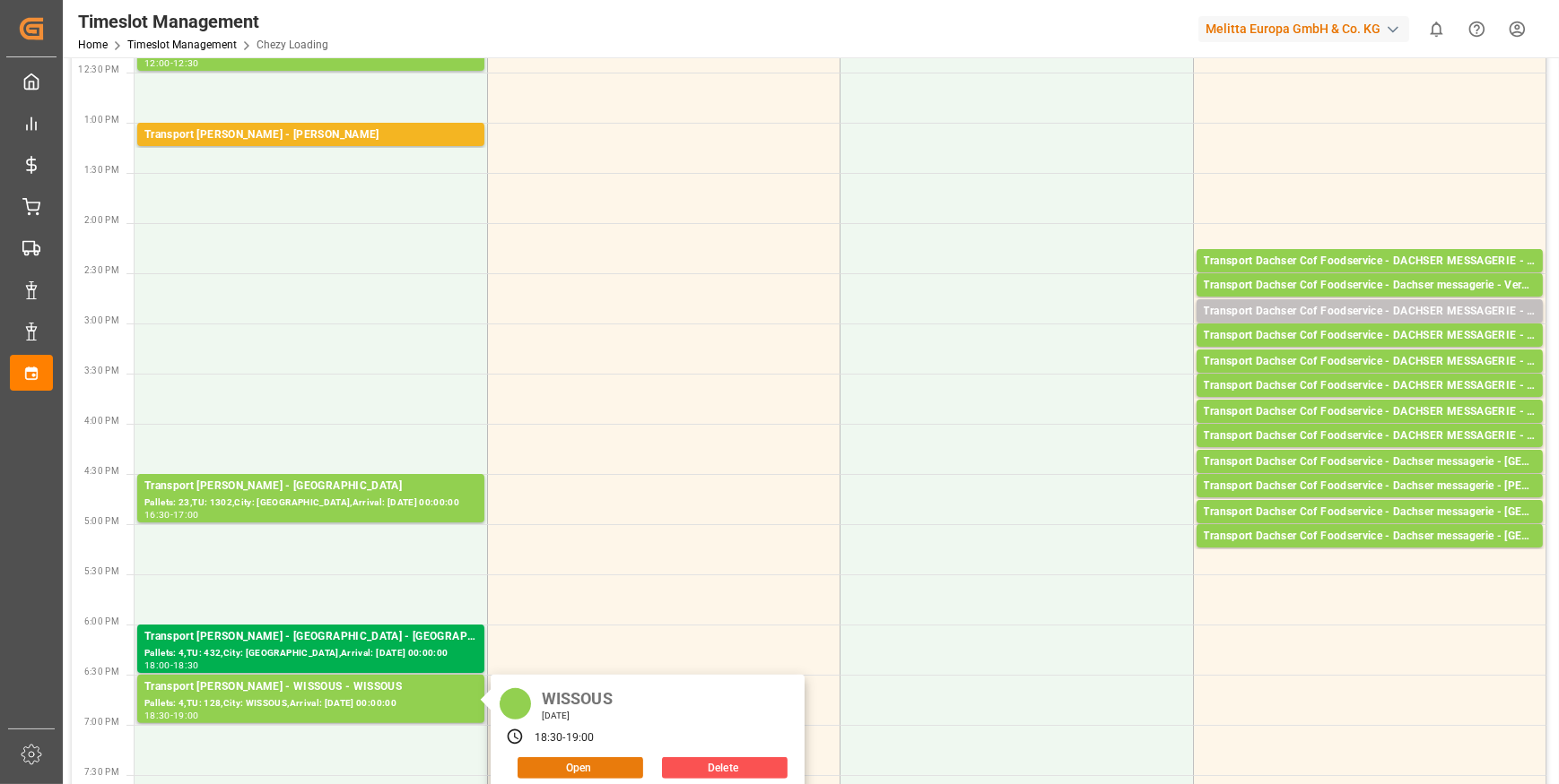
click at [562, 765] on button "Open" at bounding box center [580, 768] width 125 height 22
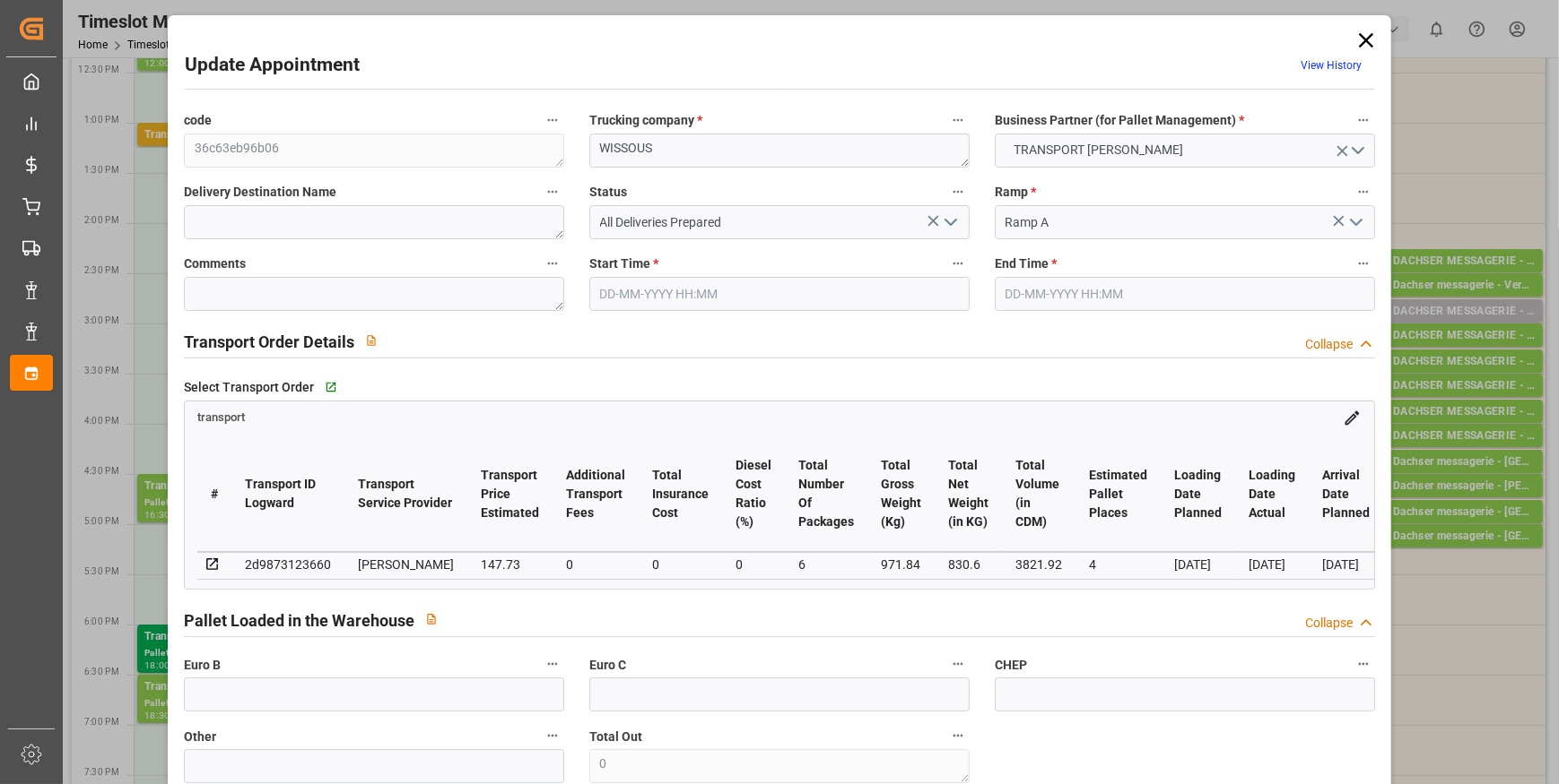
type input "4"
type input "147.73"
type input "0"
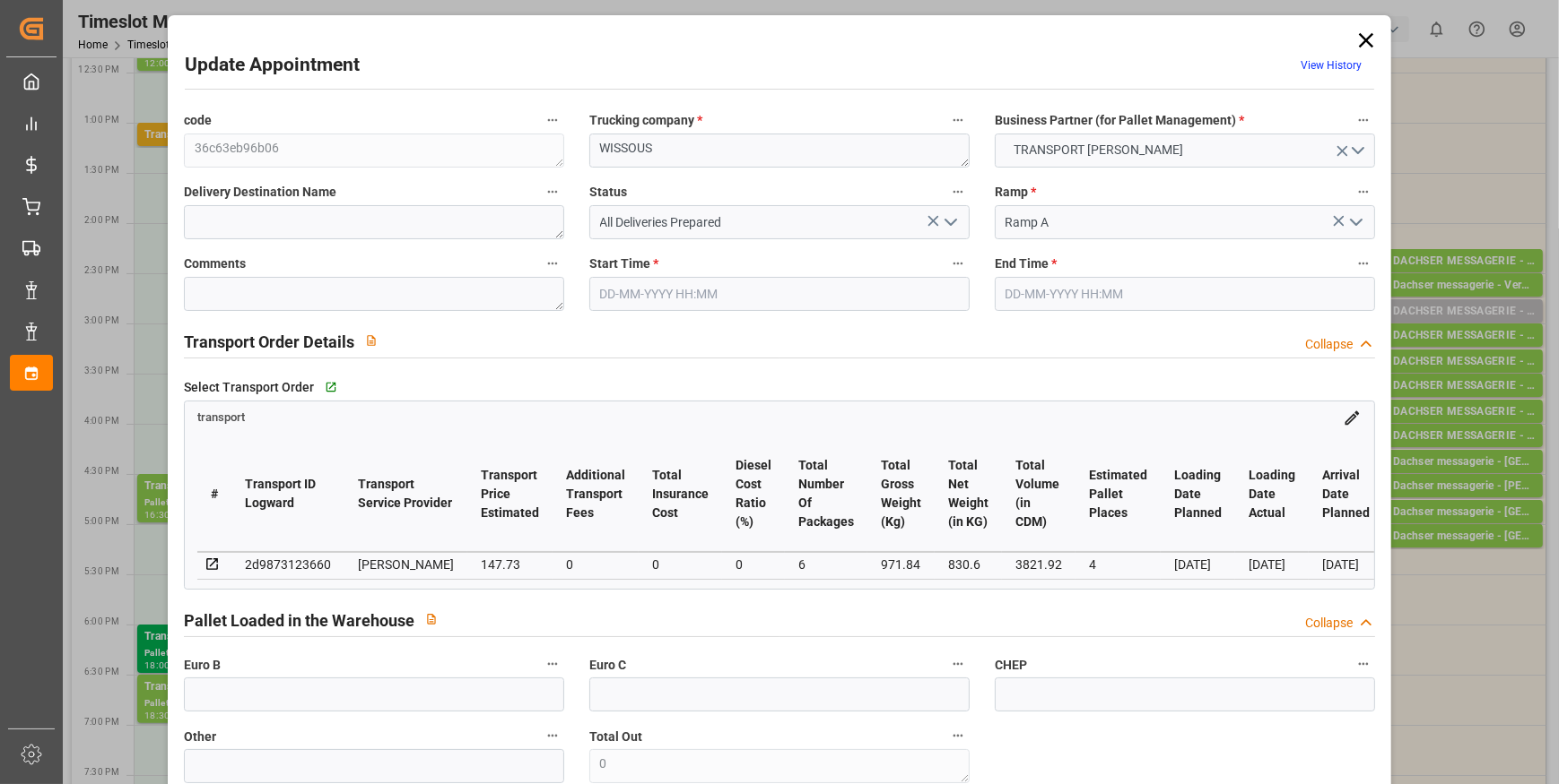
type input "142.7367"
type input "-4.9933"
type input "6"
type input "830.6"
type input "1149"
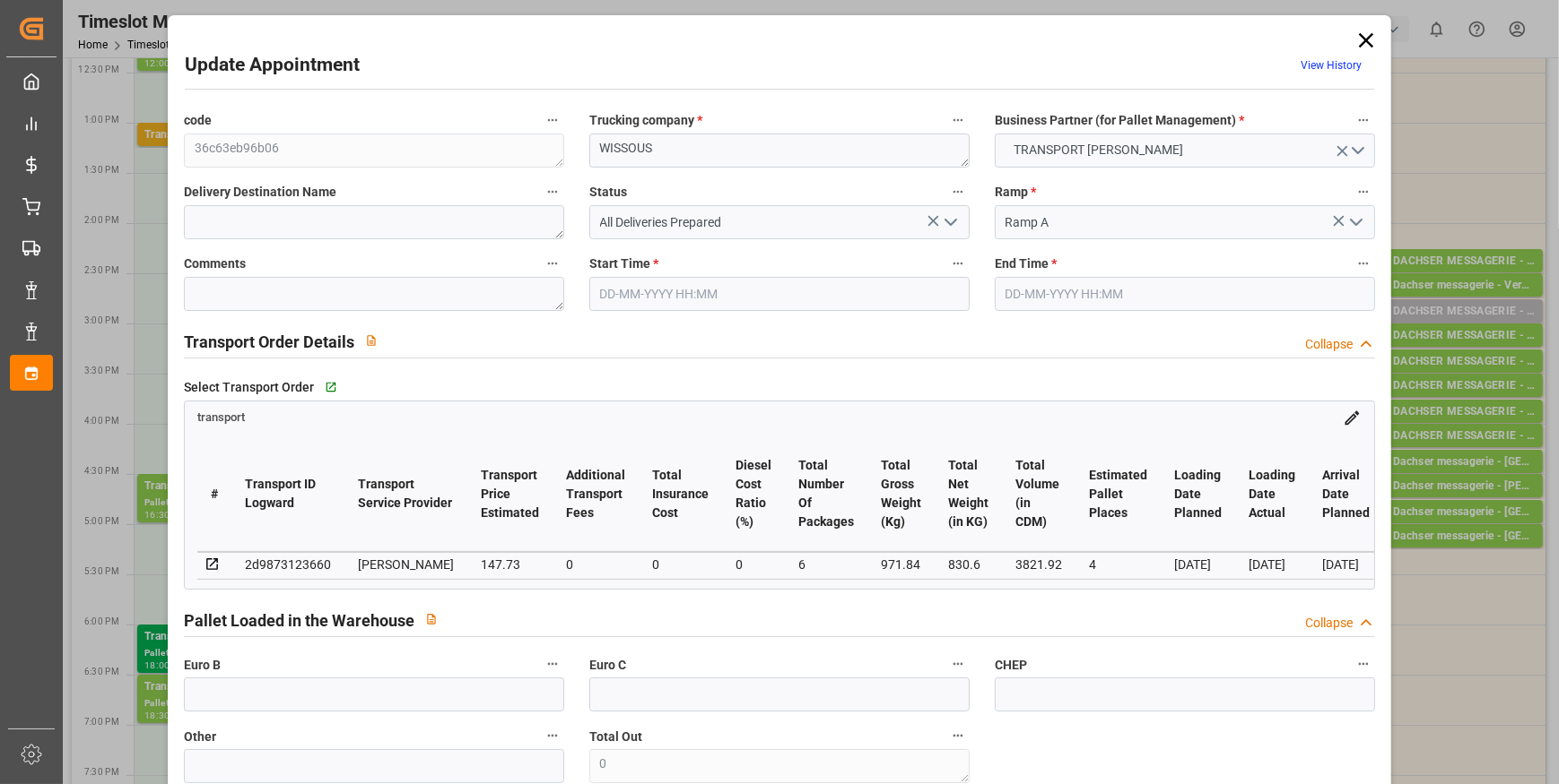
type input "3821.92"
type input "91"
type input "4"
type input "128"
type input "6"
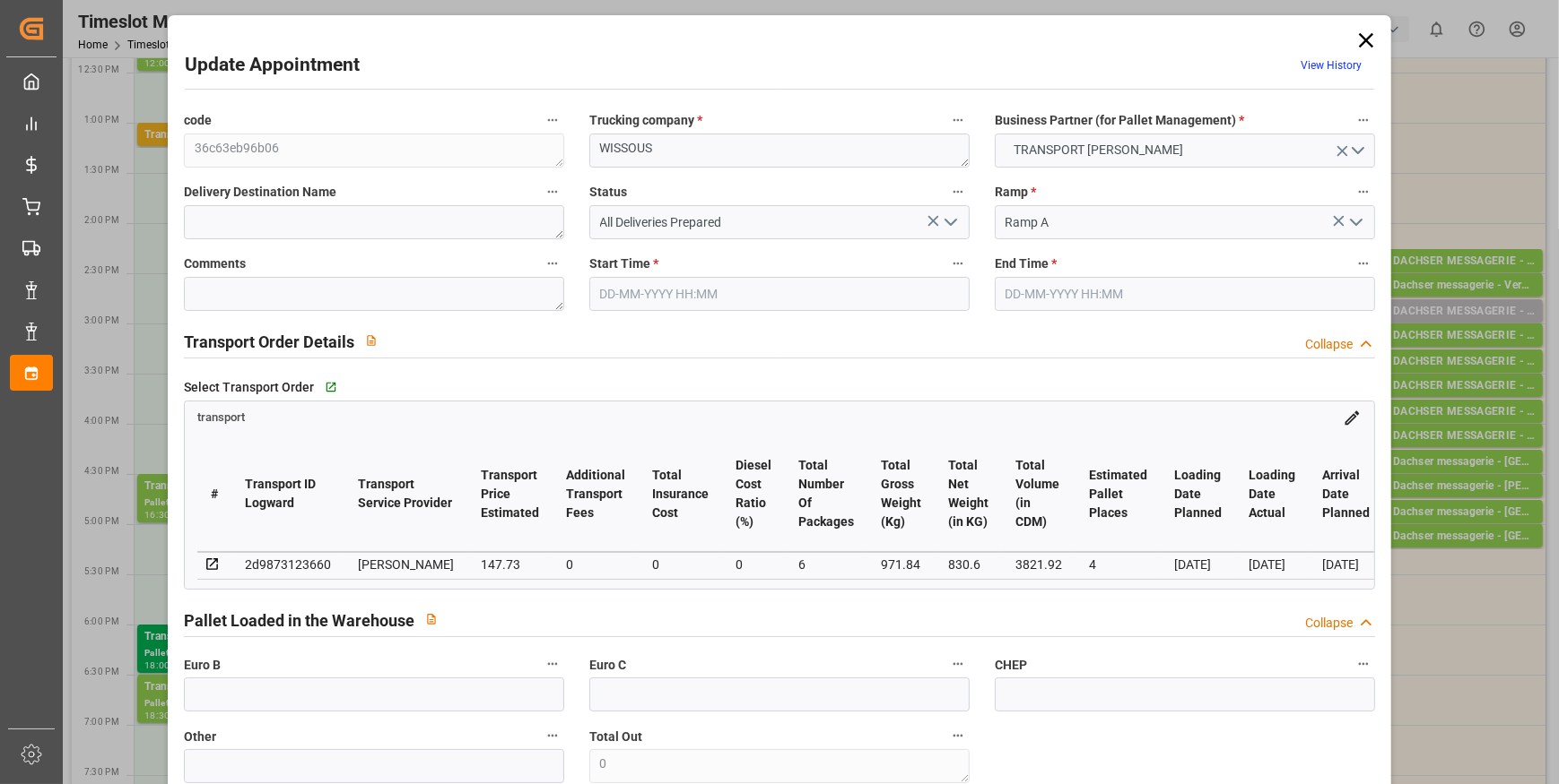
type input "101"
type input "971.84"
type input "0"
type input "4710.8598"
type input "0"
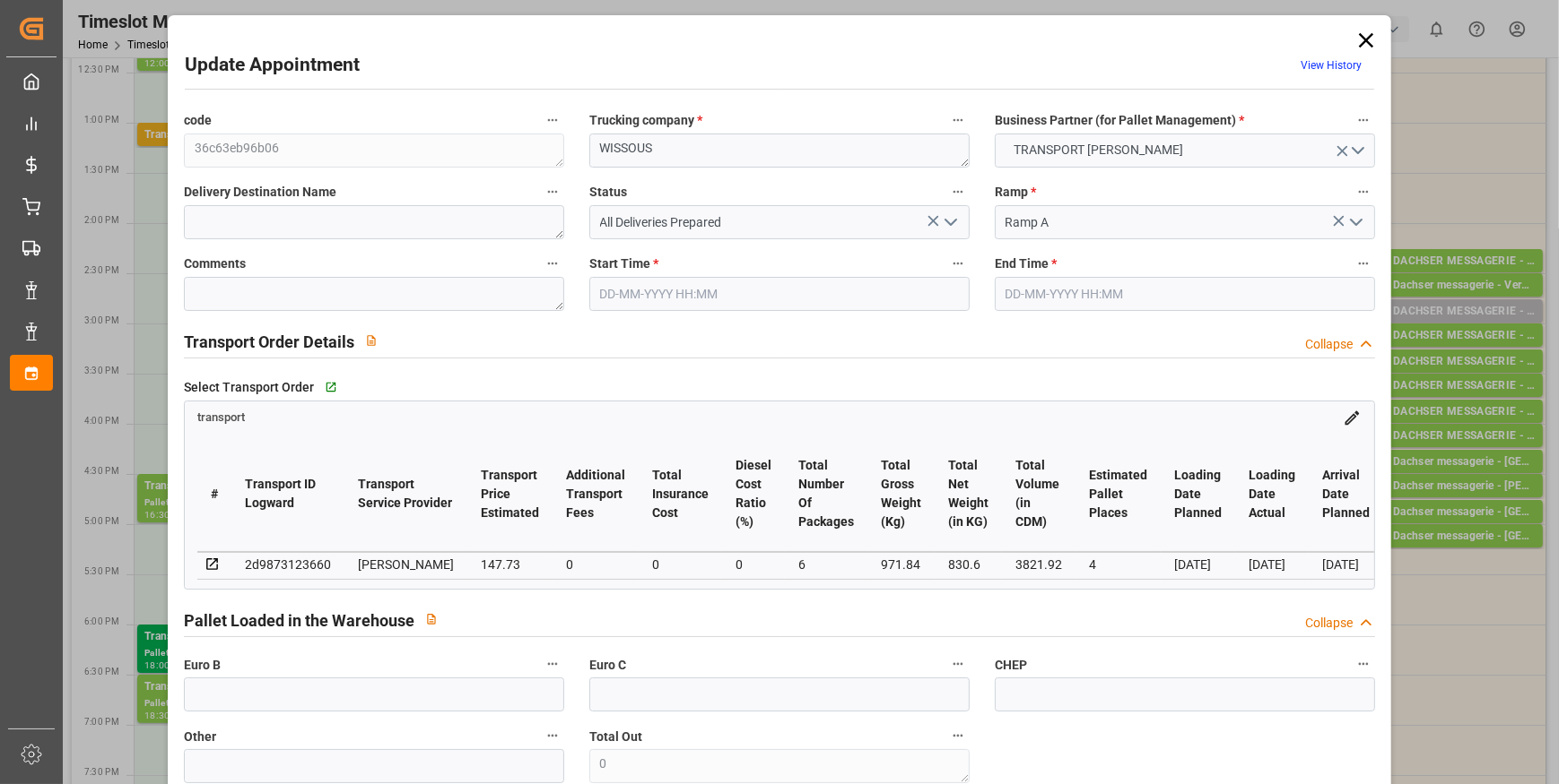
type input "0"
type input "21"
type input "35"
type input "[DATE] 18:30"
type input "[DATE] 19:00"
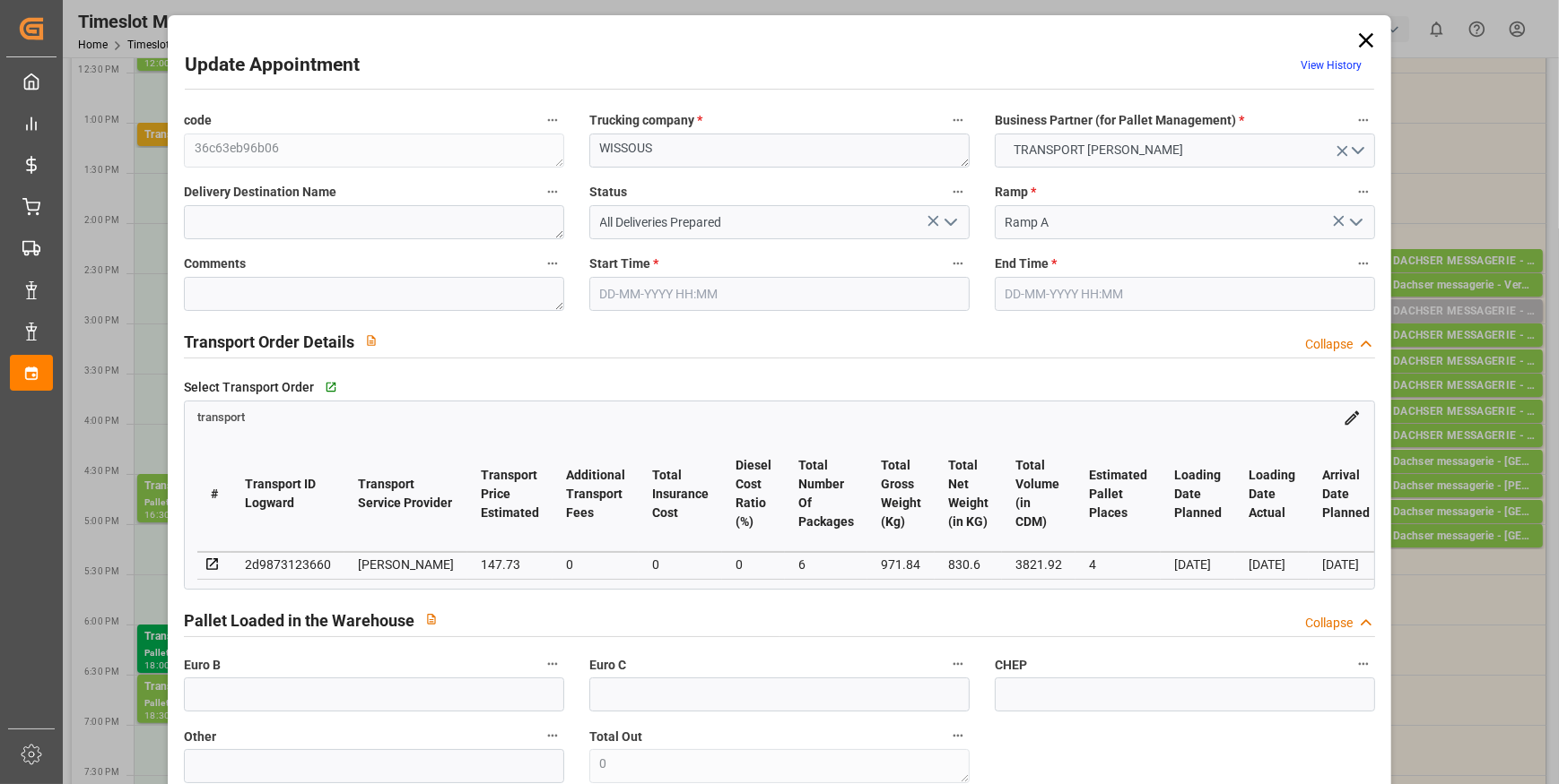
type input "[DATE] 13:51"
type input "[DATE] 12:21"
type input "[DATE]"
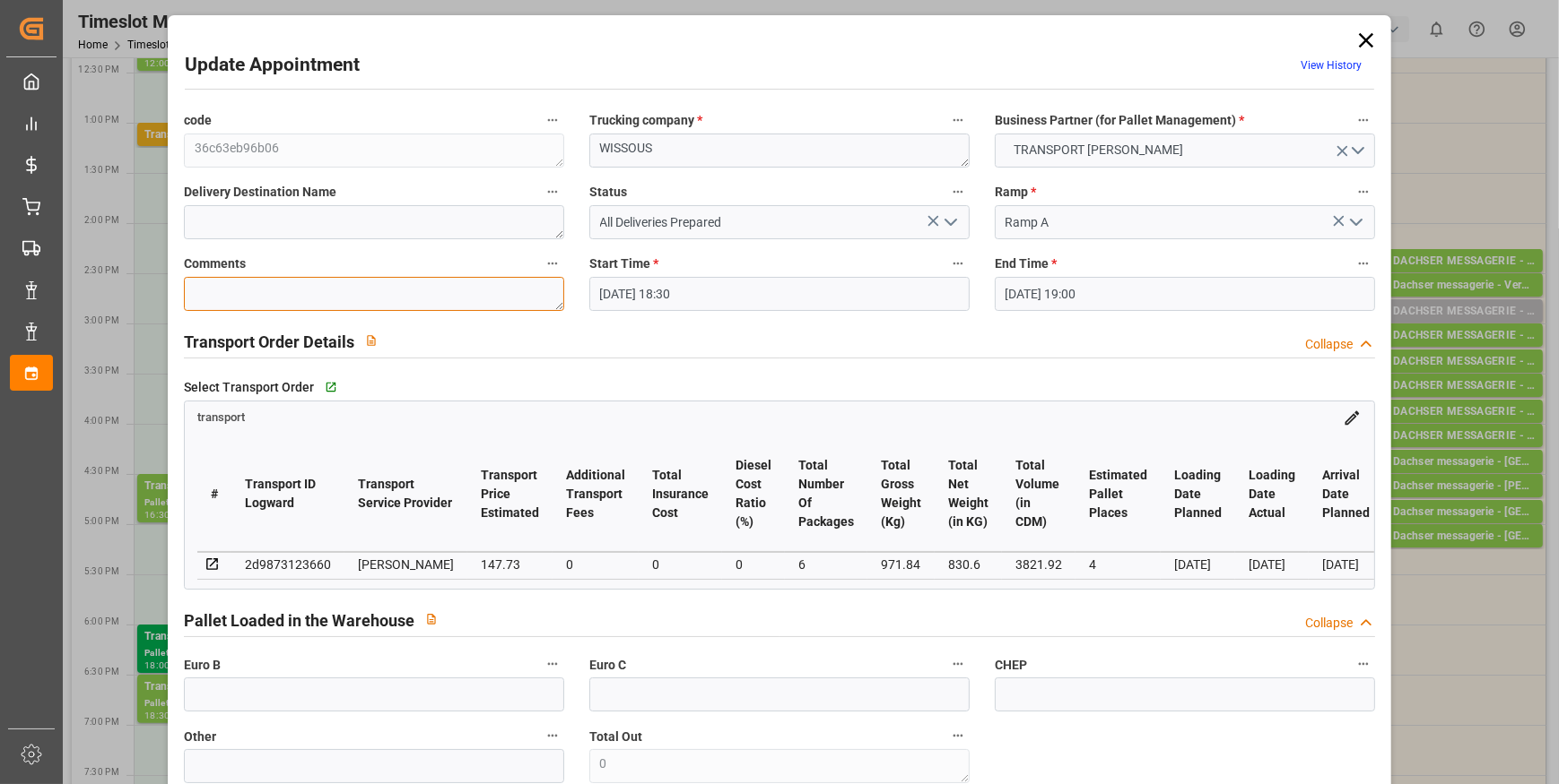
click at [244, 284] on textarea at bounding box center [374, 293] width 380 height 34
type textarea "JN 4"
drag, startPoint x: 444, startPoint y: 708, endPoint x: 396, endPoint y: 688, distance: 52.0
click at [442, 708] on input "text" at bounding box center [374, 694] width 380 height 34
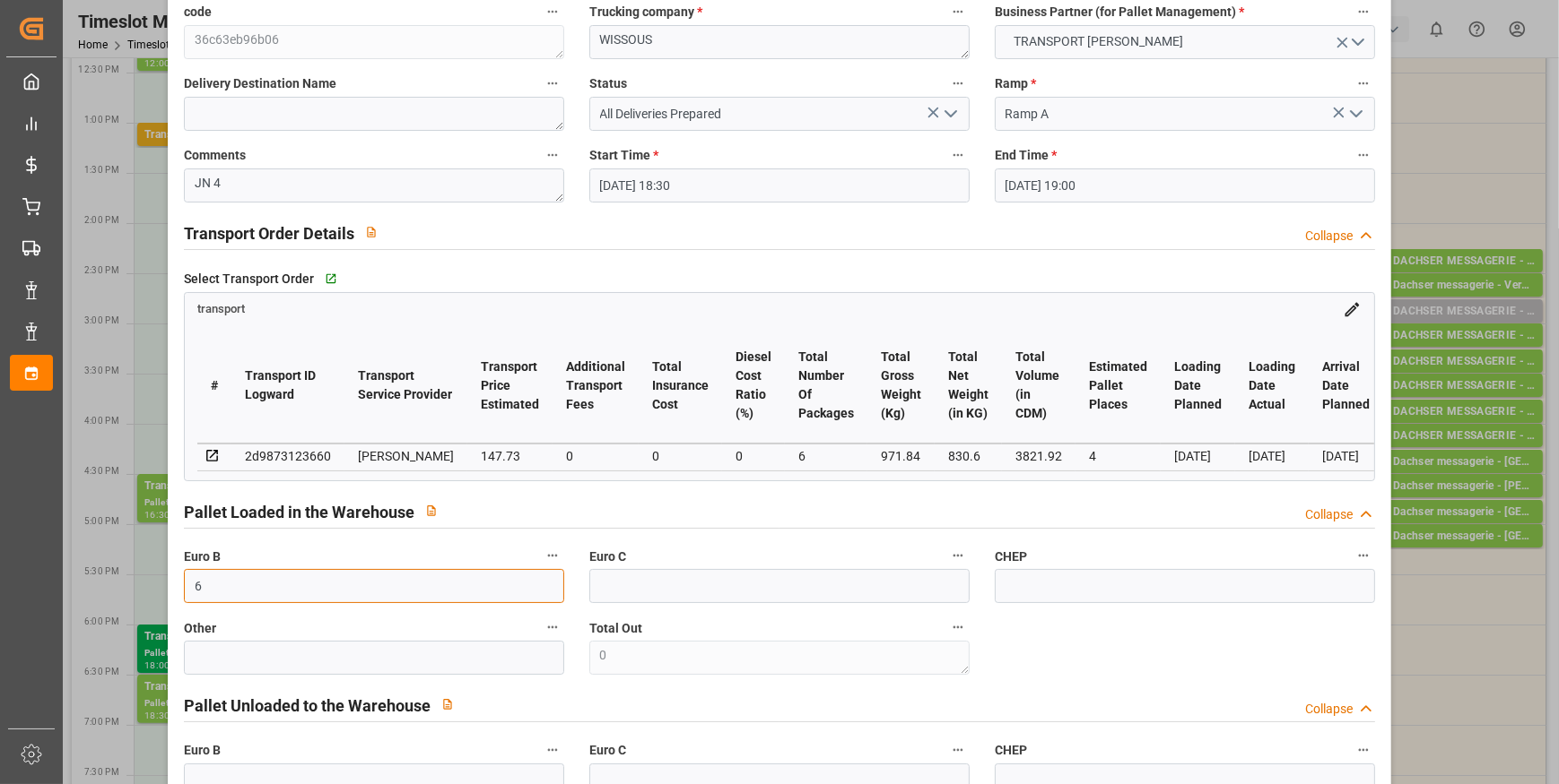
scroll to position [652, 0]
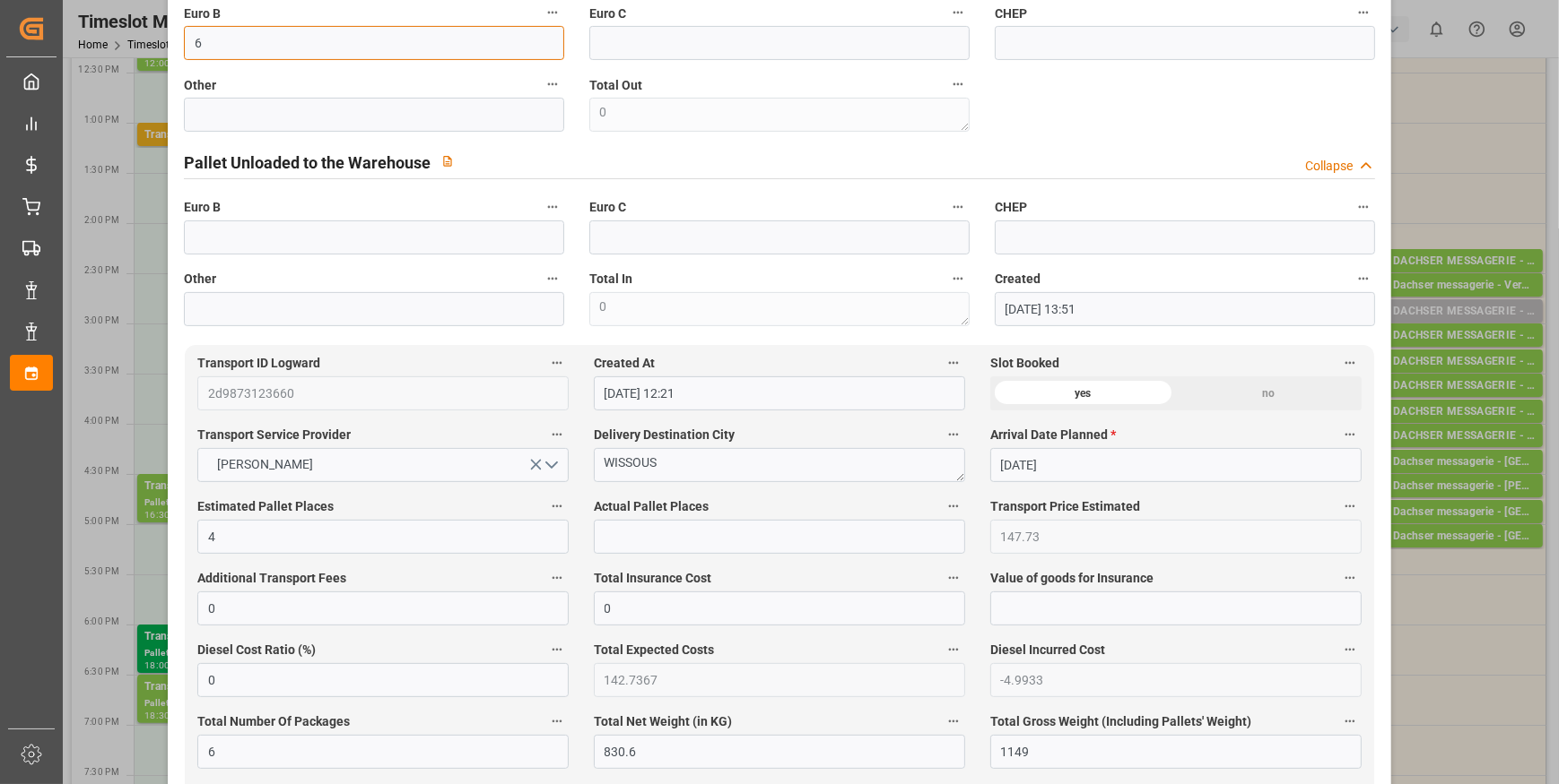
type input "6"
click at [628, 540] on input "text" at bounding box center [780, 537] width 372 height 34
type input "4"
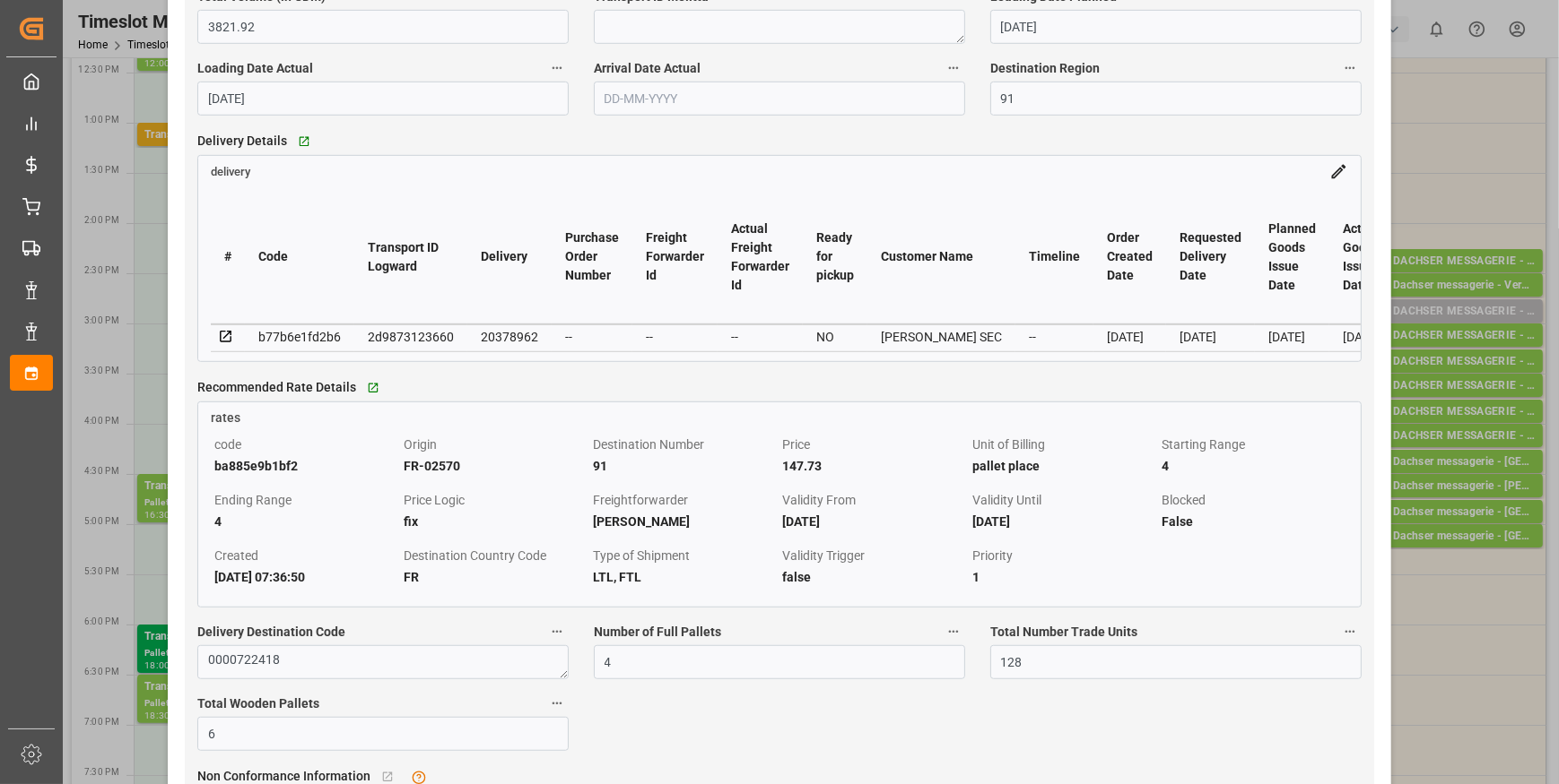
scroll to position [1548, 0]
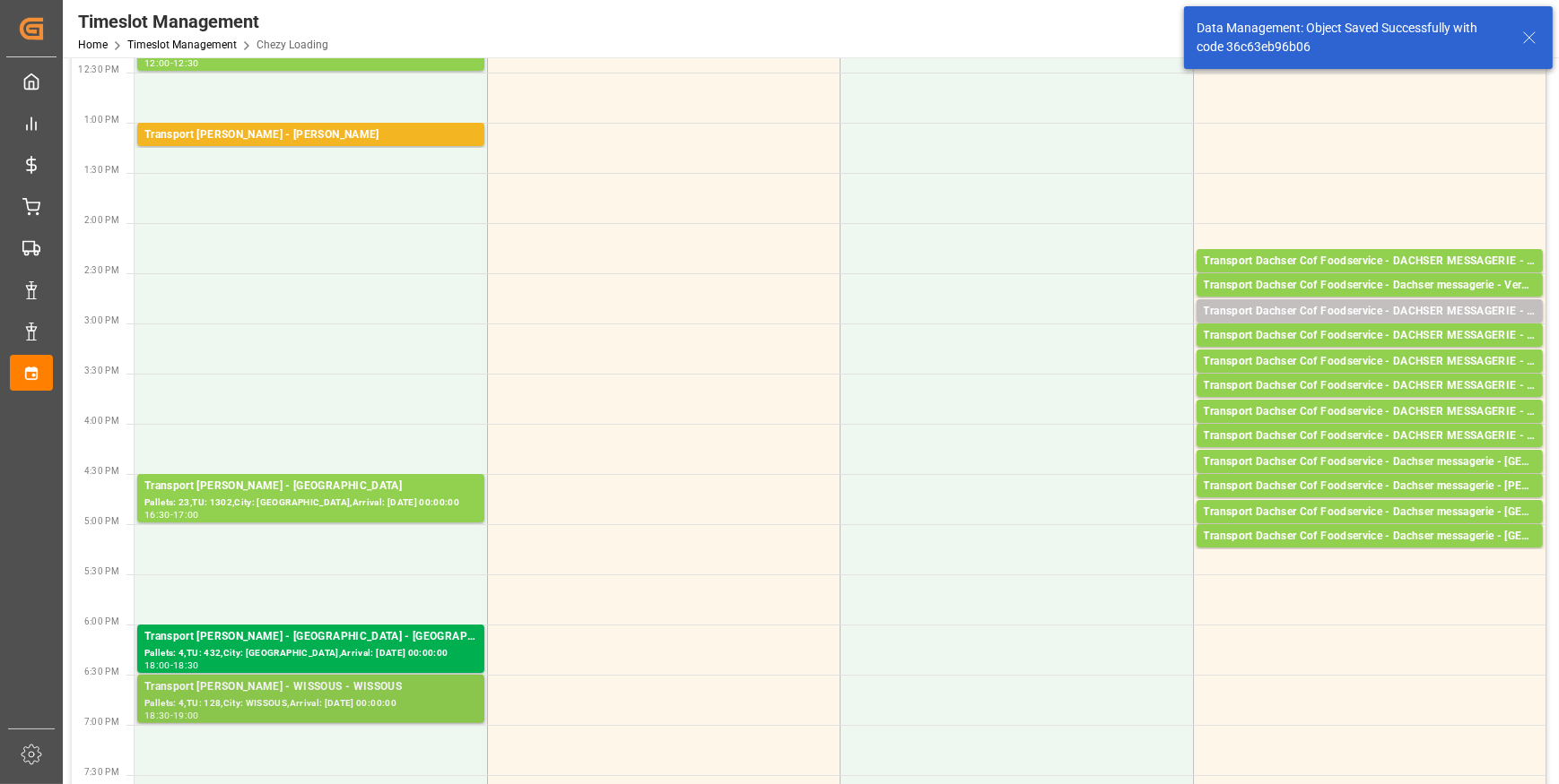
click at [317, 707] on div "Pallets: 4,TU: 128,City: WISSOUS,Arrival: [DATE] 00:00:00" at bounding box center [311, 705] width 333 height 16
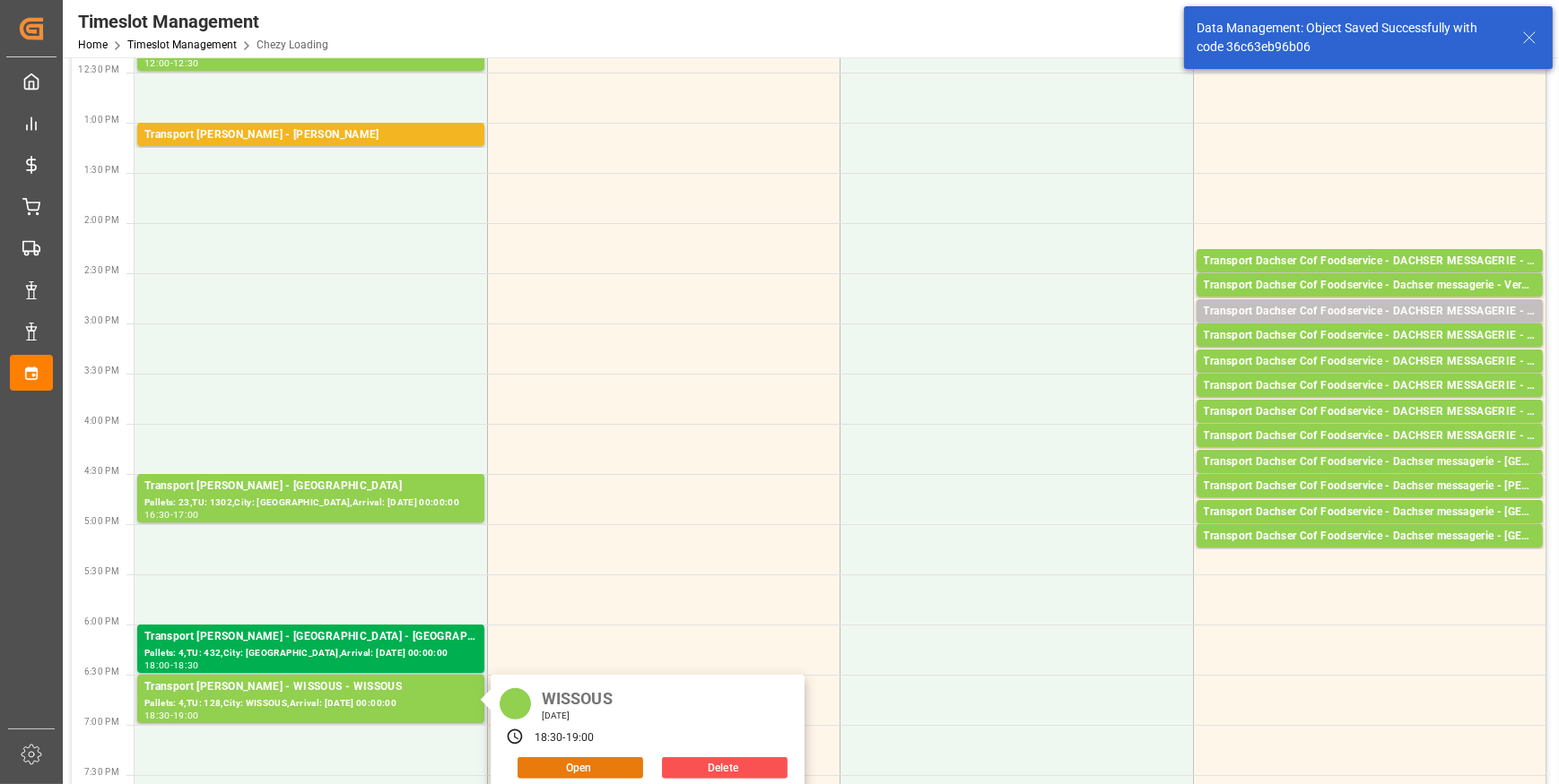
click at [584, 758] on button "Open" at bounding box center [580, 768] width 125 height 22
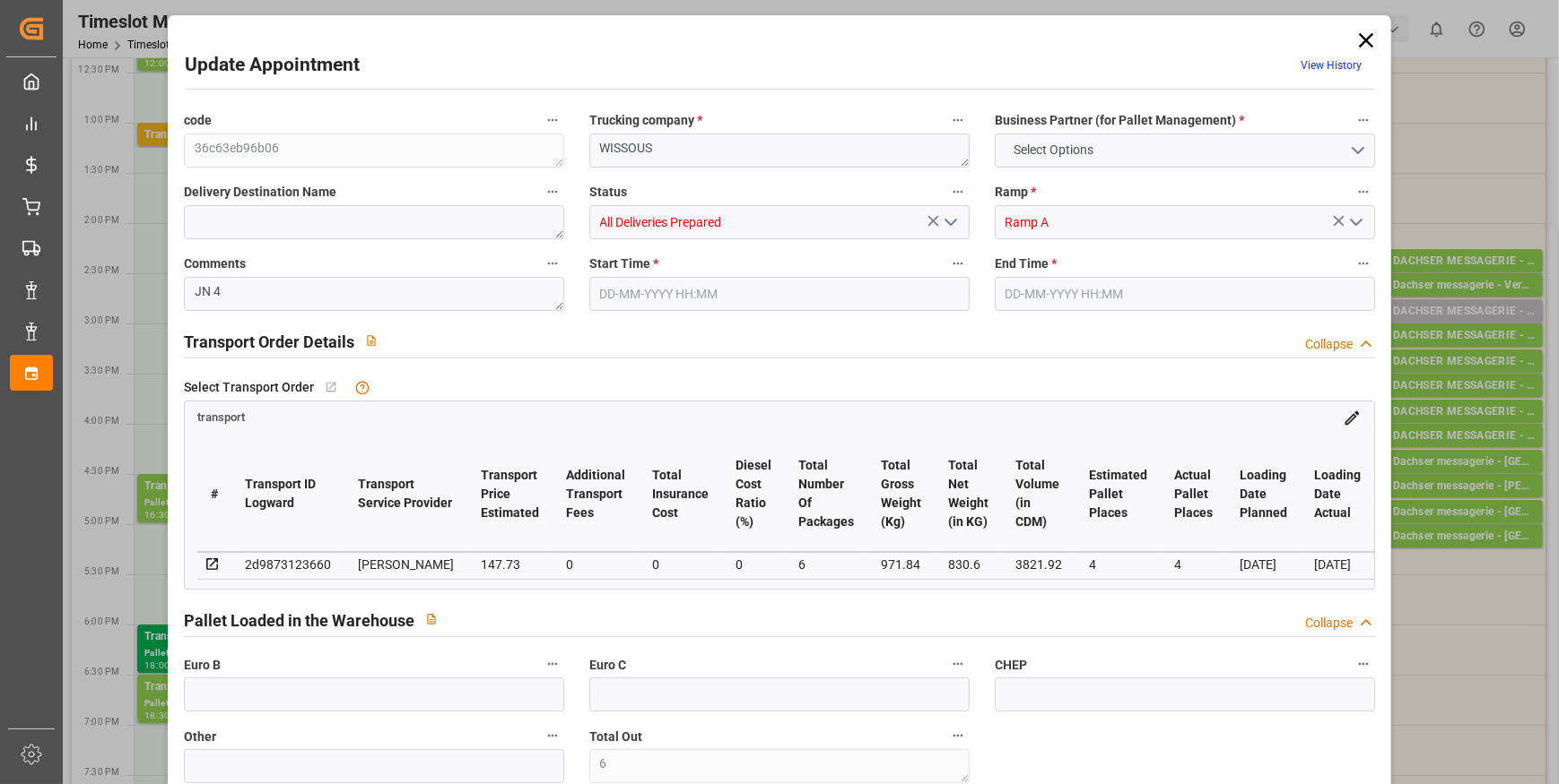
type input "6"
type input "4"
type input "147.73"
type input "0"
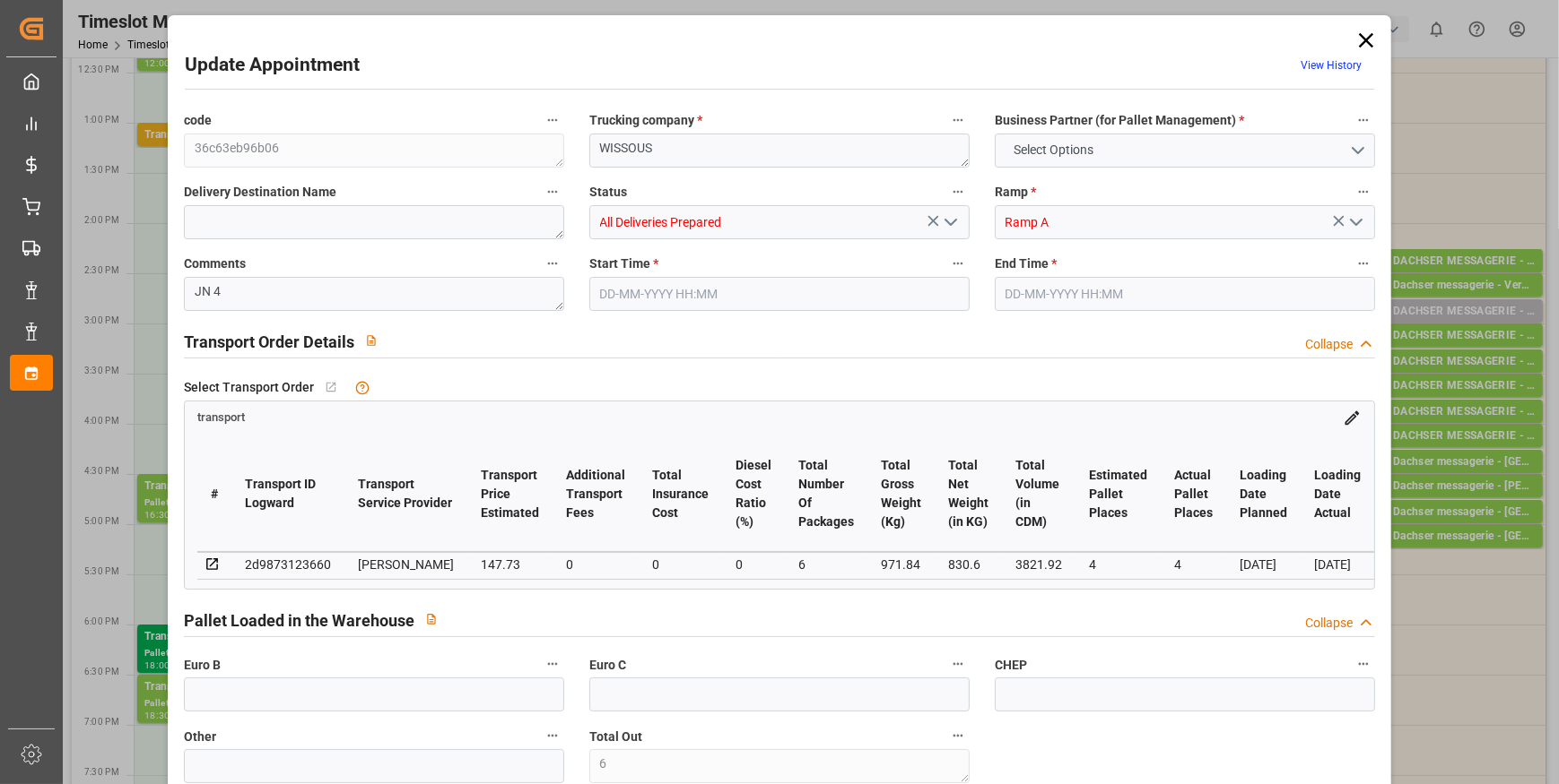
type input "0"
type input "142.7367"
type input "-4.9933"
type input "6"
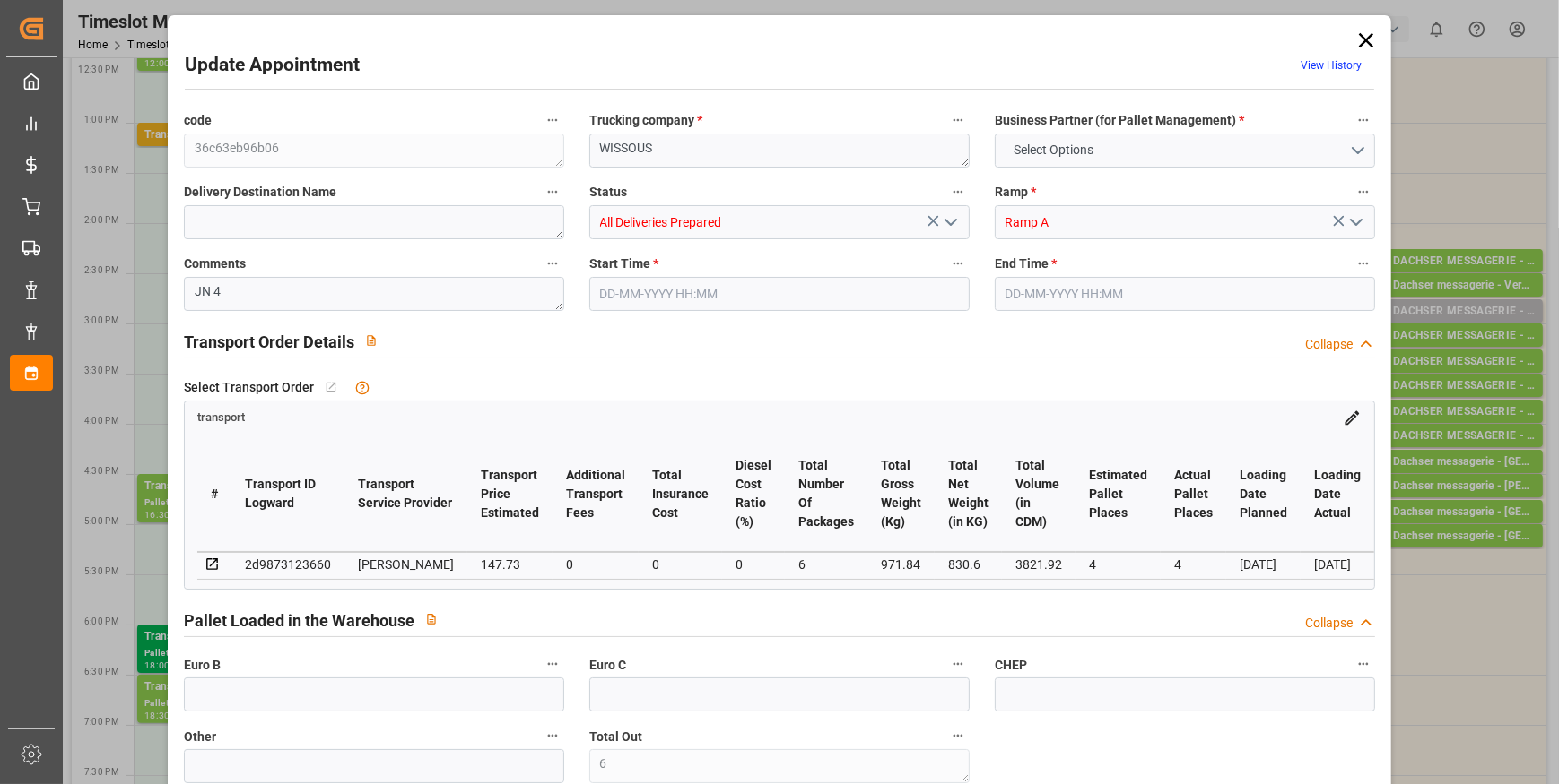
type input "830.6"
type input "1149"
type input "3821.92"
type input "91"
type input "4"
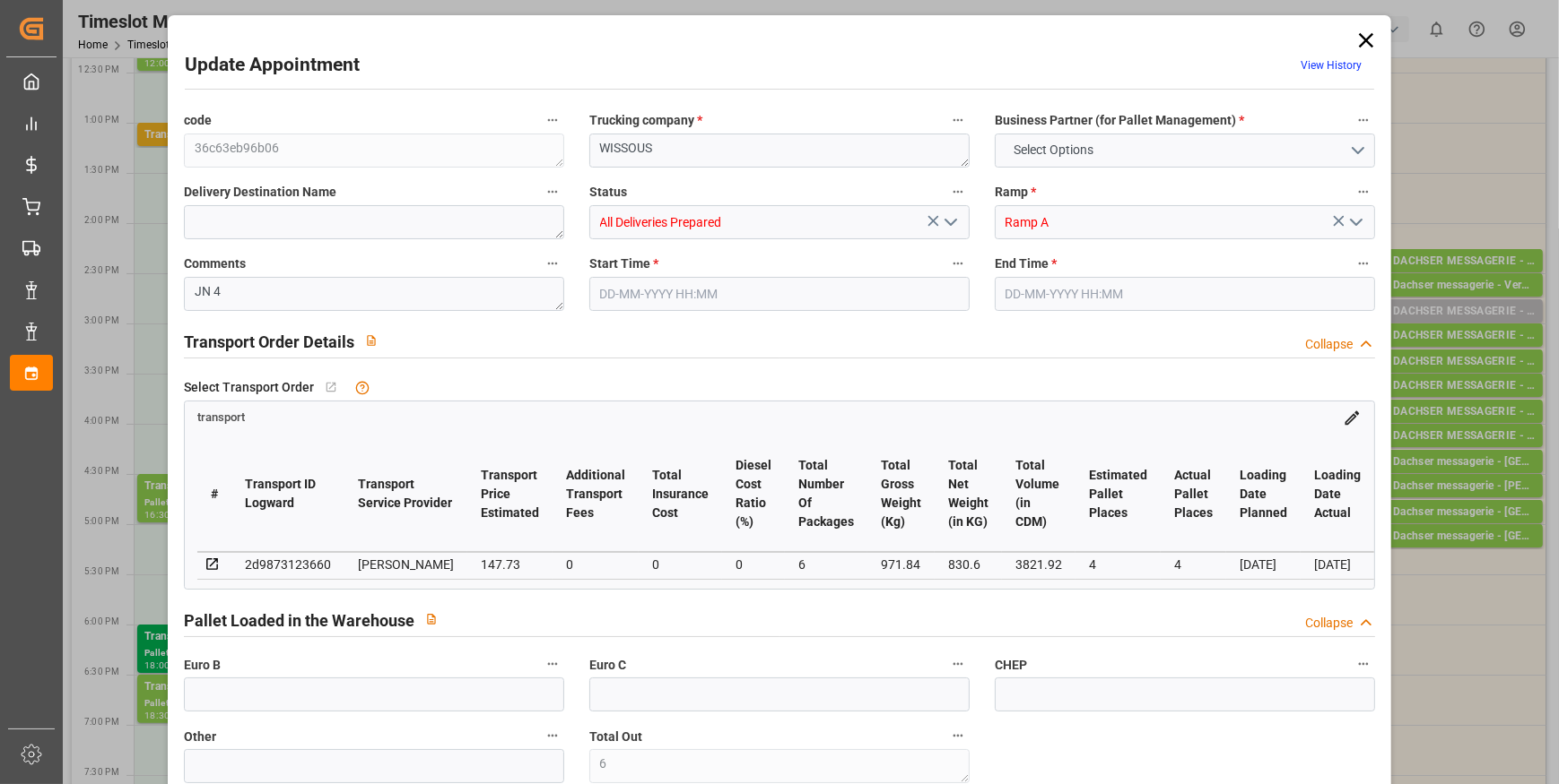
type input "128"
type input "6"
type input "101"
type input "971.84"
type input "0"
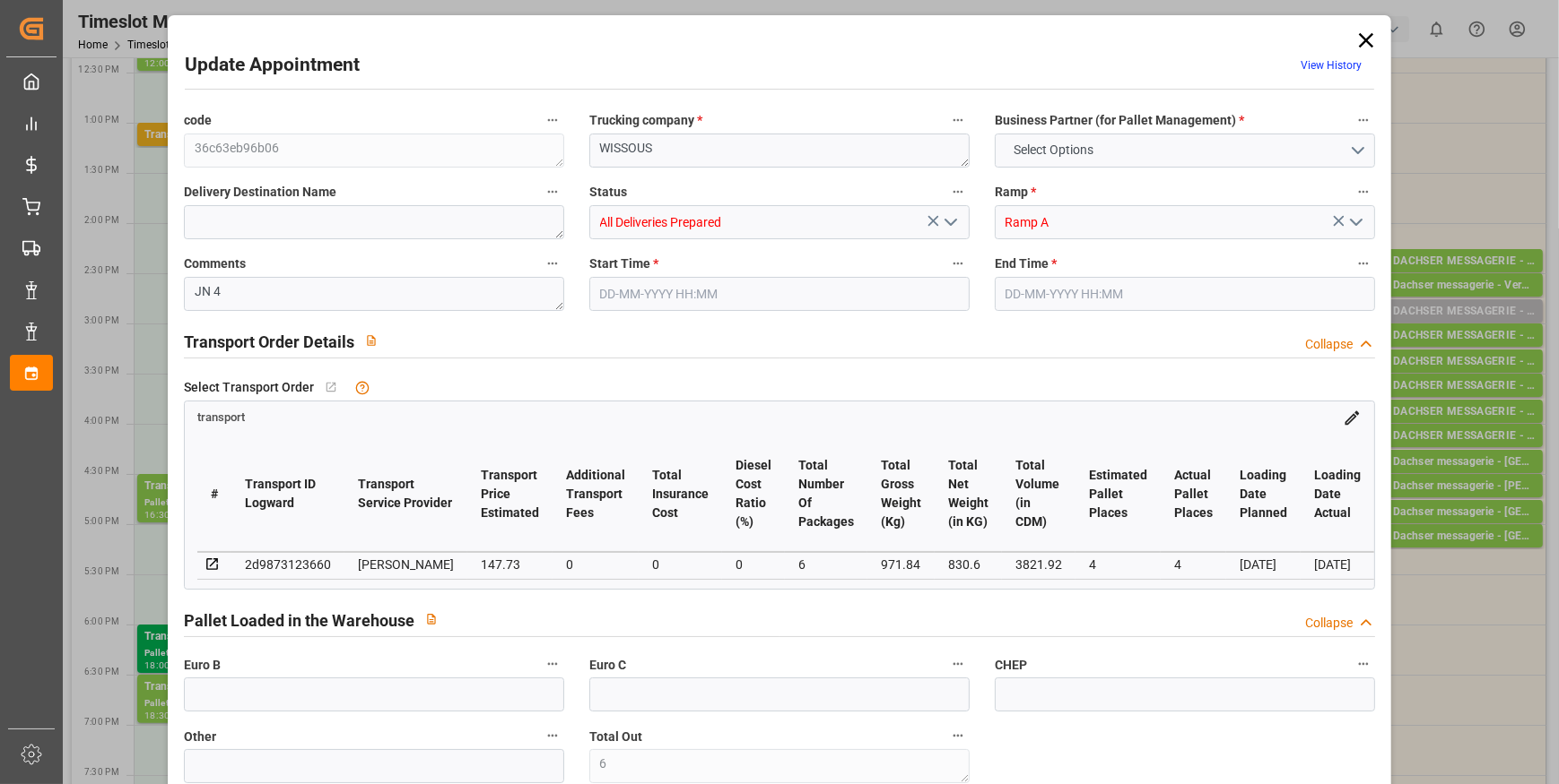
type input "4710.8598"
type input "0"
type input "21"
type input "35"
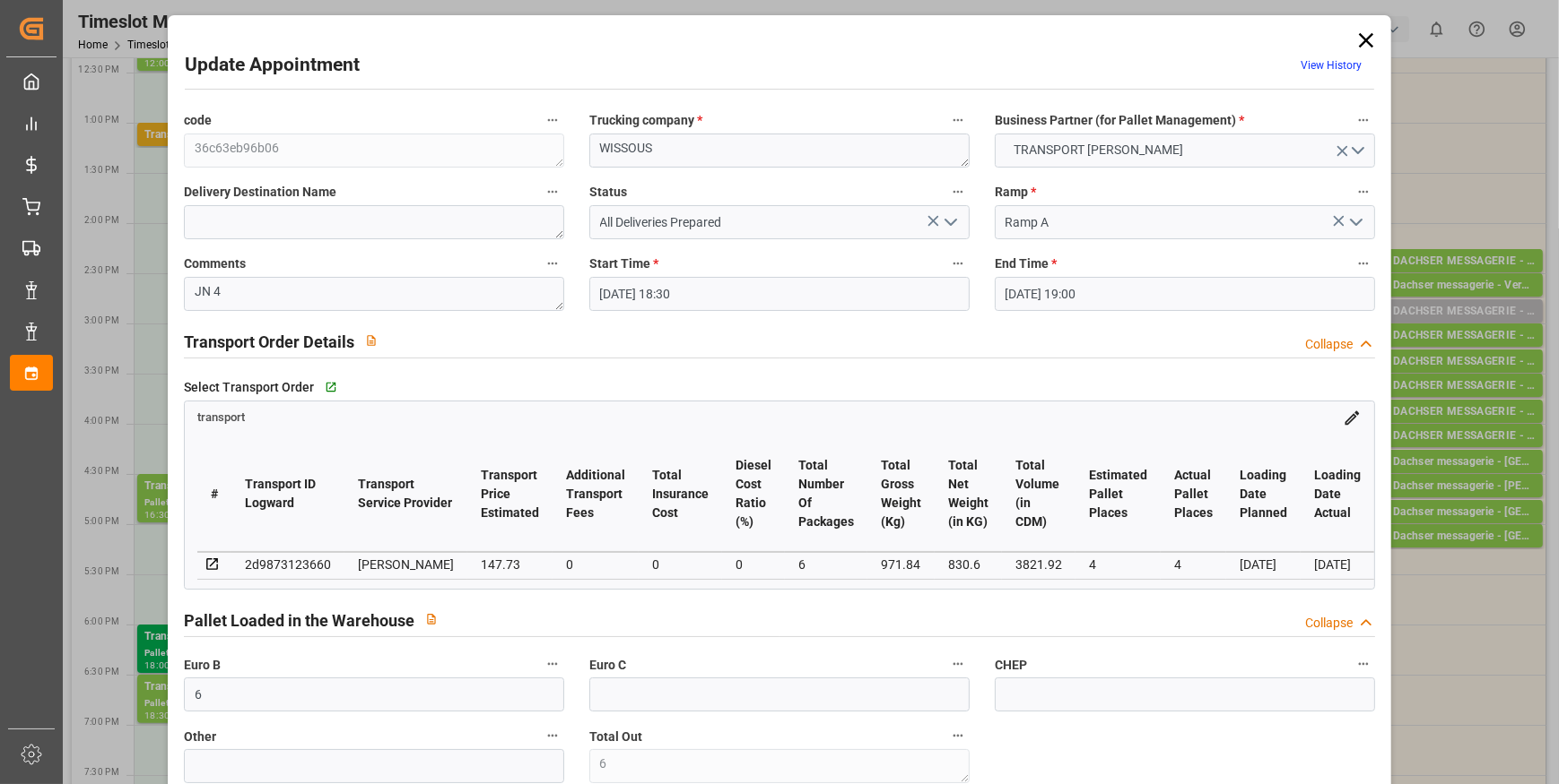
type input "[DATE] 18:30"
type input "[DATE] 19:00"
type input "[DATE] 13:51"
type input "[DATE] 12:21"
type input "[DATE]"
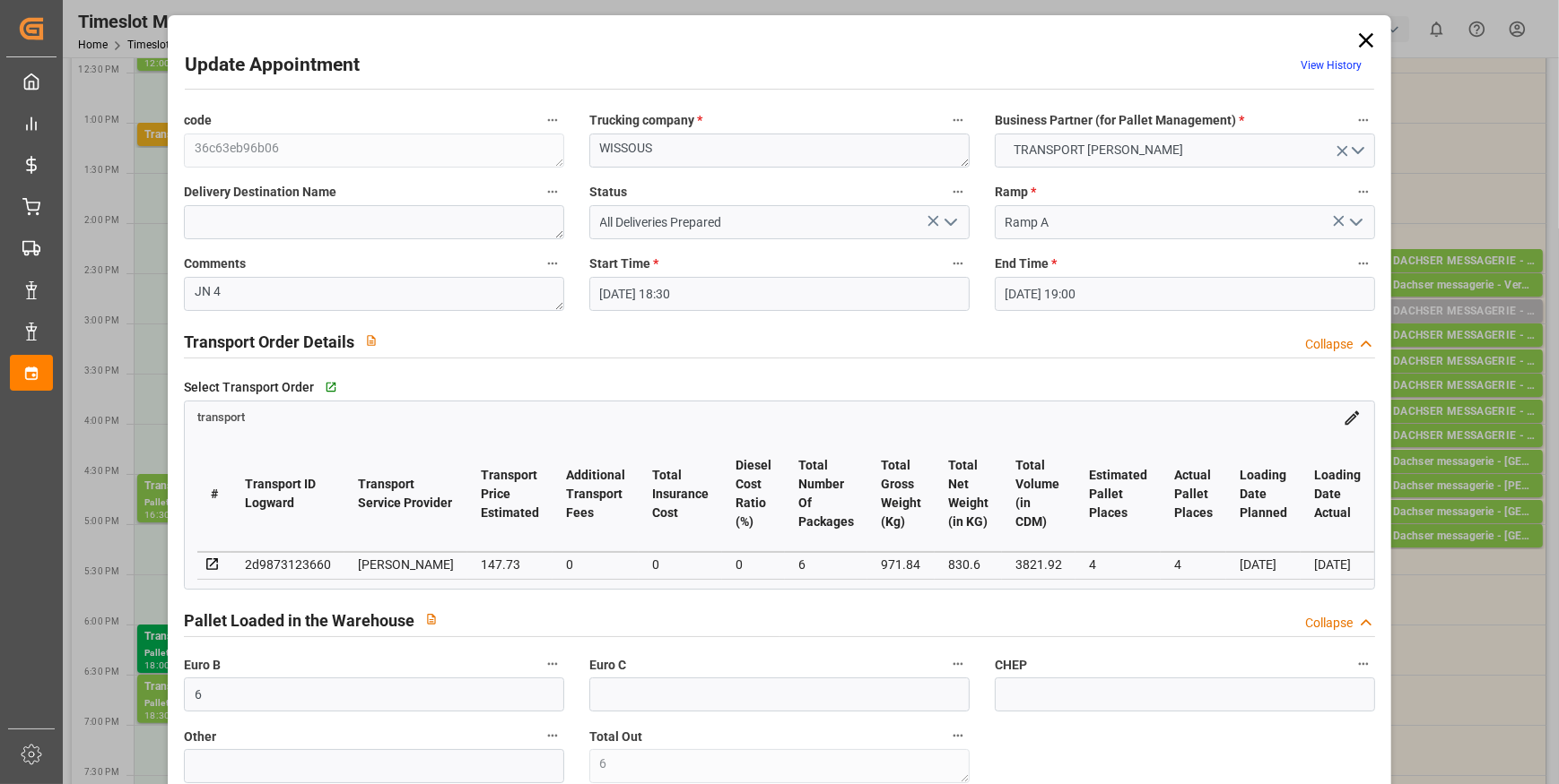
type input "[DATE]"
click at [945, 211] on icon "open menu" at bounding box center [951, 222] width 22 height 22
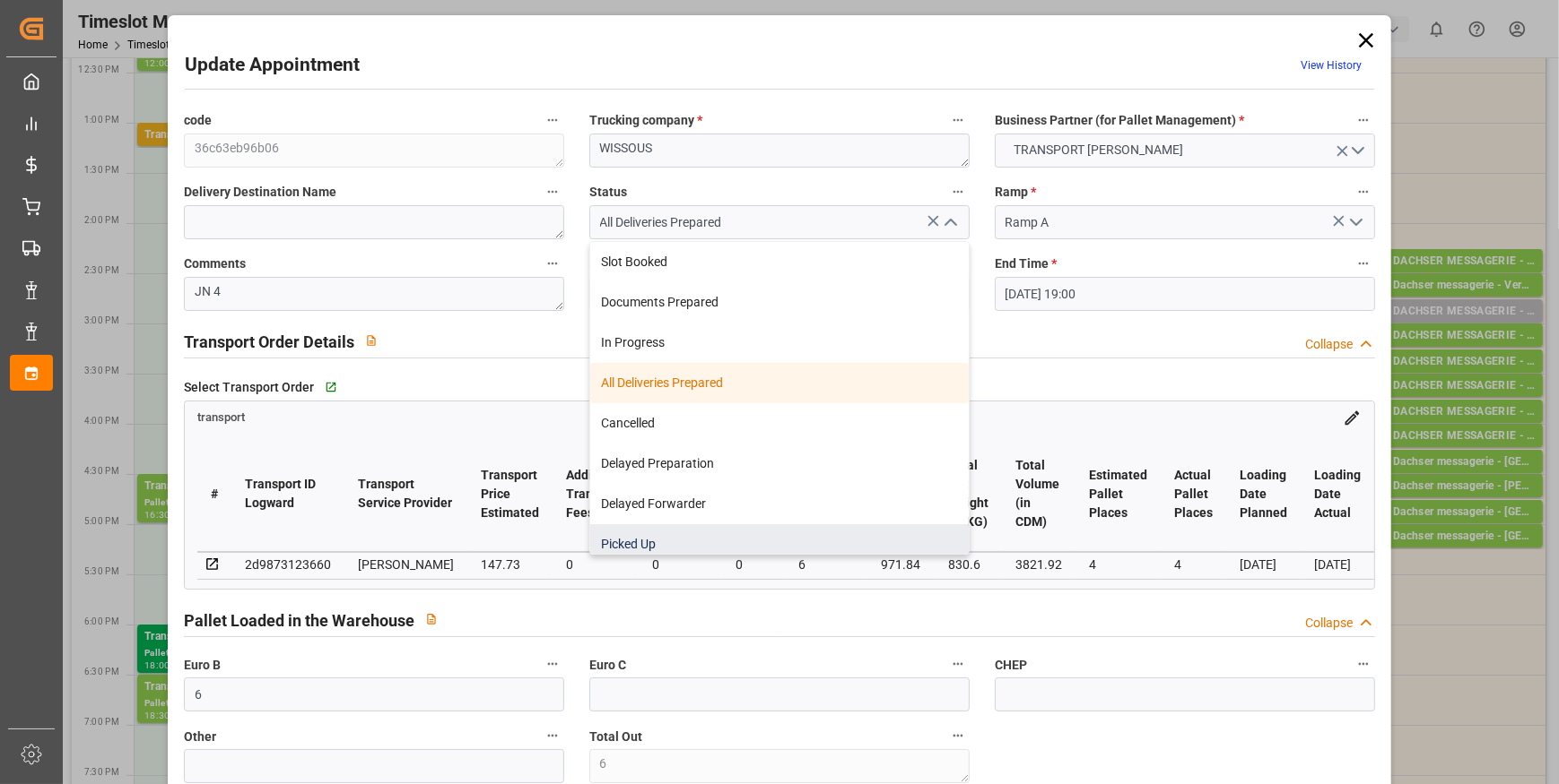
click at [646, 547] on div "Picked Up" at bounding box center [779, 544] width 379 height 40
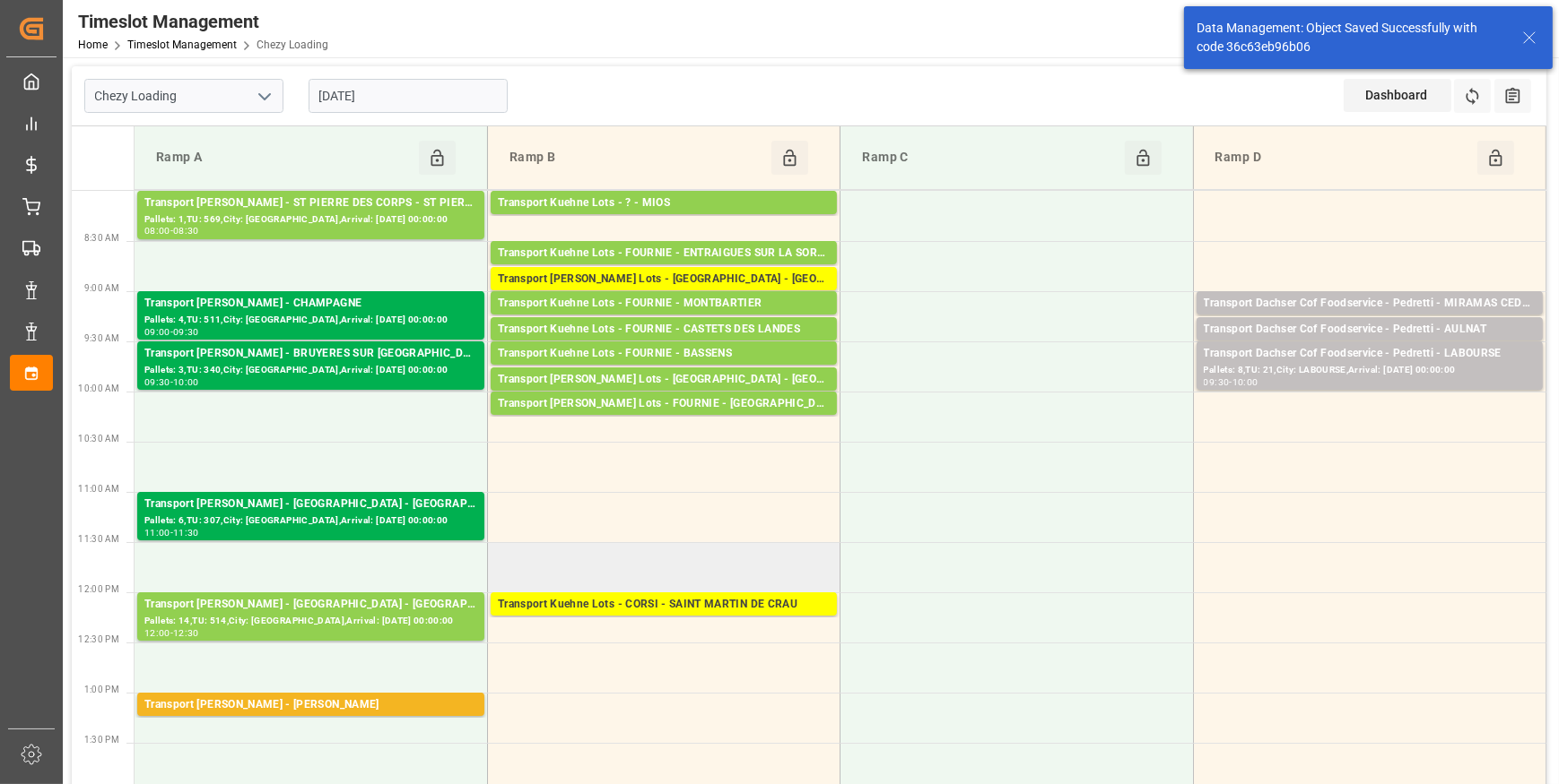
scroll to position [0, 0]
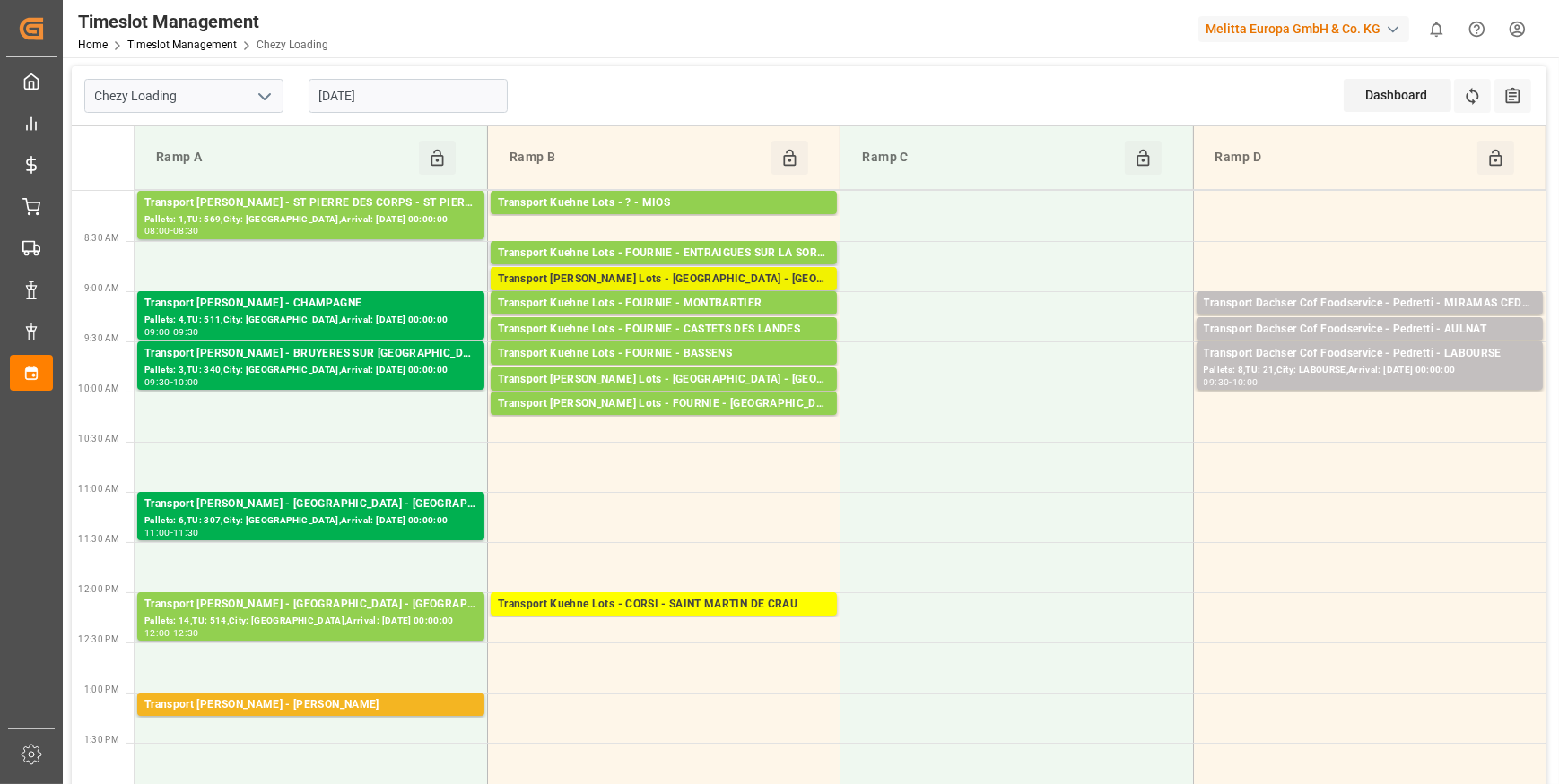
click at [725, 279] on div "Transport [PERSON_NAME] Lots - [GEOGRAPHIC_DATA] - [GEOGRAPHIC_DATA]" at bounding box center [663, 280] width 332 height 18
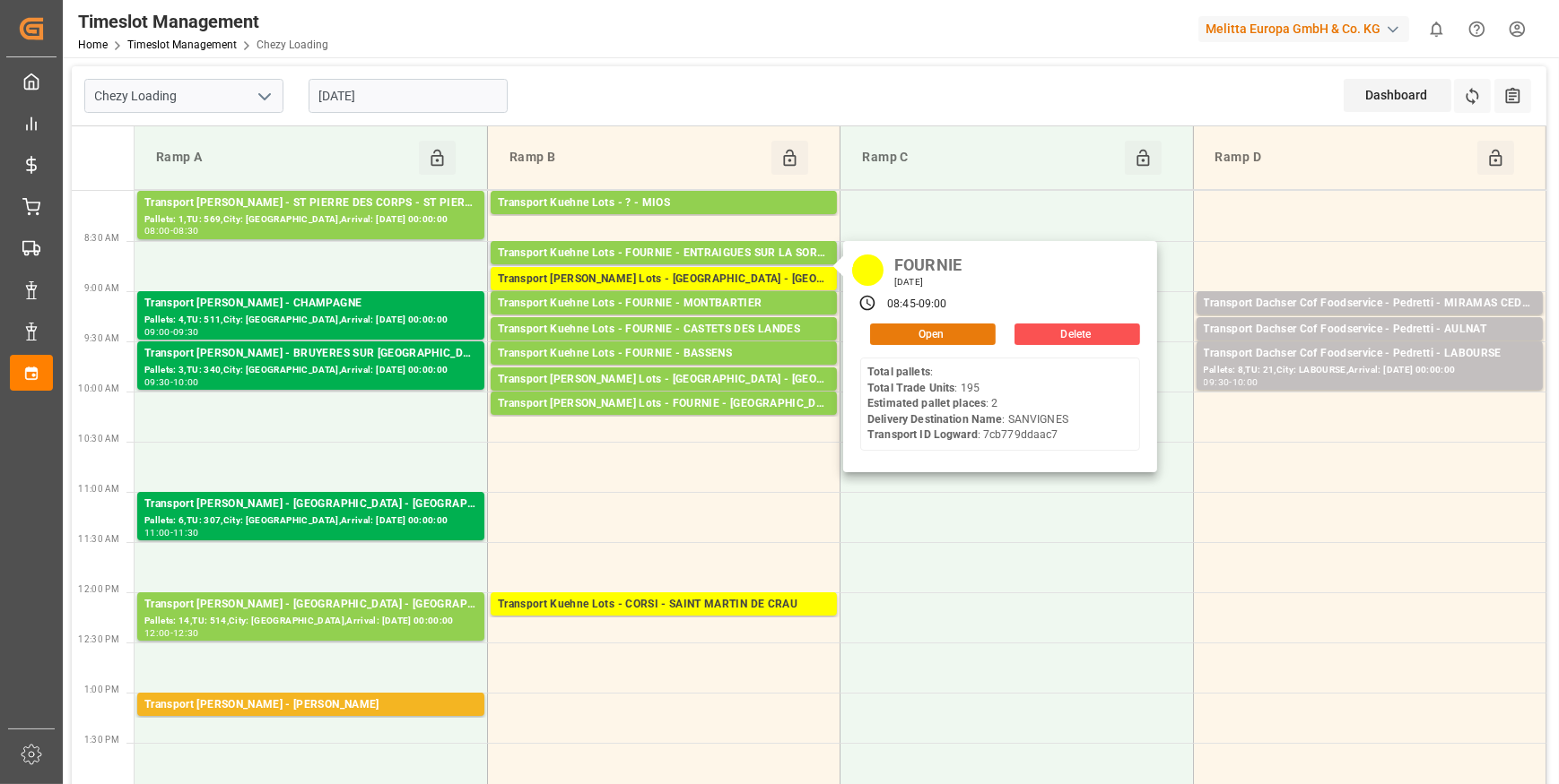
click at [930, 329] on button "Open" at bounding box center [933, 334] width 125 height 22
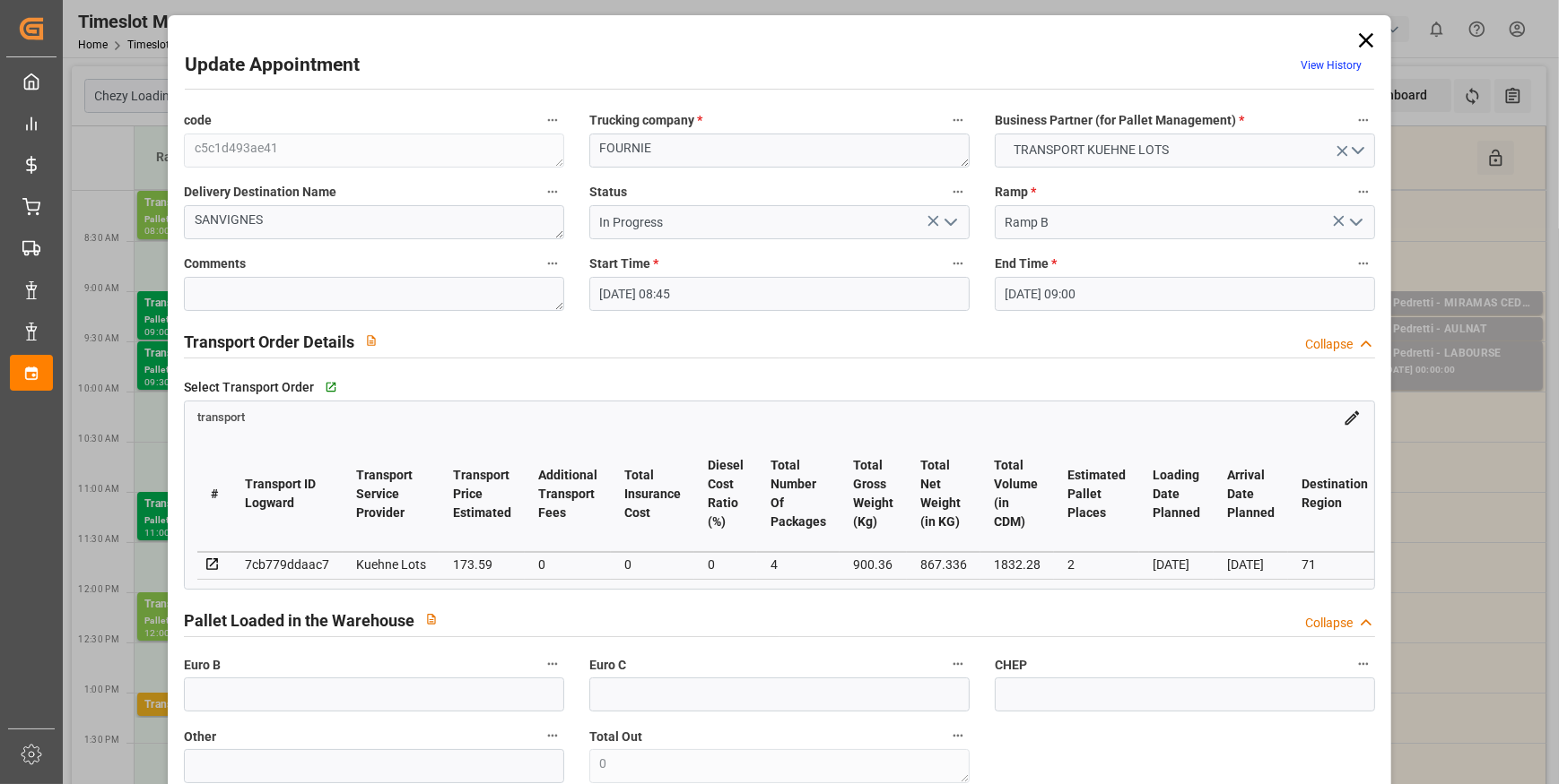
click at [945, 219] on icon "open menu" at bounding box center [951, 222] width 22 height 22
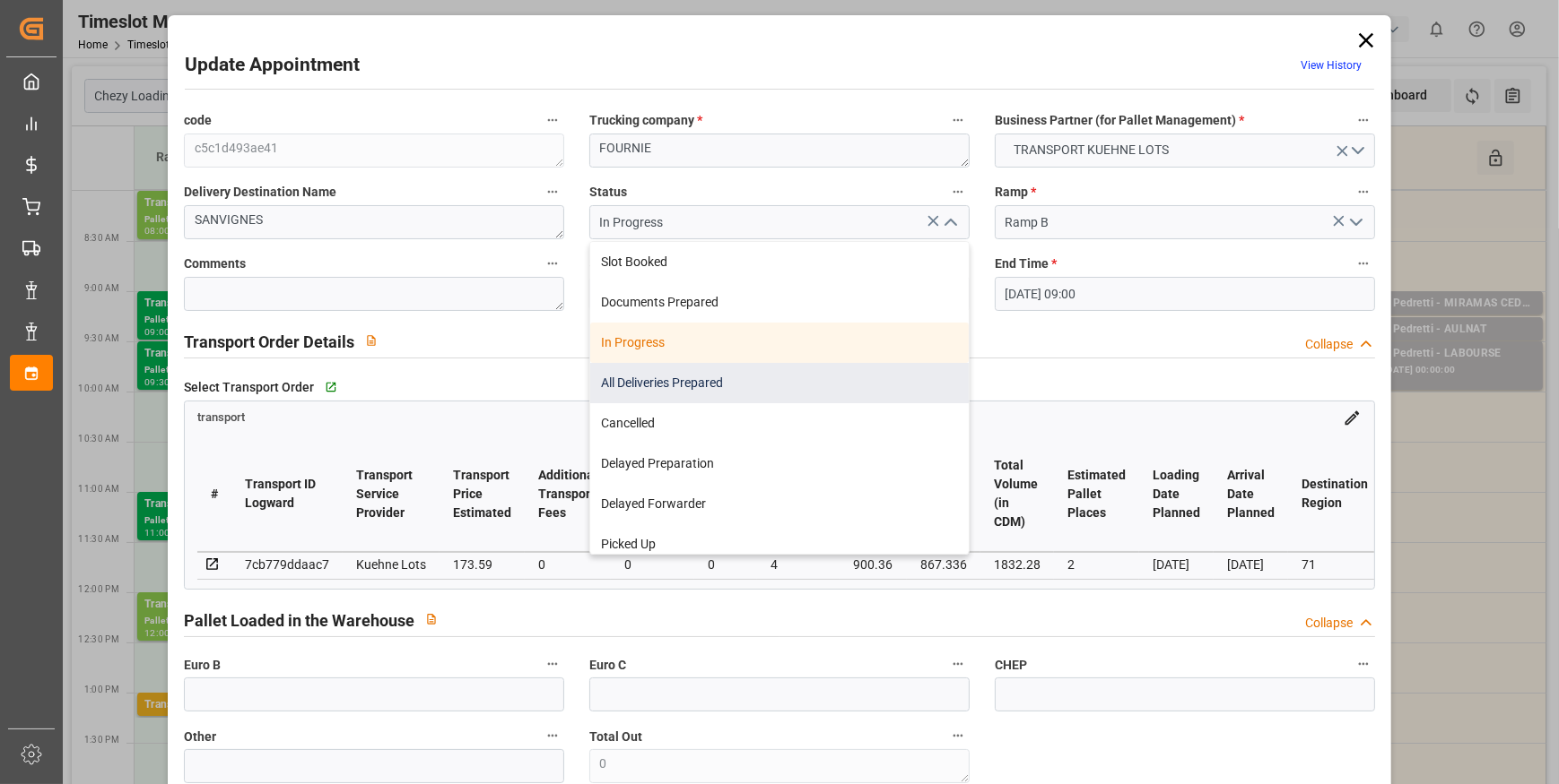
click at [650, 377] on div "All Deliveries Prepared" at bounding box center [779, 382] width 379 height 40
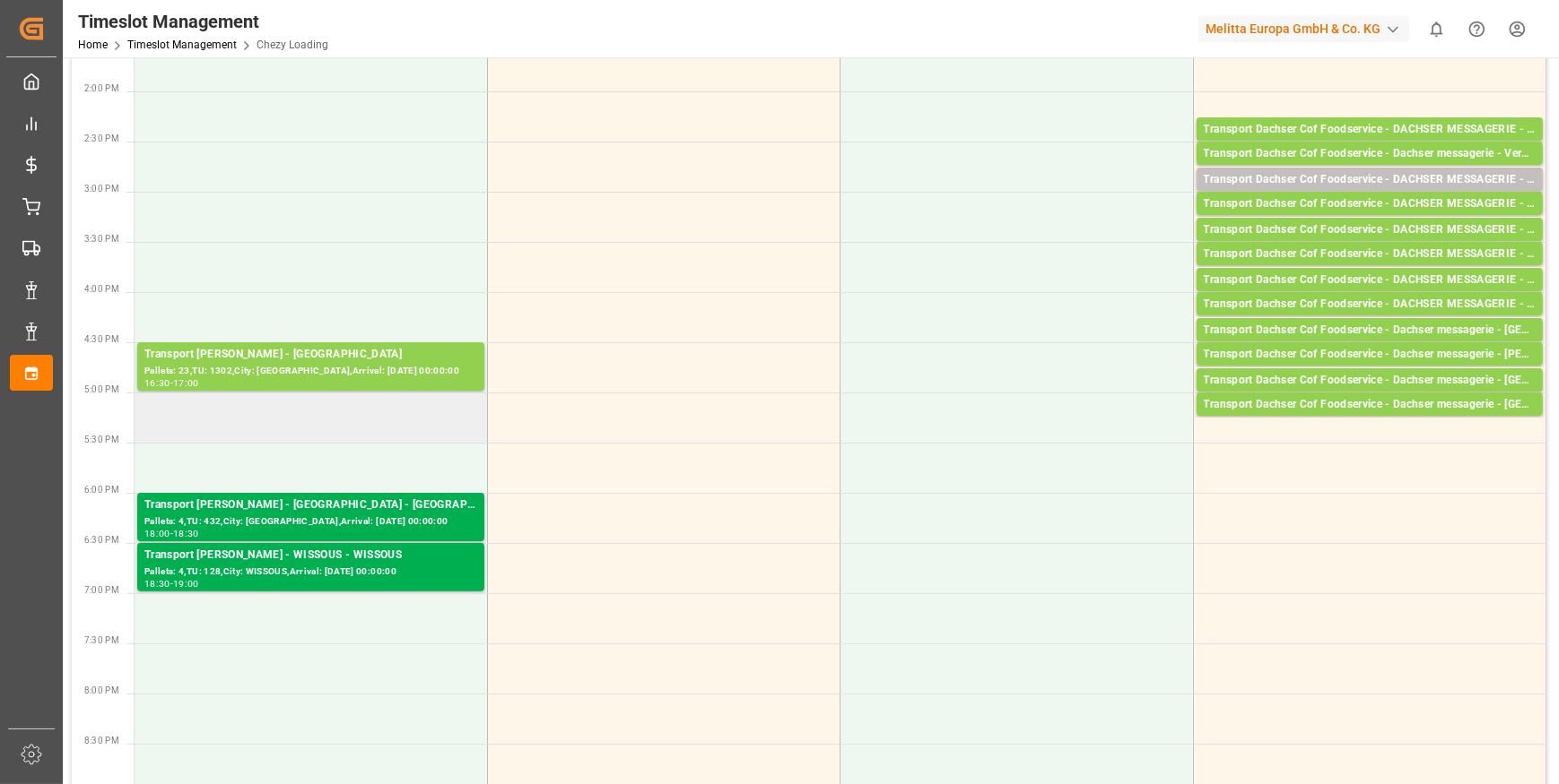
scroll to position [733, 0]
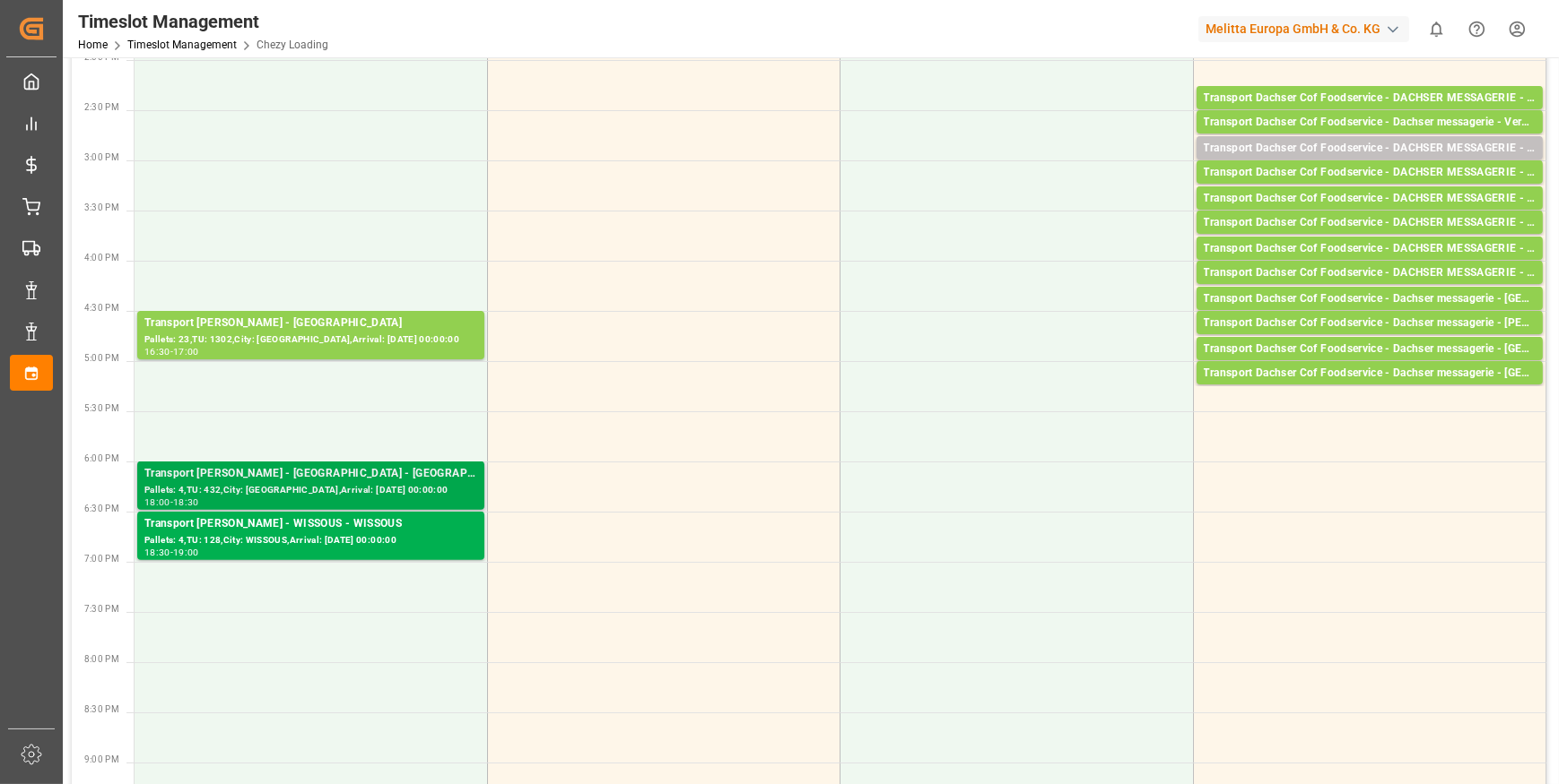
click at [332, 481] on div "Transport [PERSON_NAME] - [GEOGRAPHIC_DATA] - [GEOGRAPHIC_DATA]" at bounding box center [311, 474] width 333 height 18
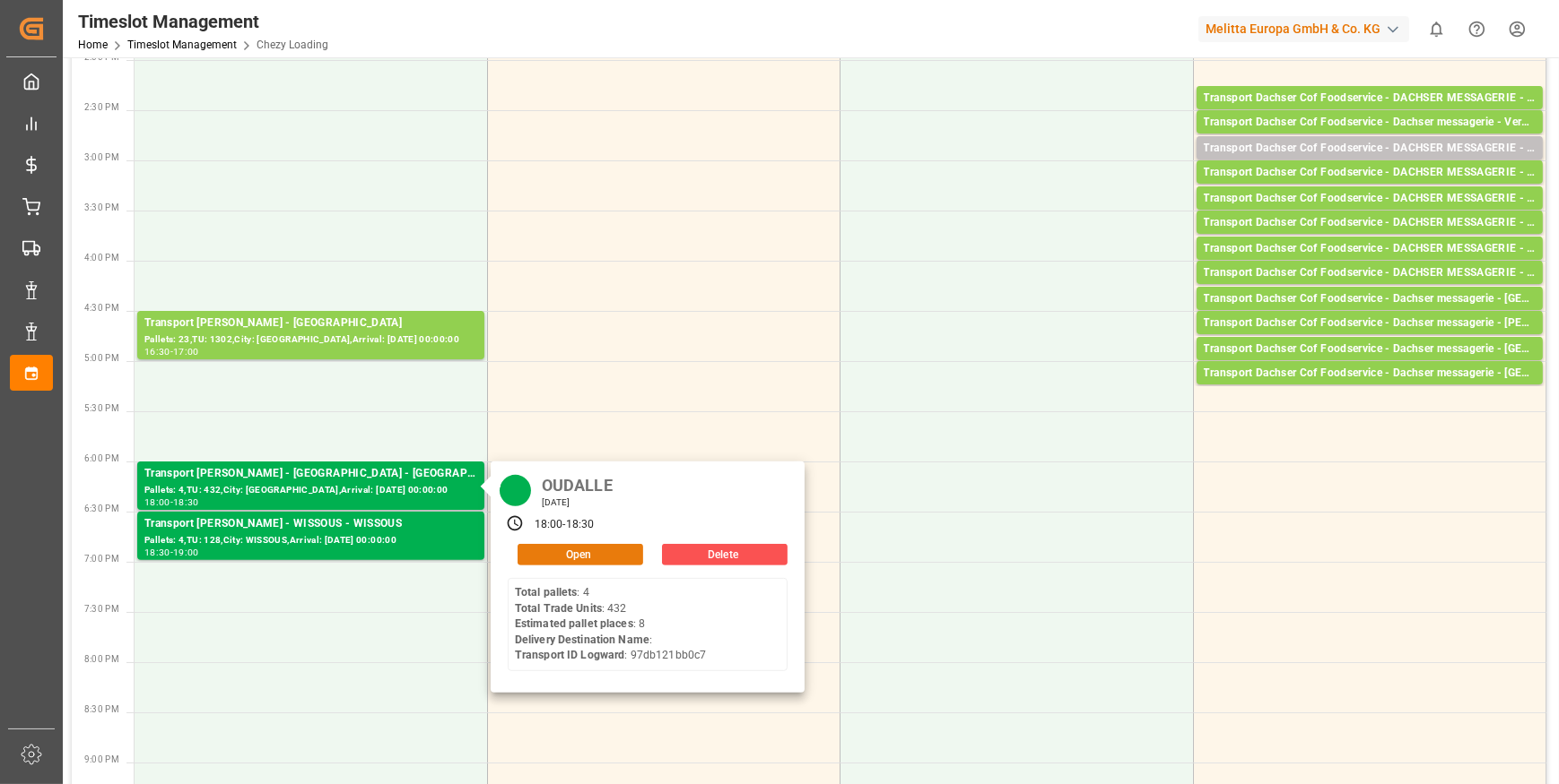
click at [594, 551] on button "Open" at bounding box center [580, 555] width 125 height 22
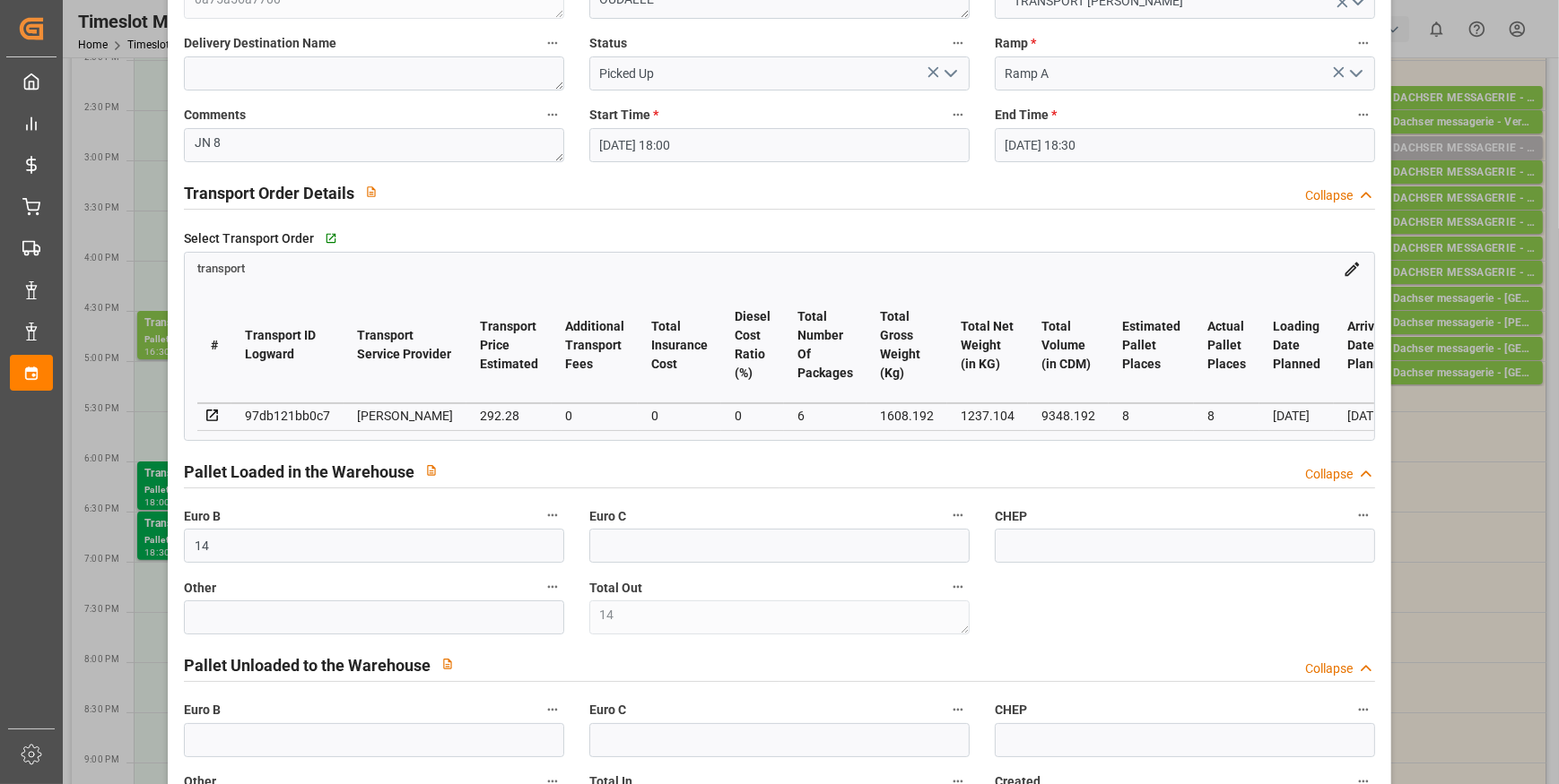
scroll to position [162, 0]
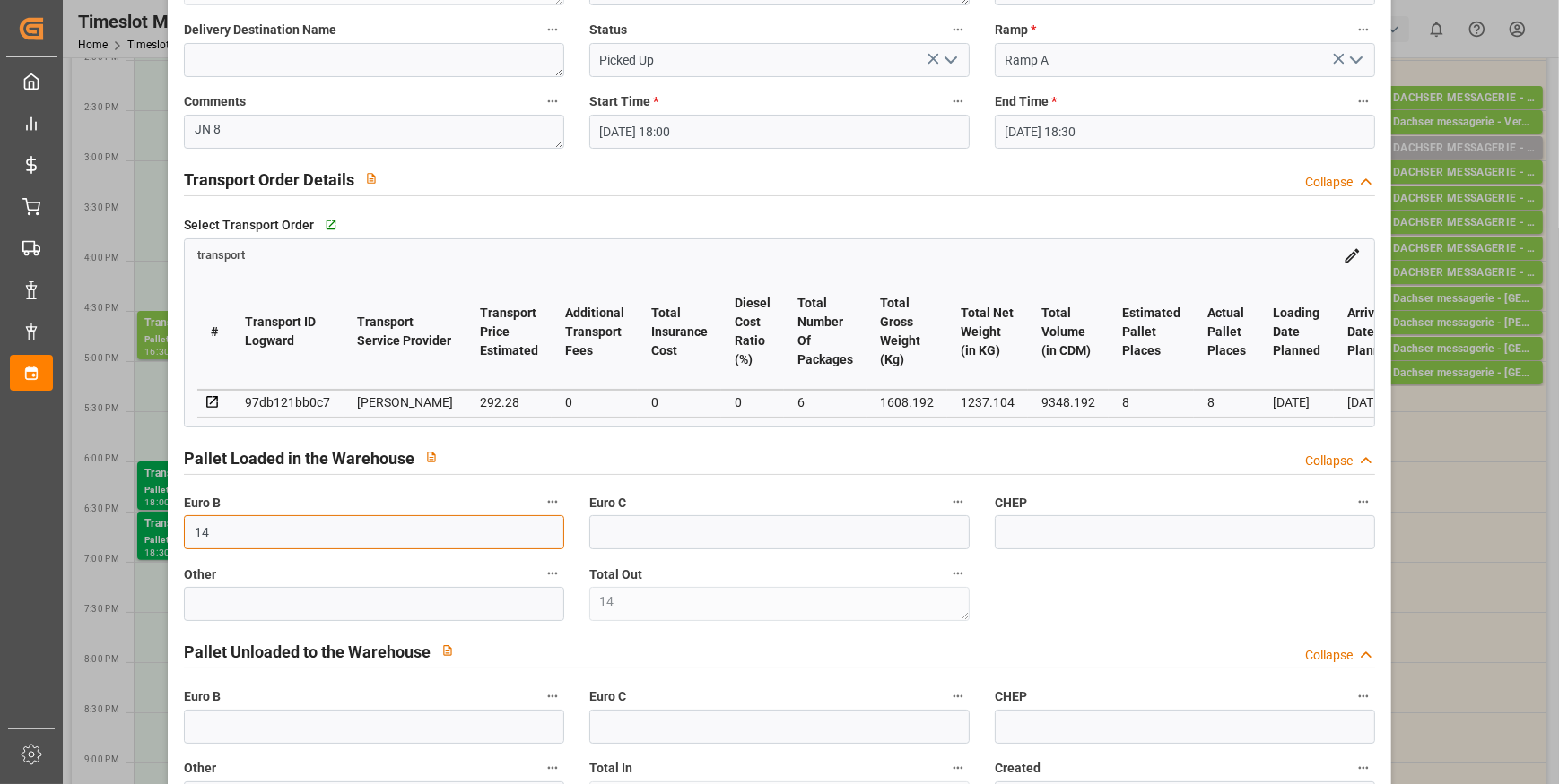
click at [233, 535] on input "14" at bounding box center [374, 532] width 380 height 34
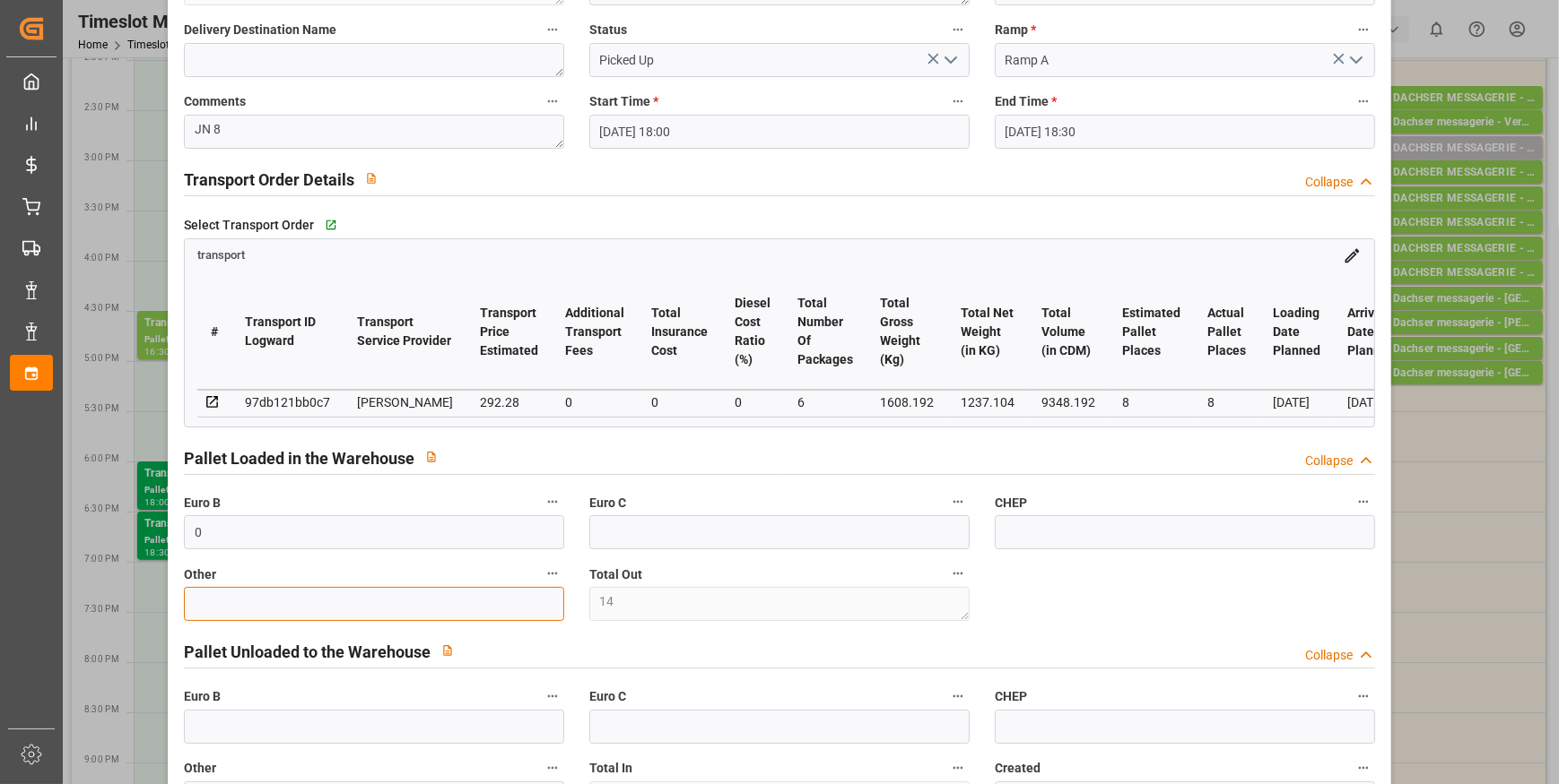
click at [194, 612] on input "text" at bounding box center [374, 604] width 380 height 34
click at [503, 567] on label "Other" at bounding box center [374, 575] width 380 height 25
click at [541, 567] on button "Other" at bounding box center [553, 574] width 23 height 23
